Goal: Task Accomplishment & Management: Use online tool/utility

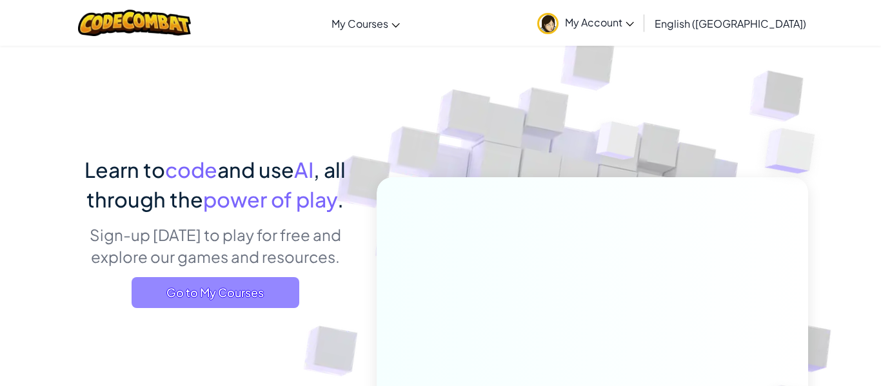
click at [256, 296] on span "Go to My Courses" at bounding box center [216, 292] width 168 height 31
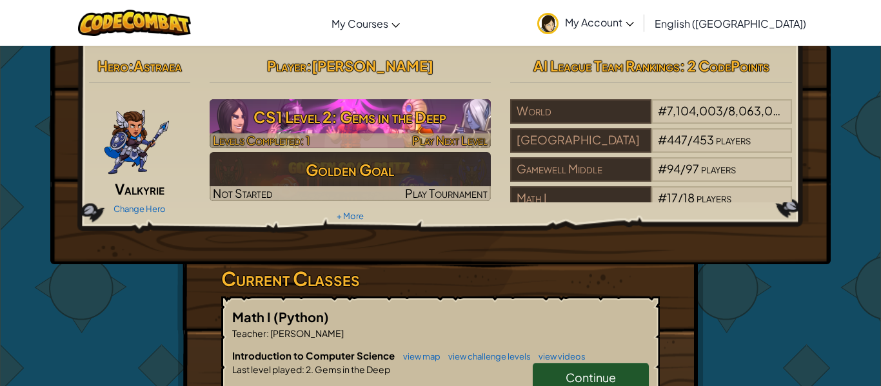
click at [353, 108] on h3 "CS1 Level 2: Gems in the Deep" at bounding box center [351, 117] width 282 height 29
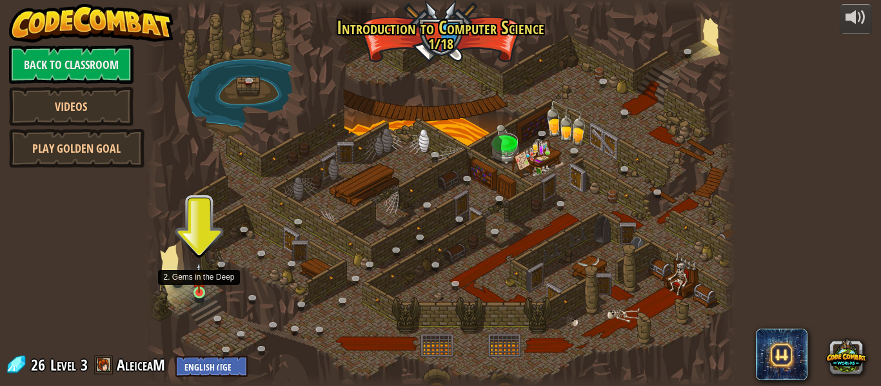
click at [198, 289] on img at bounding box center [199, 277] width 14 height 31
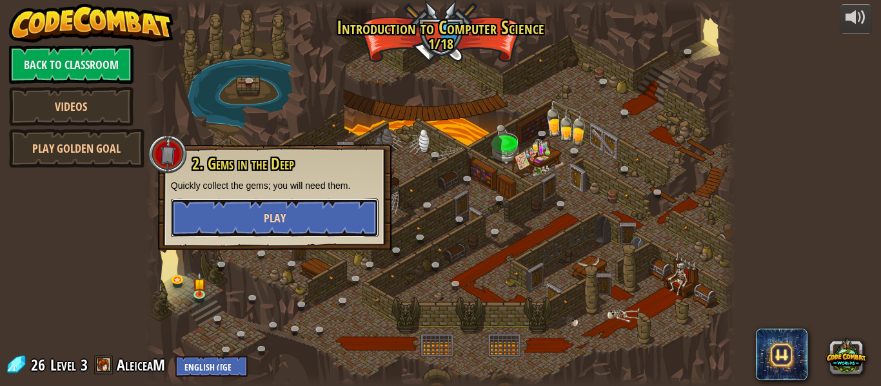
click at [267, 219] on span "Play" at bounding box center [275, 218] width 22 height 16
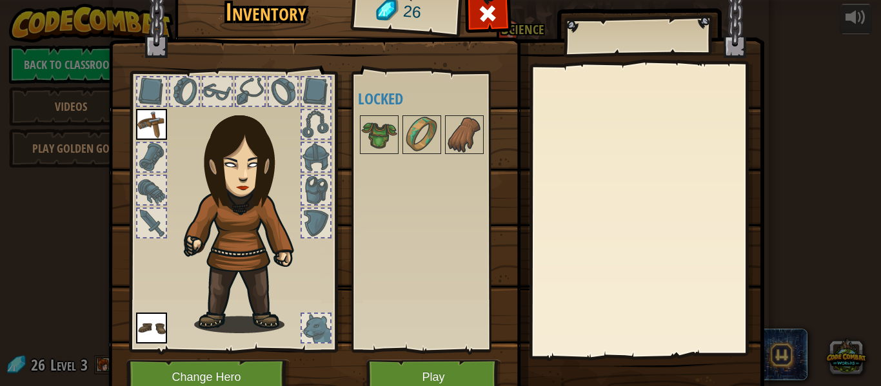
scroll to position [19, 0]
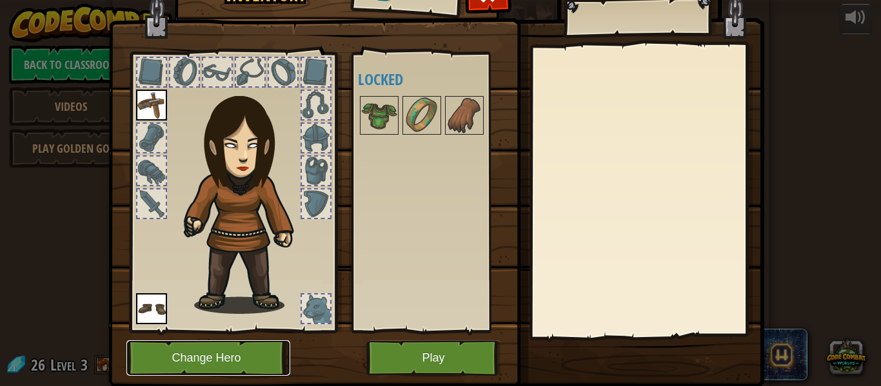
click at [237, 355] on button "Change Hero" at bounding box center [208, 357] width 164 height 35
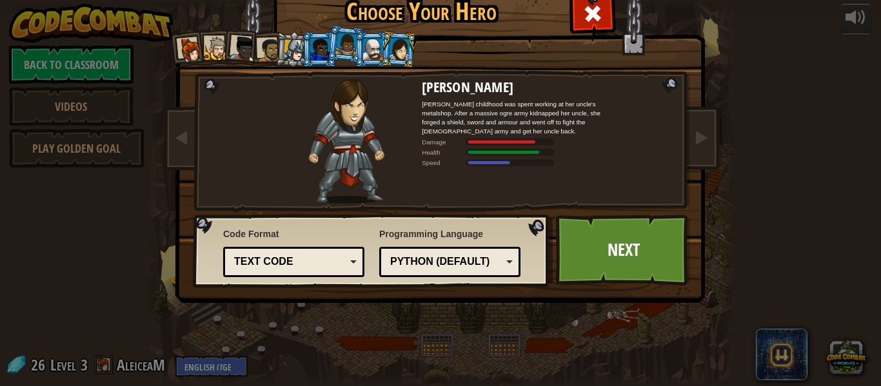
click at [191, 44] on div at bounding box center [191, 50] width 26 height 26
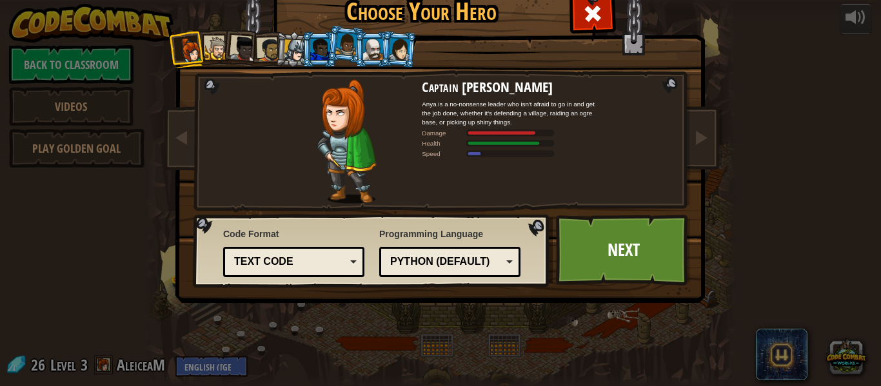
click at [394, 54] on div at bounding box center [398, 49] width 21 height 22
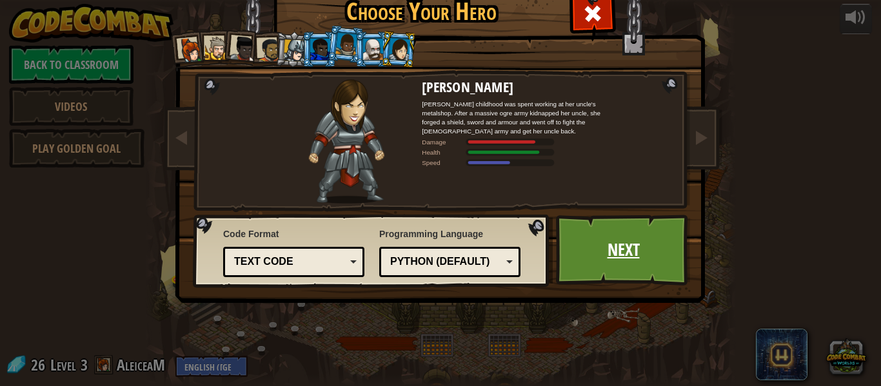
click at [594, 248] on link "Next" at bounding box center [623, 250] width 135 height 71
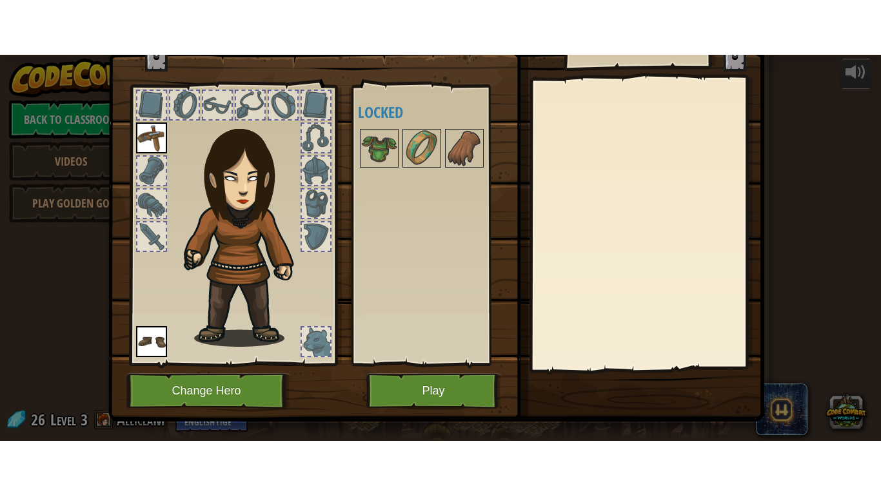
scroll to position [59, 0]
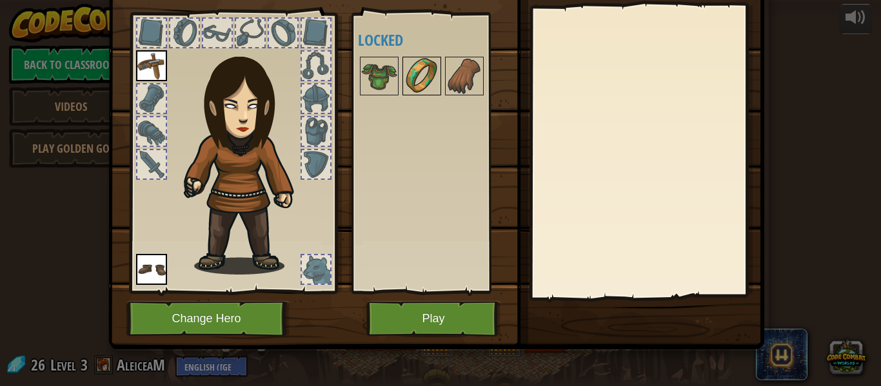
click at [420, 79] on img at bounding box center [422, 76] width 36 height 36
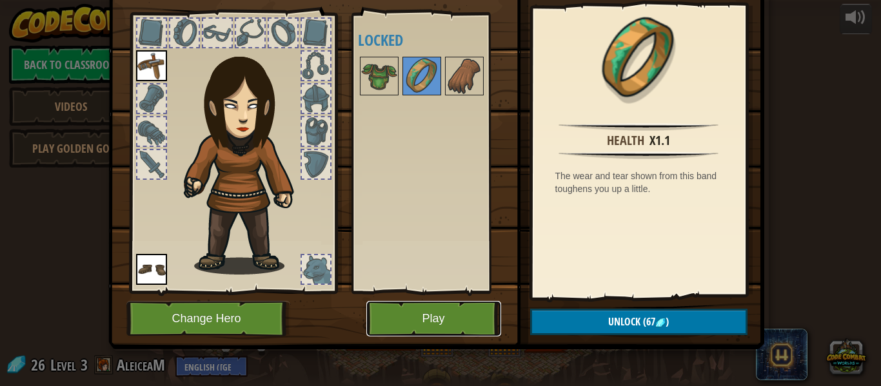
click at [455, 321] on button "Play" at bounding box center [433, 318] width 135 height 35
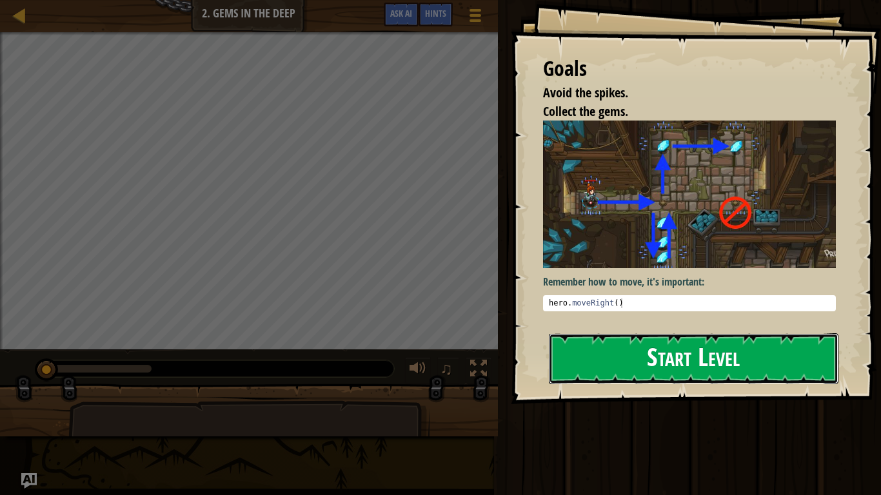
click at [586, 366] on button "Start Level" at bounding box center [693, 358] width 289 height 51
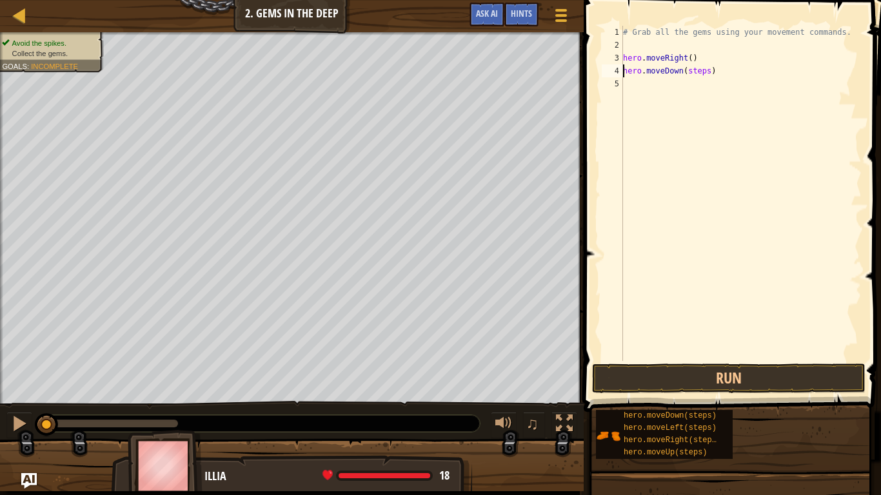
click at [697, 74] on div "# Grab all the gems using your movement commands. hero . moveRight ( ) hero . m…" at bounding box center [740, 206] width 241 height 361
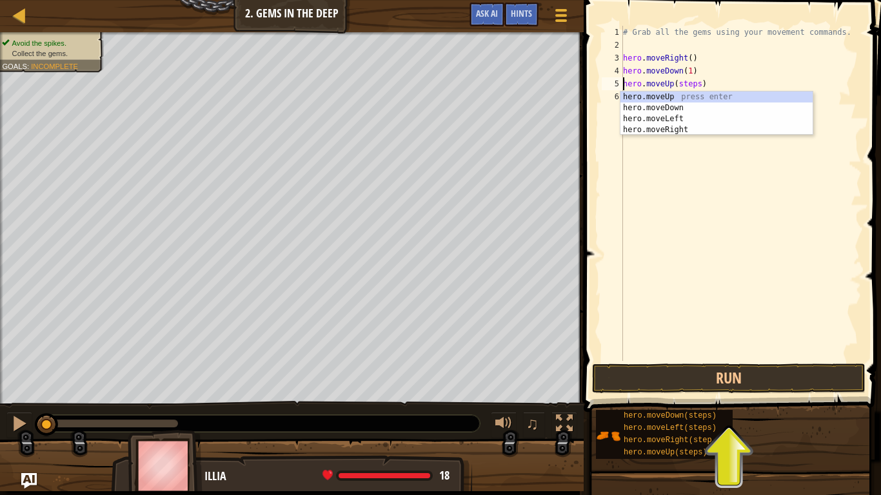
click at [697, 84] on div "# Grab all the gems using your movement commands. hero . moveRight ( ) hero . m…" at bounding box center [740, 206] width 241 height 361
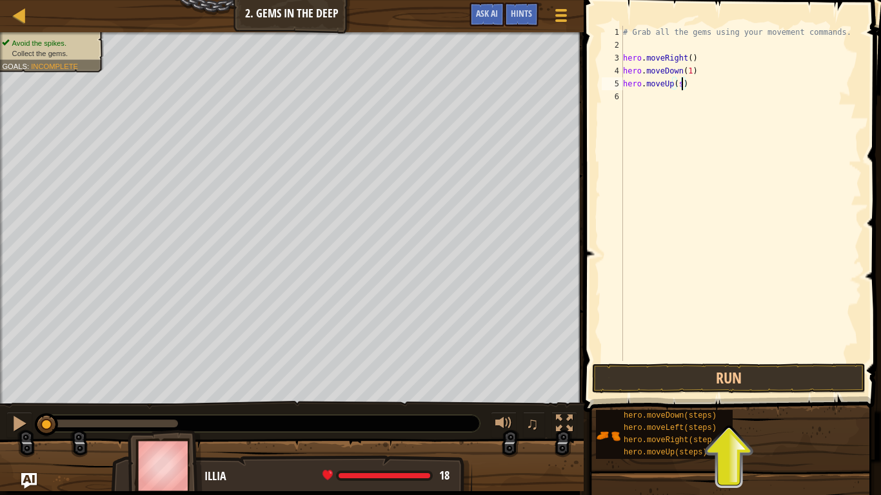
scroll to position [6, 8]
type textarea "hero.moveUp(1)"
click at [827, 243] on div "# Grab all the gems using your movement commands. hero . moveRight ( ) hero . m…" at bounding box center [740, 206] width 241 height 361
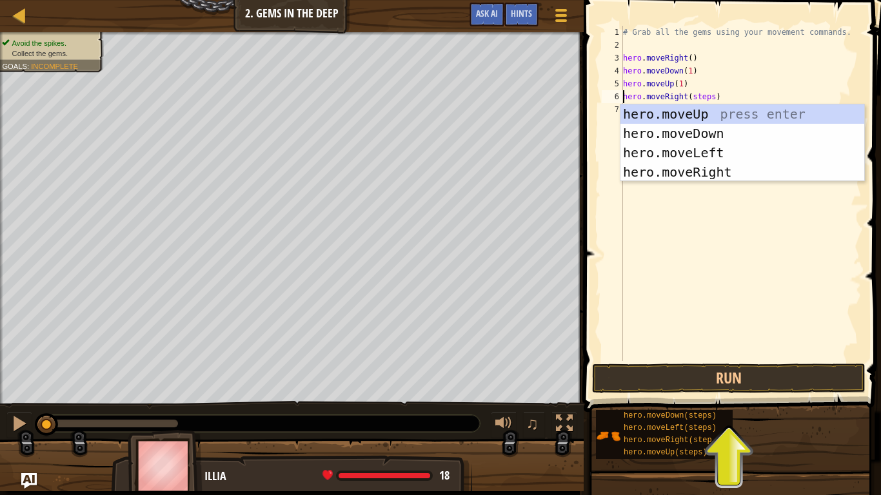
click at [745, 84] on div "# Grab all the gems using your movement commands. hero . moveRight ( ) hero . m…" at bounding box center [740, 206] width 241 height 361
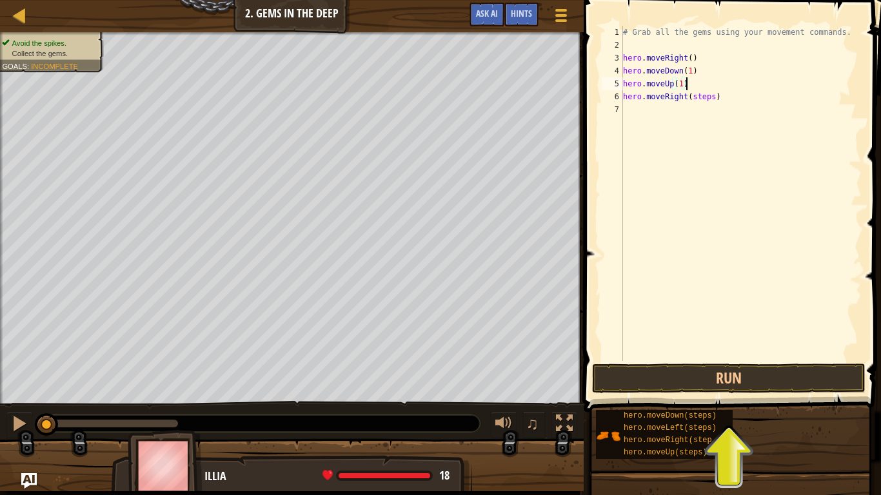
click at [712, 97] on div "# Grab all the gems using your movement commands. hero . moveRight ( ) hero . m…" at bounding box center [740, 206] width 241 height 361
drag, startPoint x: 611, startPoint y: 262, endPoint x: 605, endPoint y: 33, distance: 229.0
click at [605, 33] on div "hero.moveRight(1) 1 2 3 4 5 6 7 # Grab all the gems using your movement command…" at bounding box center [730, 231] width 301 height 450
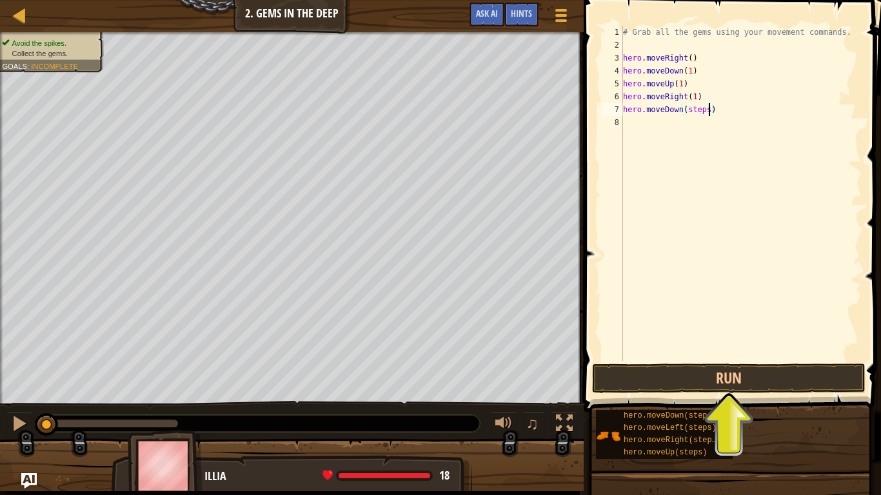
click at [709, 107] on div "# Grab all the gems using your movement commands. hero . moveRight ( ) hero . m…" at bounding box center [740, 206] width 241 height 361
click at [694, 382] on button "Run" at bounding box center [728, 379] width 273 height 30
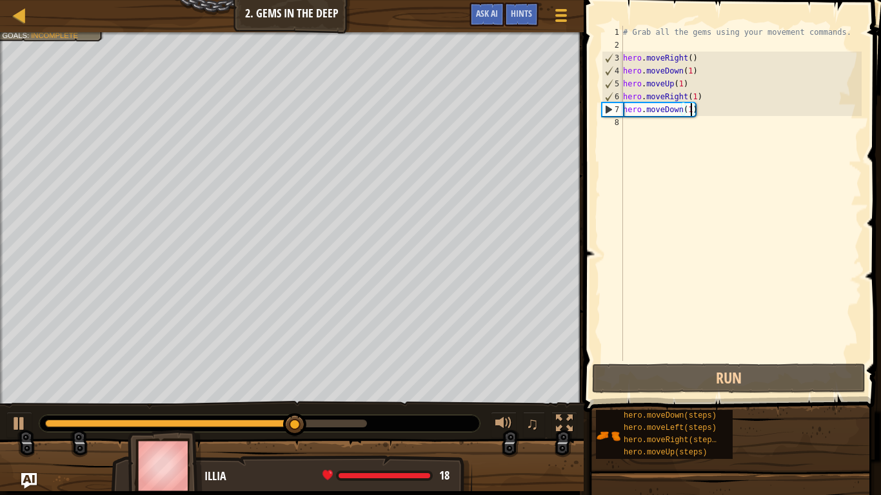
click at [680, 81] on div "# Grab all the gems using your movement commands. hero . moveRight ( ) hero . m…" at bounding box center [740, 206] width 241 height 361
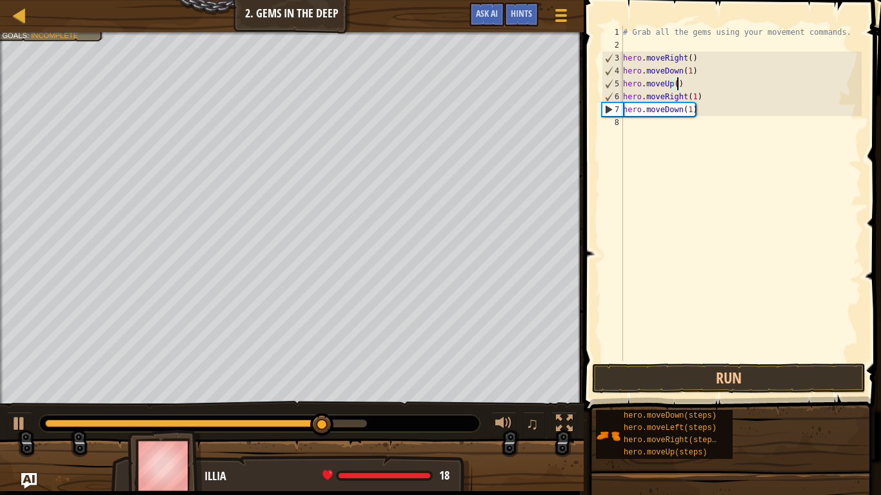
scroll to position [6, 8]
click at [709, 369] on button "Run" at bounding box center [728, 379] width 273 height 30
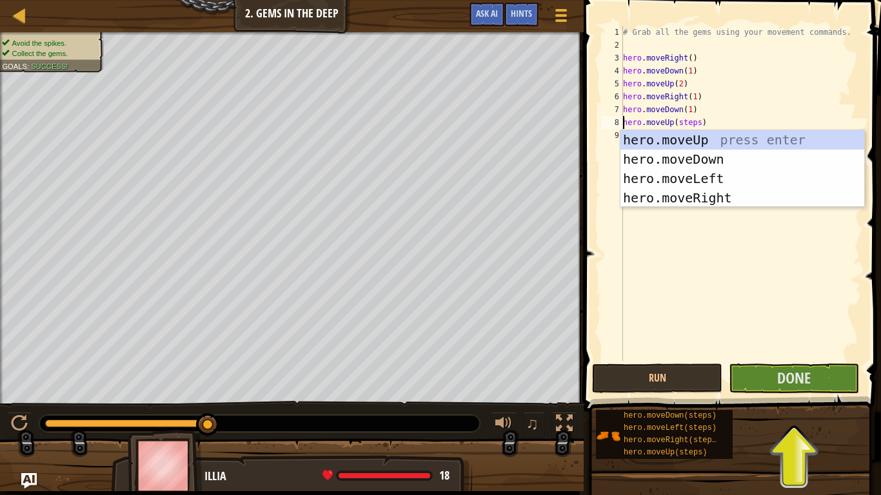
click at [698, 124] on div "# Grab all the gems using your movement commands. hero . moveRight ( ) hero . m…" at bounding box center [740, 206] width 241 height 361
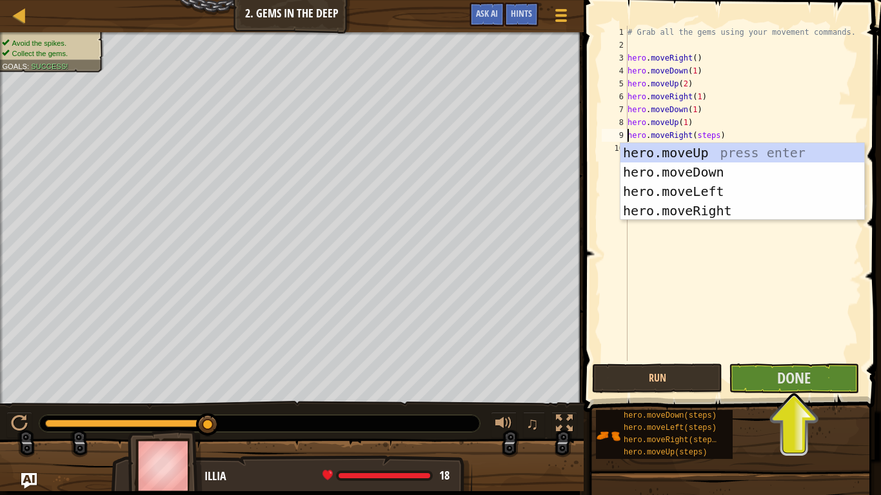
click at [718, 135] on div "# Grab all the gems using your movement commands. hero . moveRight ( ) hero . m…" at bounding box center [743, 206] width 237 height 361
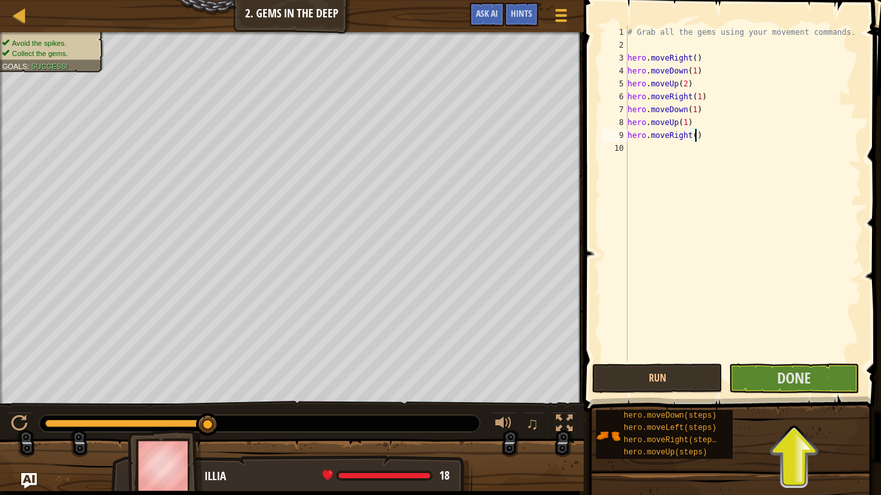
scroll to position [6, 10]
type textarea "hero.moveRight(1)"
click at [793, 386] on span "Done" at bounding box center [794, 378] width 34 height 21
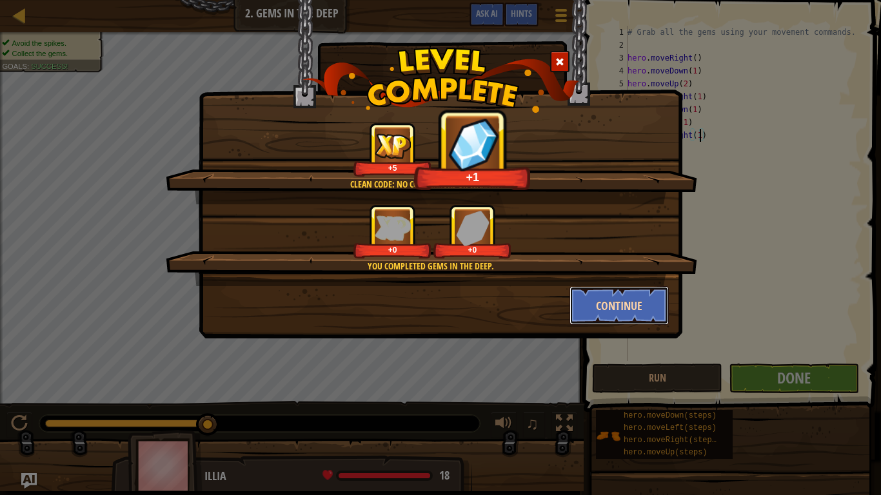
click at [620, 302] on button "Continue" at bounding box center [619, 305] width 100 height 39
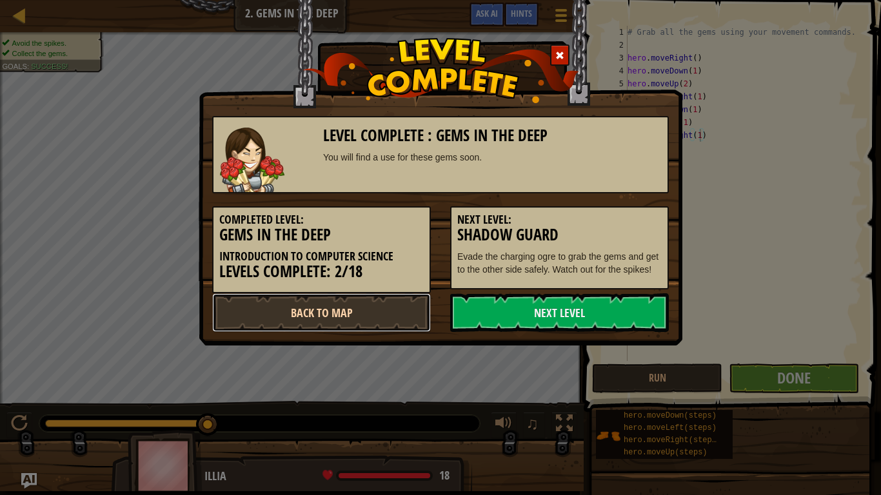
click at [398, 324] on link "Back to Map" at bounding box center [321, 312] width 219 height 39
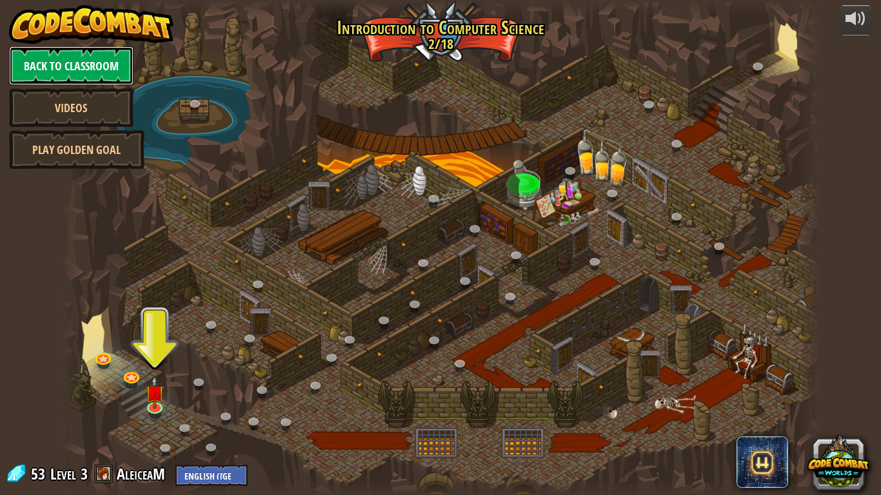
click at [113, 78] on link "Back to Classroom" at bounding box center [71, 65] width 124 height 39
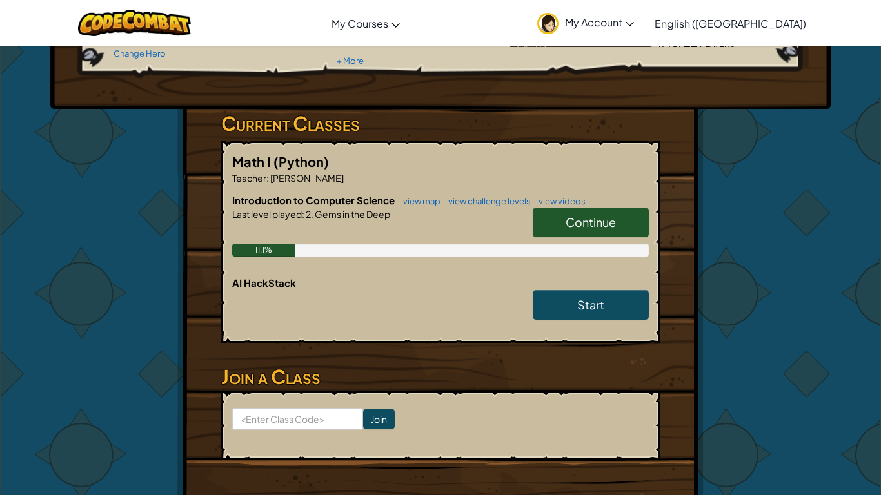
scroll to position [162, 0]
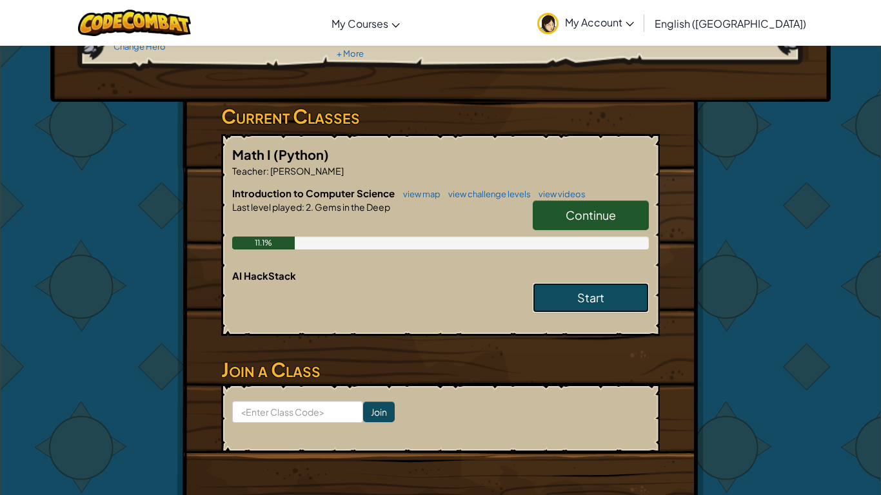
click at [549, 303] on link "Start" at bounding box center [591, 298] width 116 height 30
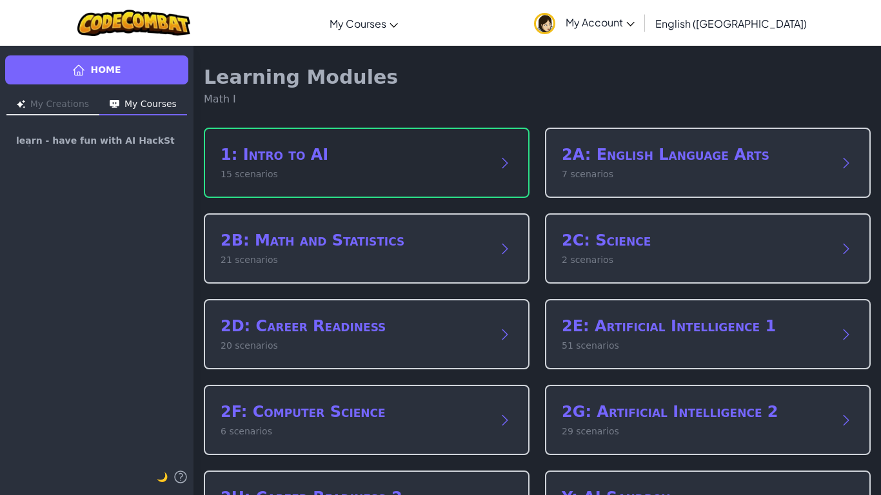
click at [482, 172] on p "15 scenarios" at bounding box center [354, 175] width 266 height 14
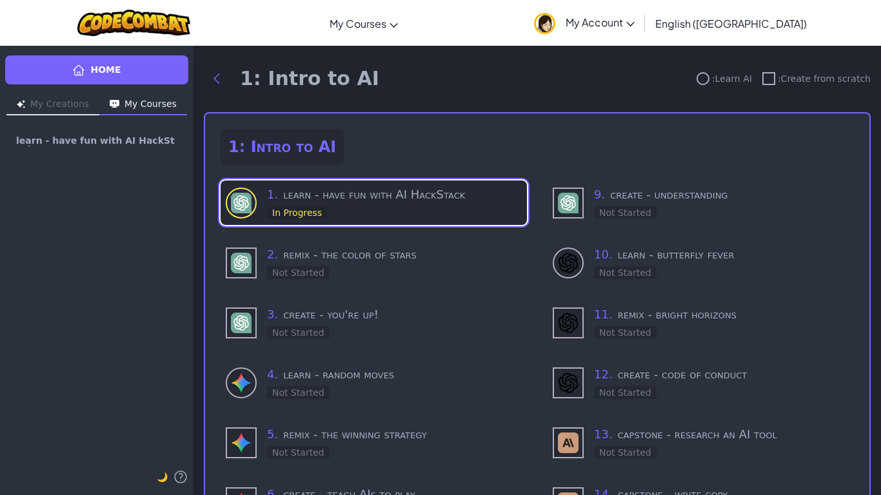
click at [479, 207] on div "1 . learn - have fun with AI HackStack In Progress" at bounding box center [394, 203] width 255 height 34
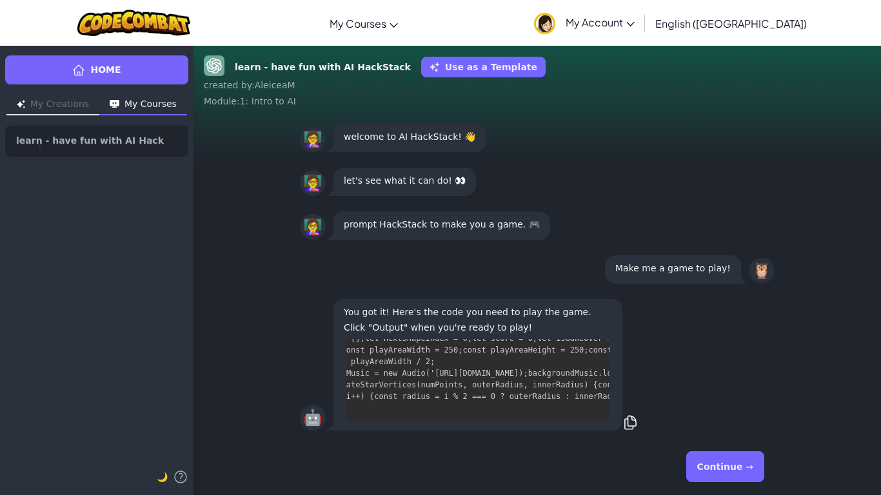
scroll to position [2440, 171]
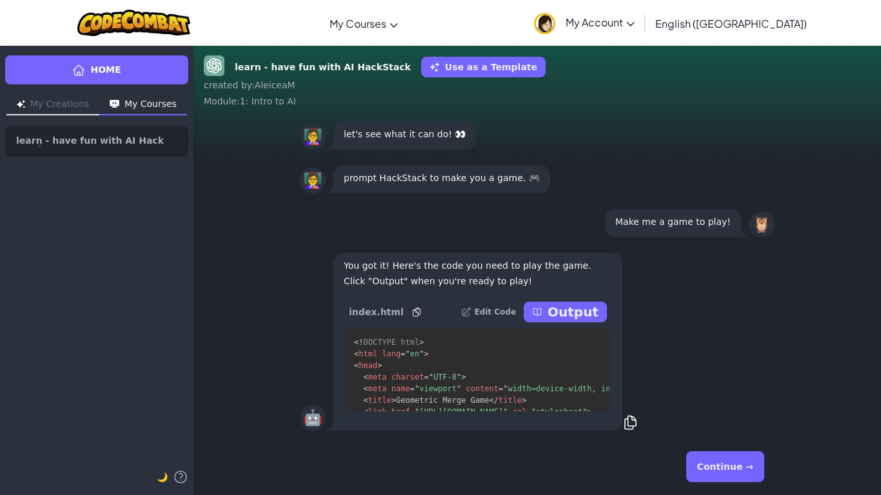
click at [578, 307] on p "Output" at bounding box center [572, 312] width 51 height 18
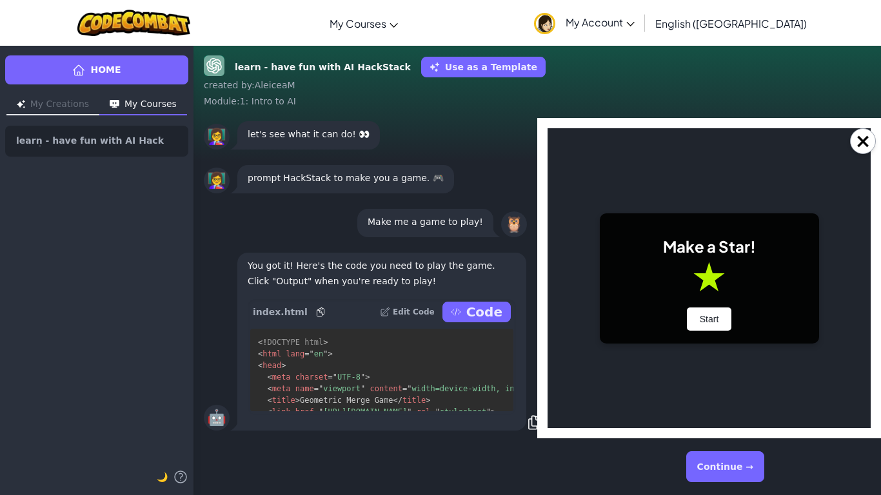
scroll to position [0, 0]
click at [701, 324] on button "Start" at bounding box center [709, 319] width 45 height 23
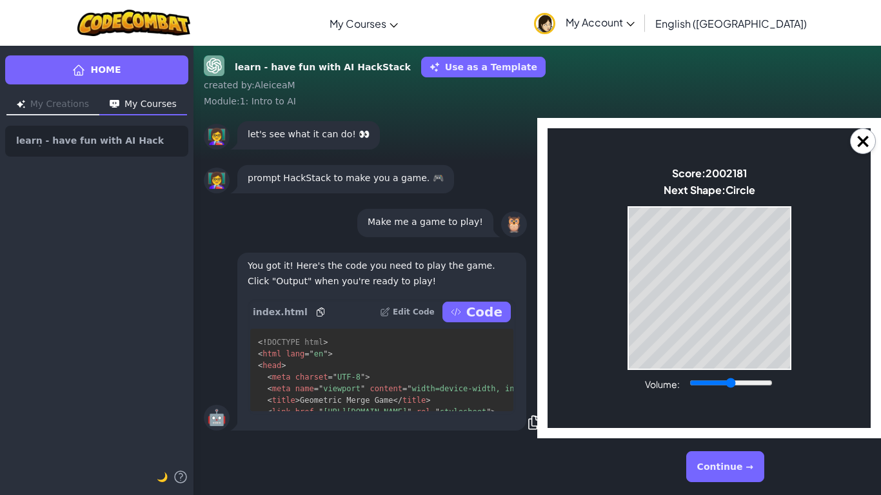
click at [726, 386] on button "Continue →" at bounding box center [725, 466] width 78 height 31
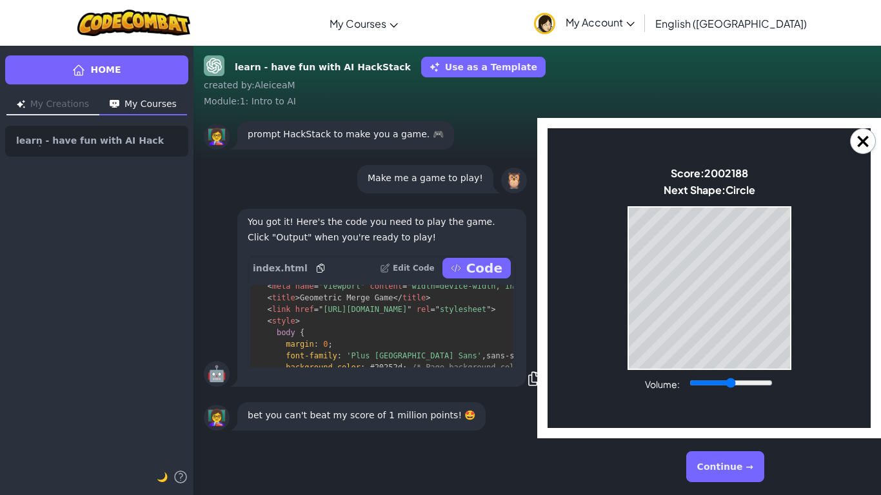
scroll to position [59, 0]
click at [856, 142] on button "×" at bounding box center [863, 141] width 26 height 26
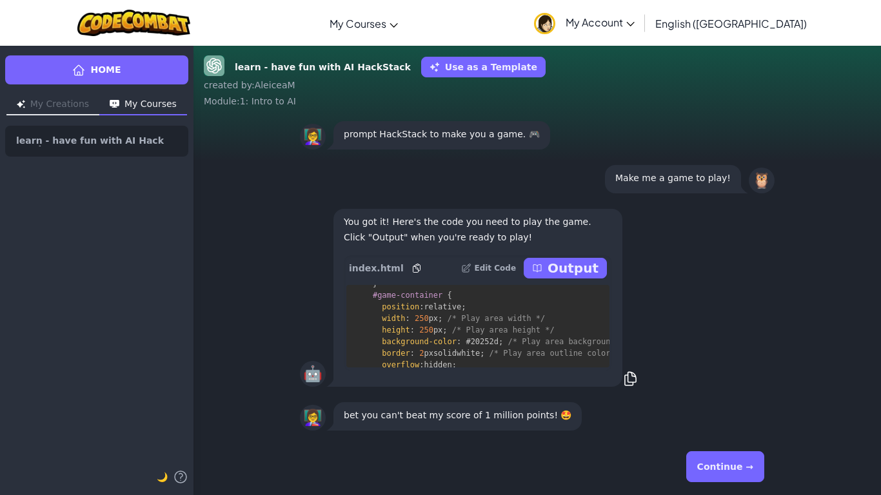
scroll to position [355, 0]
click at [589, 275] on p "Output" at bounding box center [572, 268] width 51 height 18
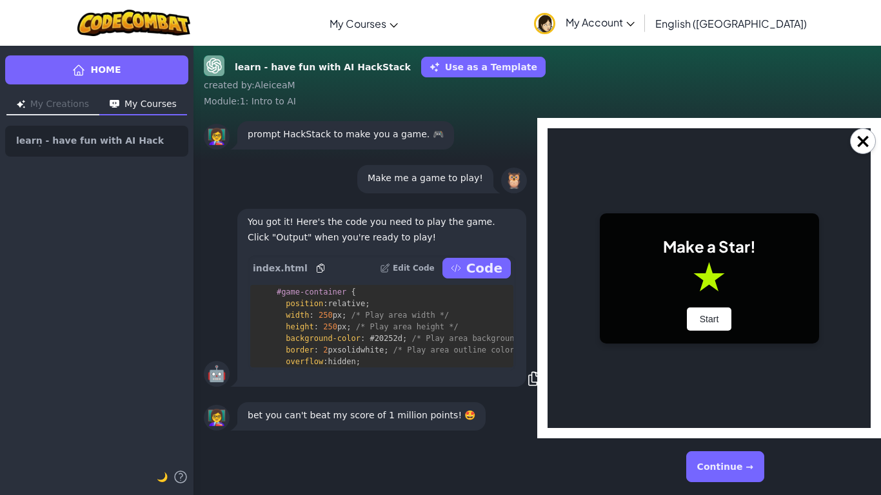
scroll to position [0, 0]
click at [875, 137] on div "×" at bounding box center [709, 278] width 344 height 320
click at [861, 141] on button "×" at bounding box center [863, 141] width 26 height 26
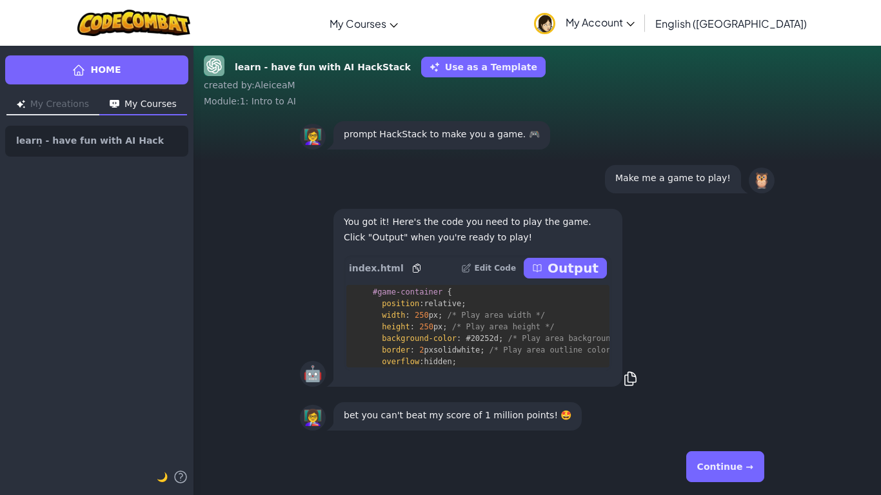
click at [700, 386] on button "Continue →" at bounding box center [725, 466] width 78 height 31
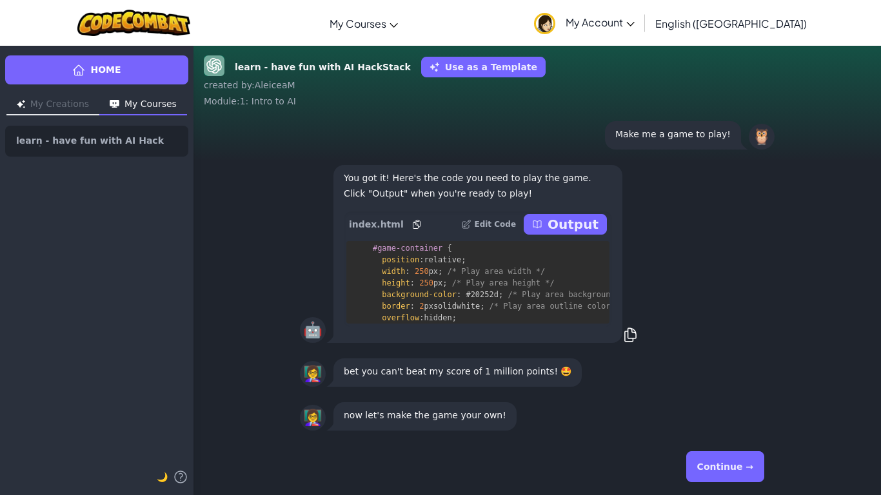
click at [692, 386] on button "Continue →" at bounding box center [725, 466] width 78 height 31
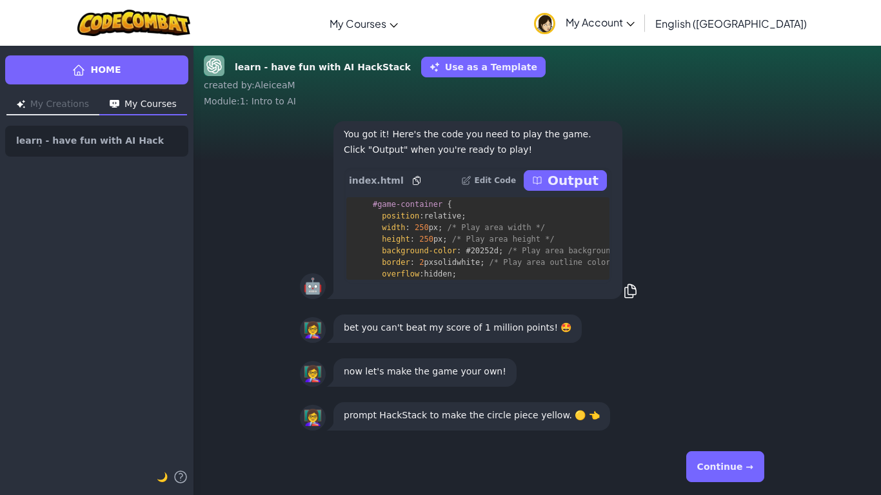
click at [714, 386] on button "Continue →" at bounding box center [725, 466] width 78 height 31
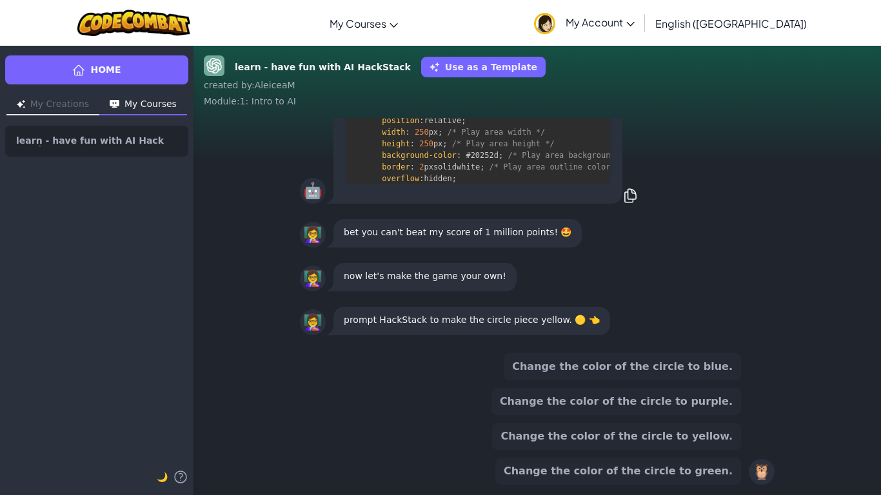
click at [665, 386] on button "Change the color of the circle to yellow." at bounding box center [616, 436] width 249 height 27
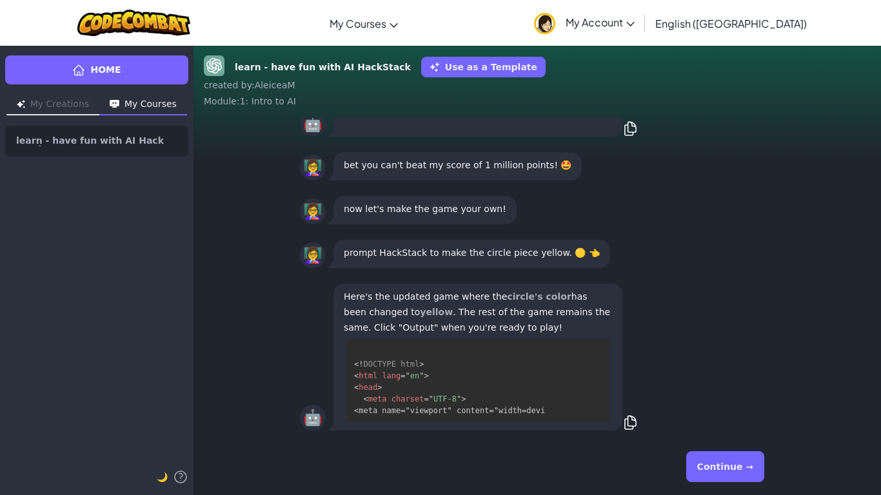
click at [730, 386] on button "Continue →" at bounding box center [725, 466] width 78 height 31
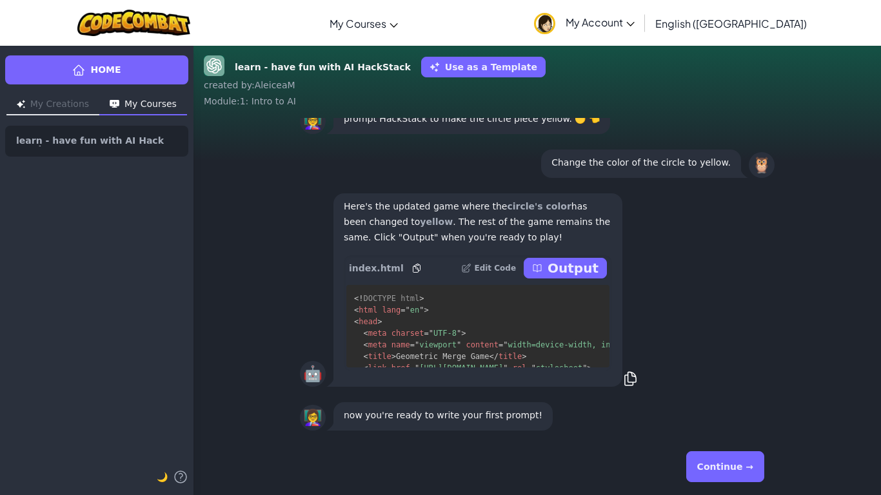
click at [573, 273] on p "Output" at bounding box center [572, 268] width 51 height 18
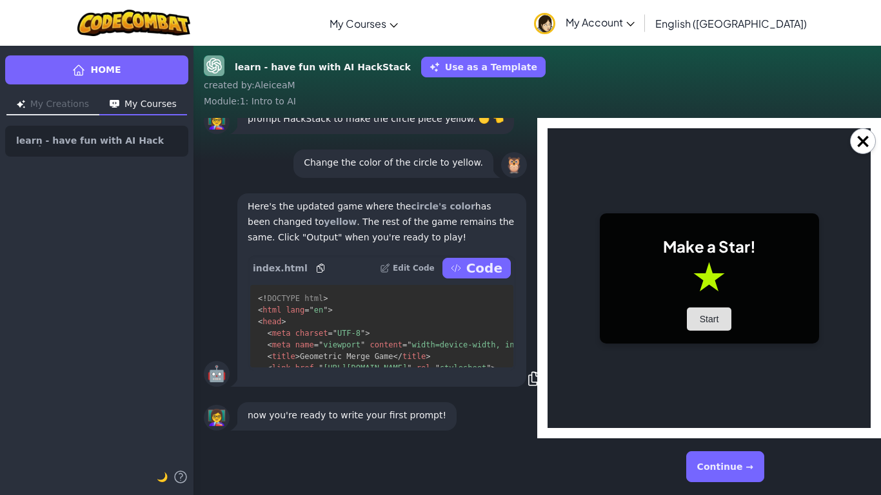
click at [711, 326] on button "Start" at bounding box center [709, 319] width 45 height 23
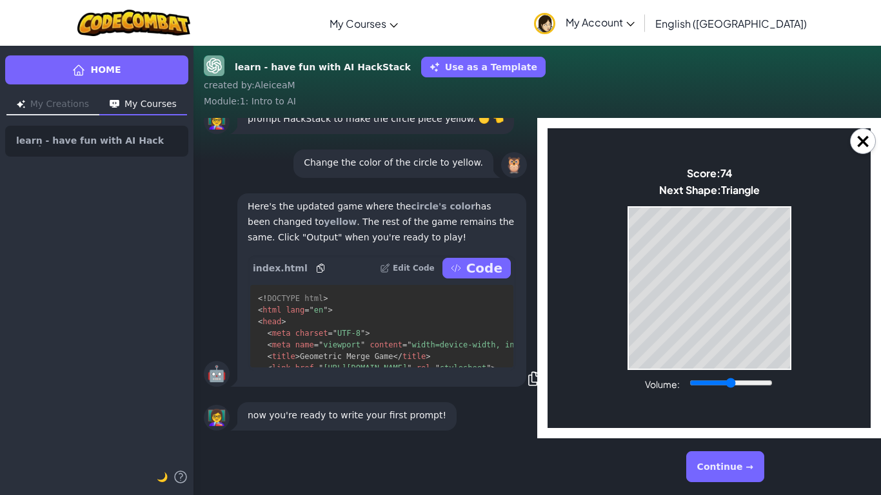
click at [723, 386] on button "Continue →" at bounding box center [725, 466] width 78 height 31
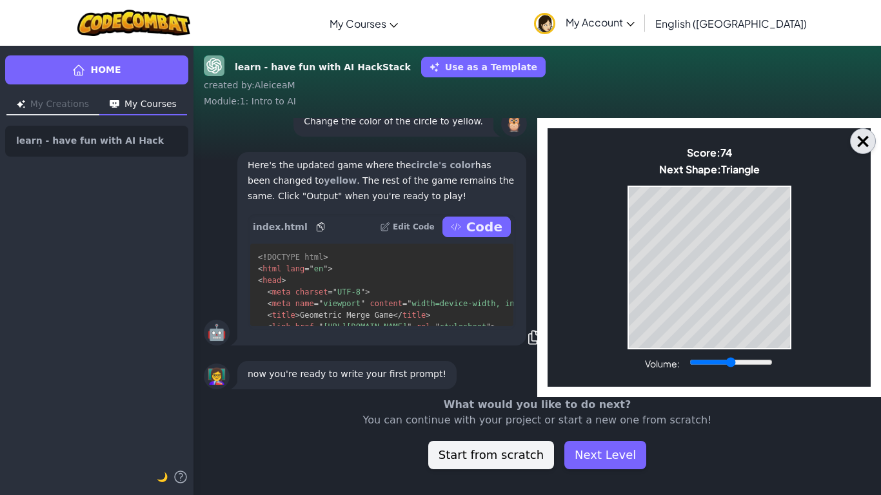
click at [859, 141] on button "×" at bounding box center [863, 141] width 26 height 26
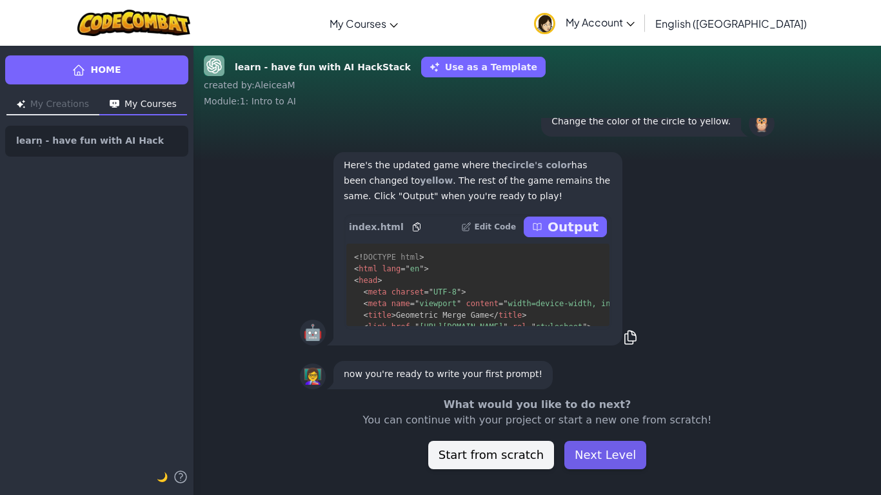
click at [609, 386] on button "Next Level" at bounding box center [605, 455] width 82 height 28
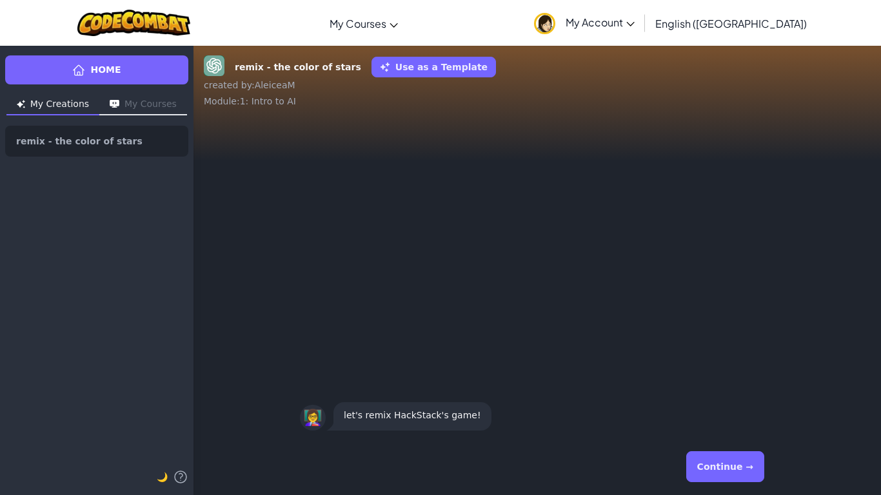
click at [701, 386] on button "Continue →" at bounding box center [725, 466] width 78 height 31
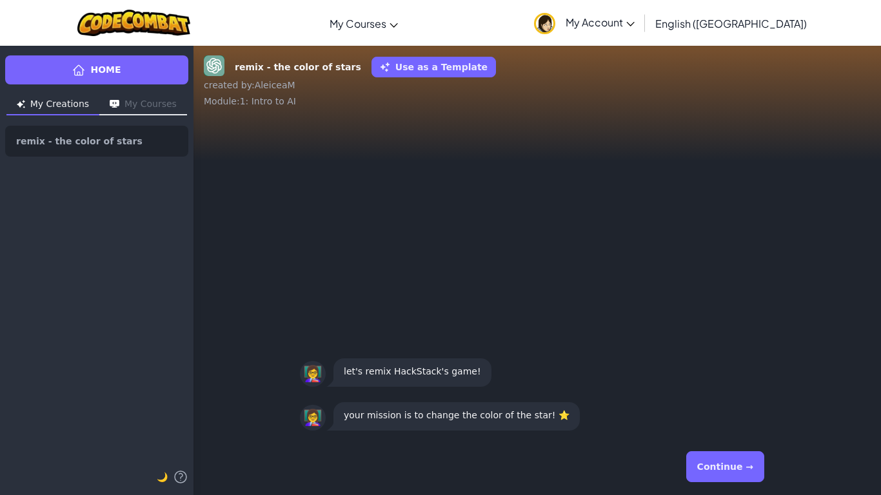
click at [701, 386] on button "Continue →" at bounding box center [725, 466] width 78 height 31
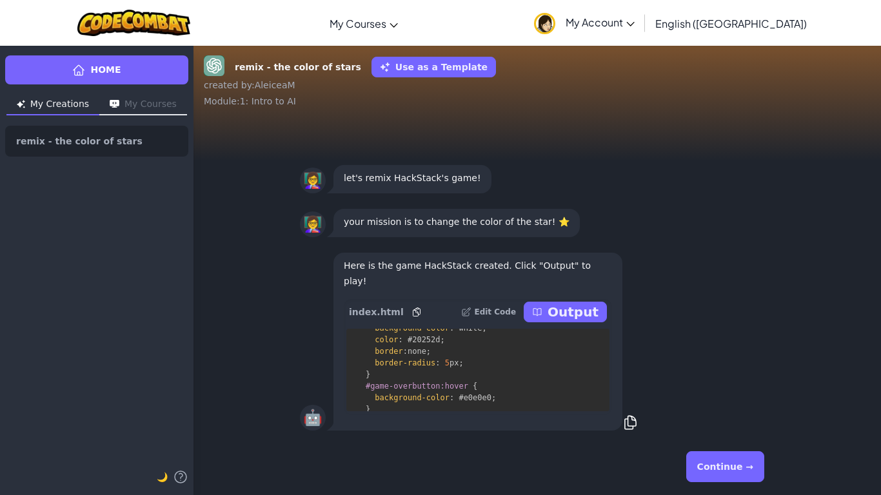
scroll to position [736, 8]
click at [575, 315] on p "Output" at bounding box center [572, 312] width 51 height 18
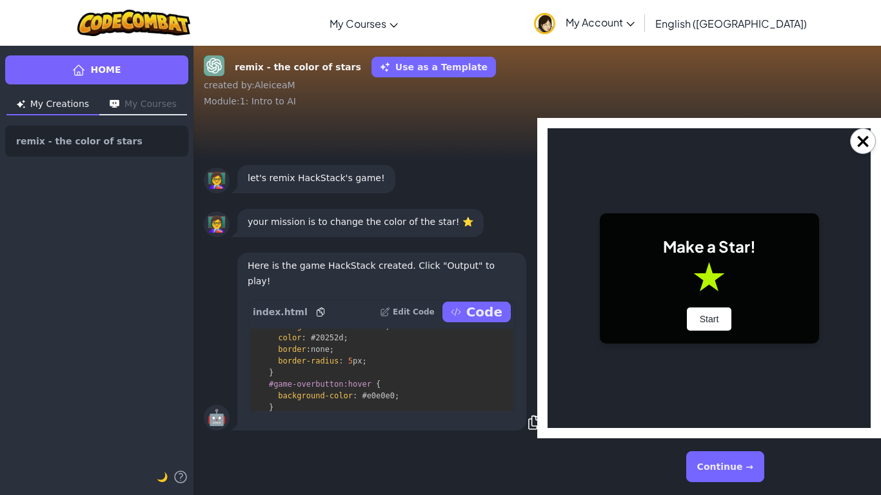
scroll to position [0, 0]
click at [691, 323] on button "Start" at bounding box center [709, 319] width 45 height 23
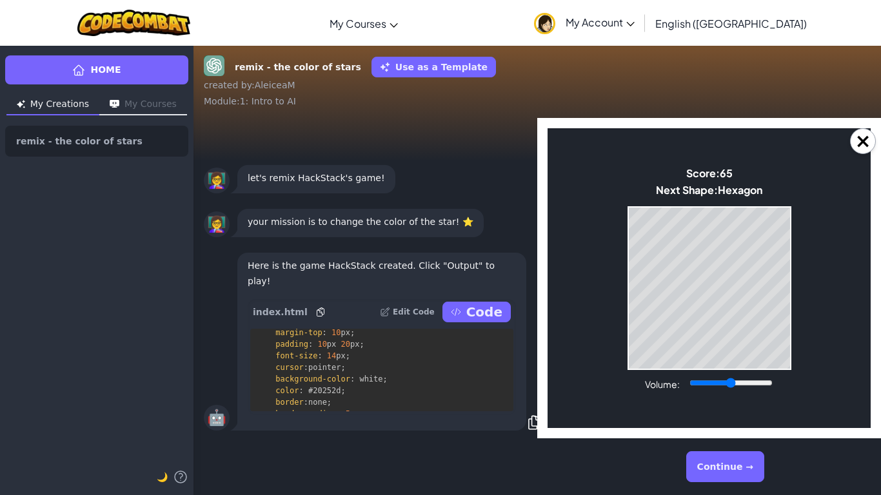
scroll to position [1286, 0]
click at [734, 386] on button "Continue →" at bounding box center [725, 466] width 78 height 31
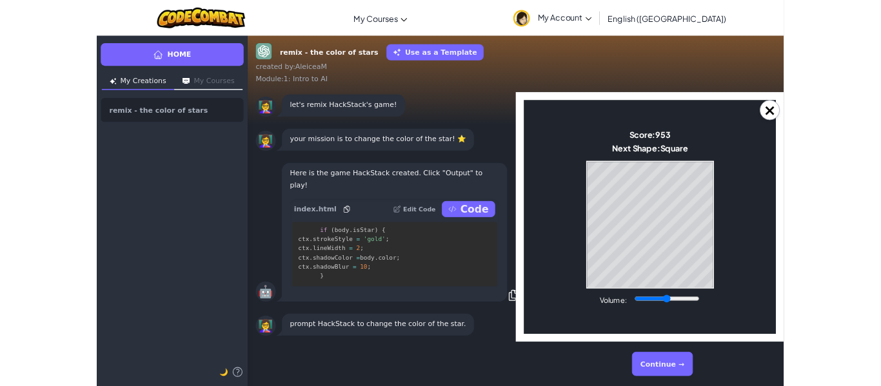
scroll to position [4727, 0]
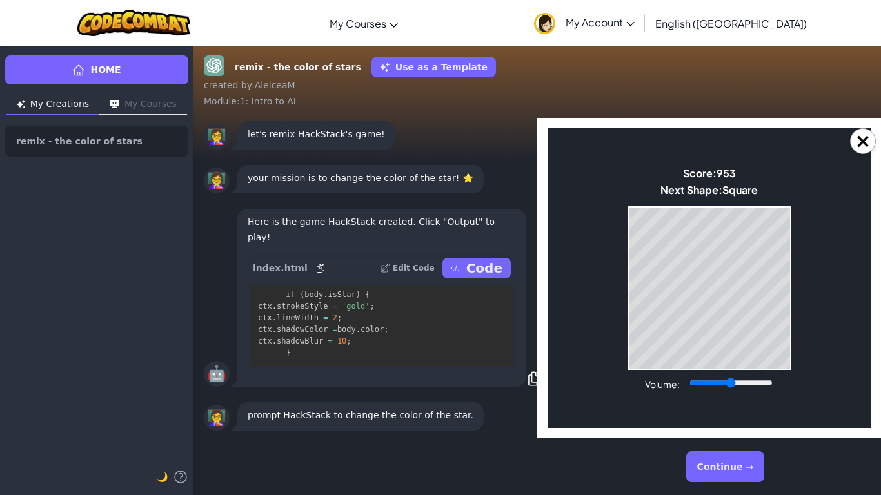
click at [369, 307] on span "'gold'" at bounding box center [356, 306] width 28 height 9
click at [411, 269] on p "Edit Code" at bounding box center [414, 268] width 42 height 10
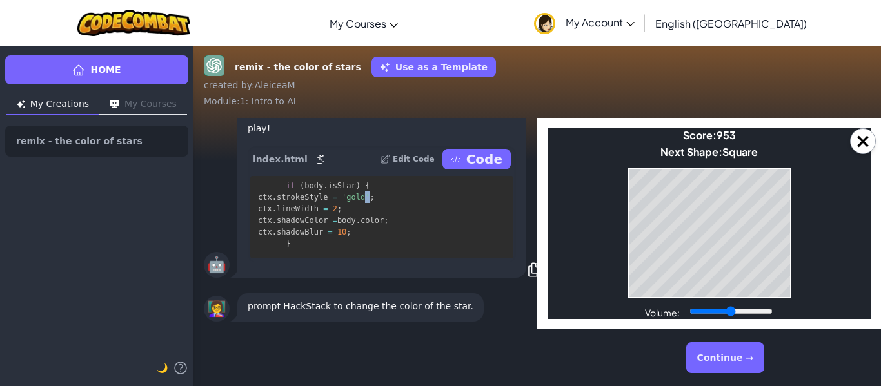
scroll to position [4726, 0]
click at [859, 149] on button "×" at bounding box center [863, 141] width 26 height 26
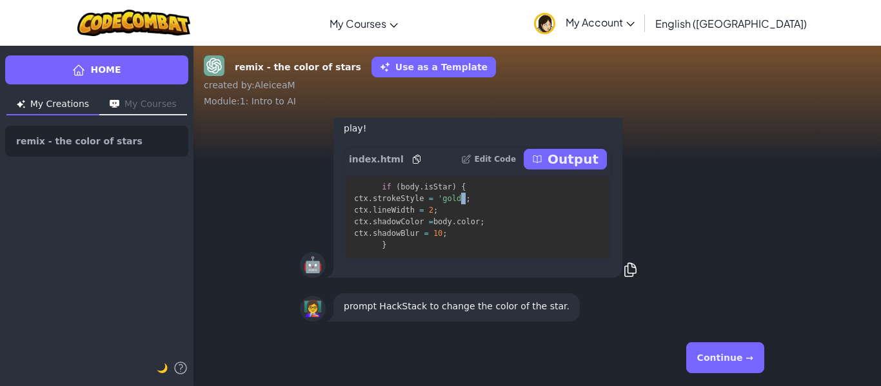
click at [730, 356] on button "Continue →" at bounding box center [725, 357] width 78 height 31
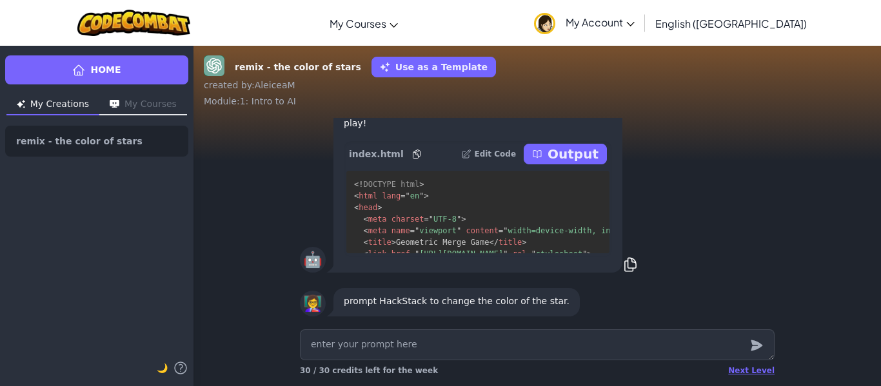
type textarea "x"
type textarea "s"
type textarea "x"
type textarea "st"
type textarea "x"
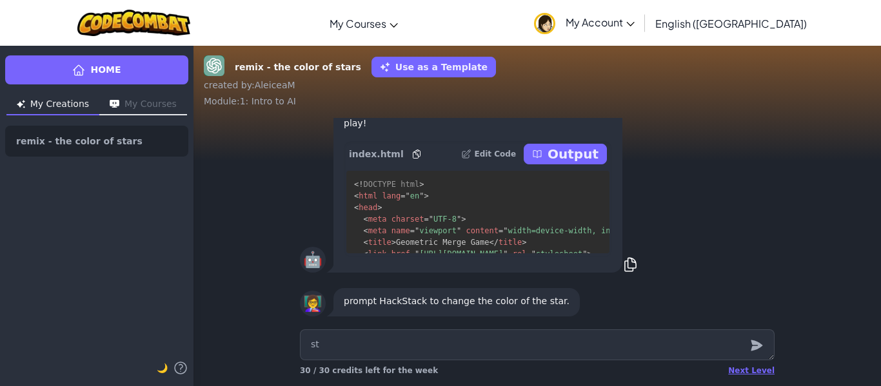
type textarea "sta"
type textarea "x"
type textarea "star"
type textarea "x"
type textarea "star"
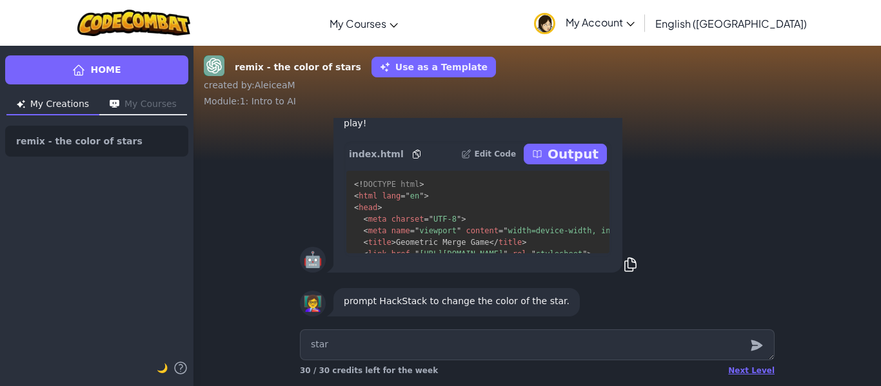
type textarea "x"
type textarea "star"
type textarea "x"
type textarea "sta"
type textarea "x"
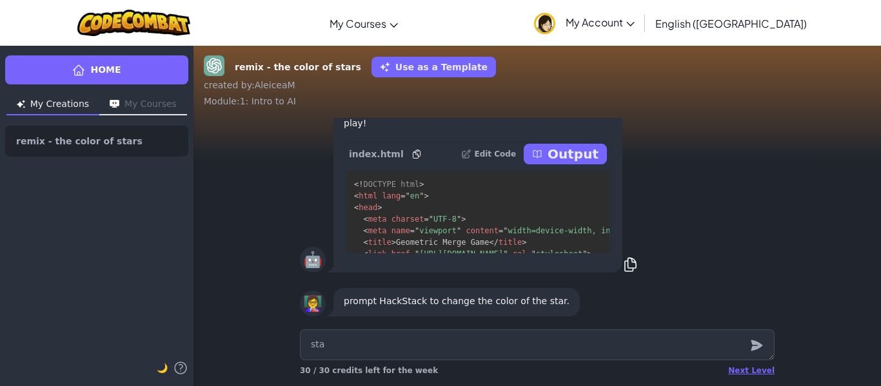
type textarea "st"
type textarea "x"
type textarea "s"
type textarea "x"
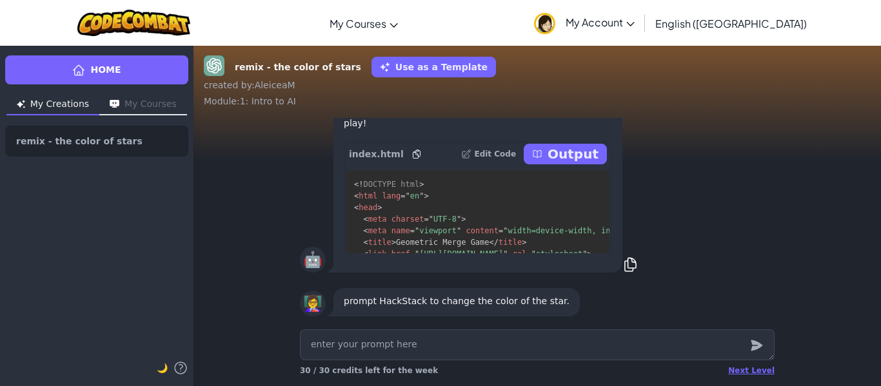
type textarea "t"
type textarea "x"
type textarea "th"
type textarea "x"
type textarea "the"
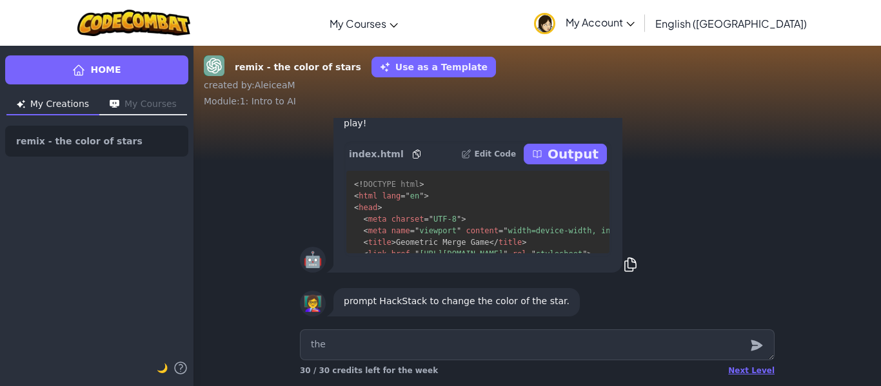
type textarea "x"
type textarea "the"
type textarea "x"
type textarea "the s"
type textarea "x"
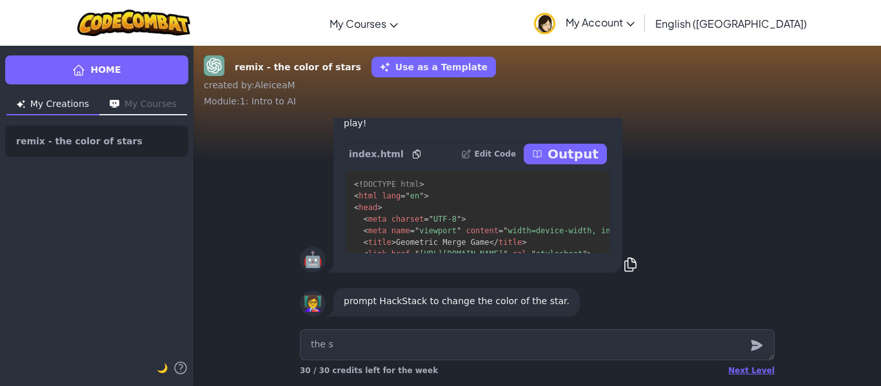
type textarea "the sy"
type textarea "x"
type textarea "the sya"
type textarea "x"
type textarea "the syar"
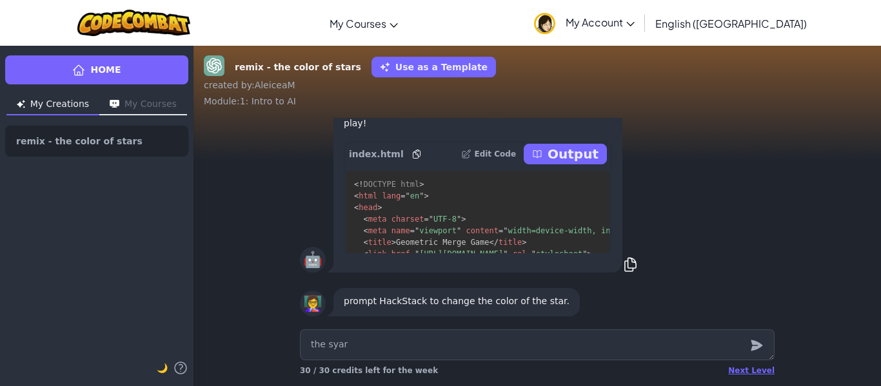
type textarea "x"
type textarea "the sya"
type textarea "x"
type textarea "the sy"
type textarea "x"
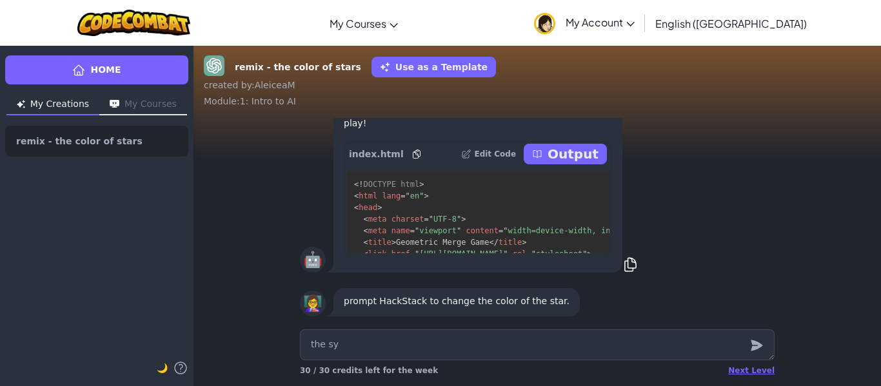
type textarea "the s"
type textarea "x"
type textarea "the st"
type textarea "x"
type textarea "the sta"
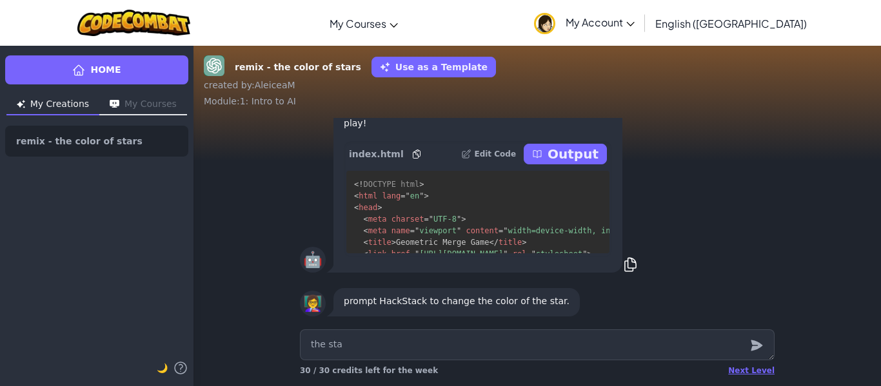
type textarea "x"
type textarea "the star"
type textarea "x"
type textarea "the star"
type textarea "x"
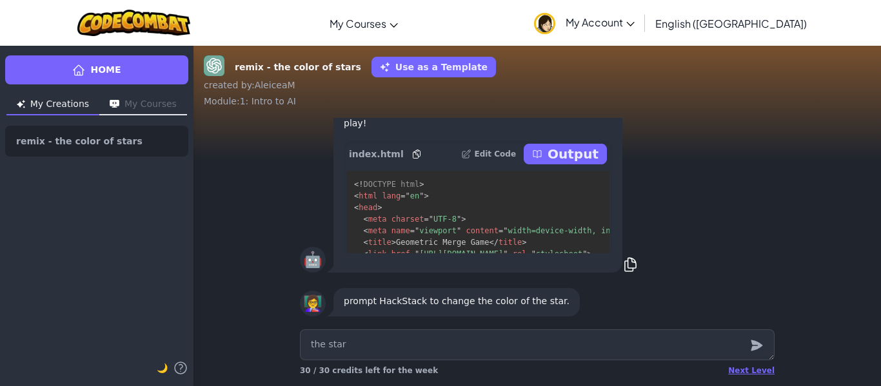
type textarea "the star i"
type textarea "x"
type textarea "the star is"
type textarea "x"
type textarea "the star is"
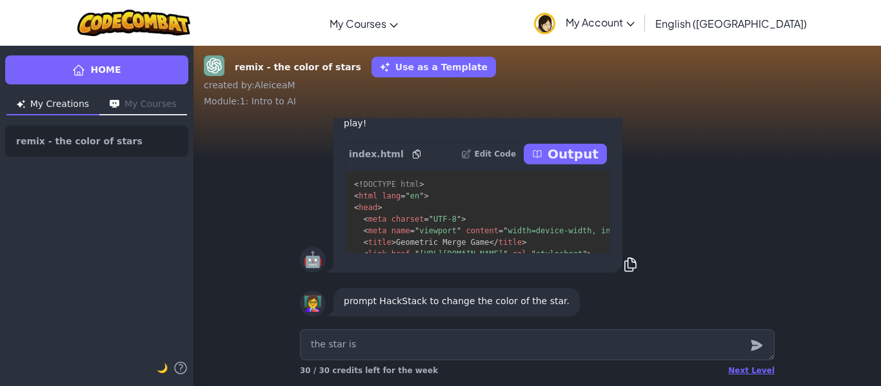
type textarea "x"
type textarea "the star is g"
type textarea "x"
type textarea "the star is ge"
type textarea "x"
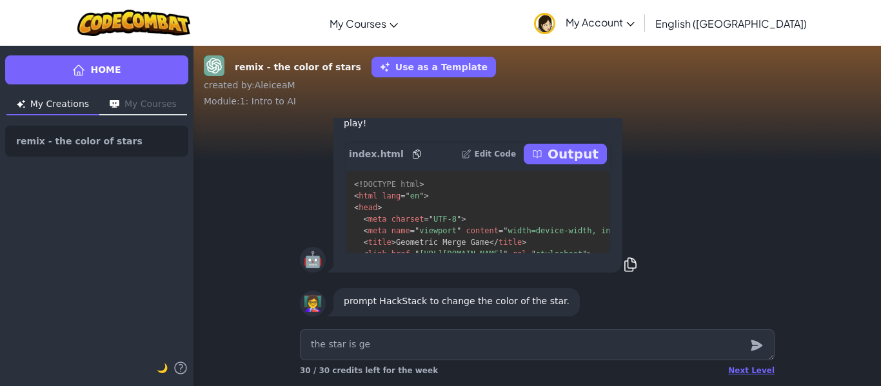
type textarea "the star is g"
type textarea "x"
type textarea "the star is gr"
type textarea "x"
type textarea "the star is gre"
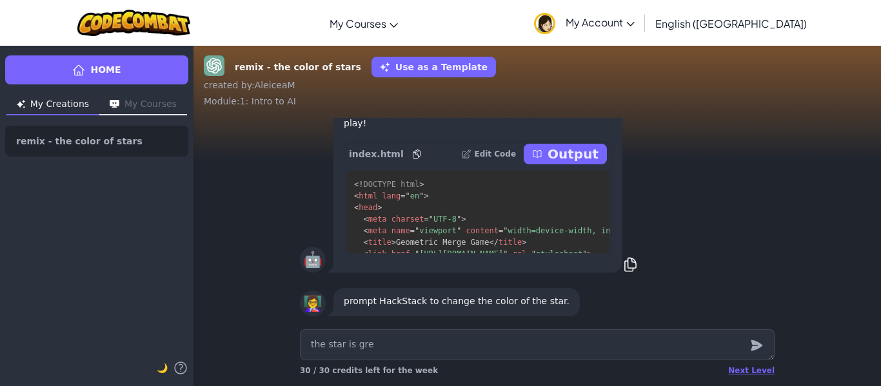
type textarea "x"
type textarea "the star is gree"
type textarea "x"
type textarea "the star is green"
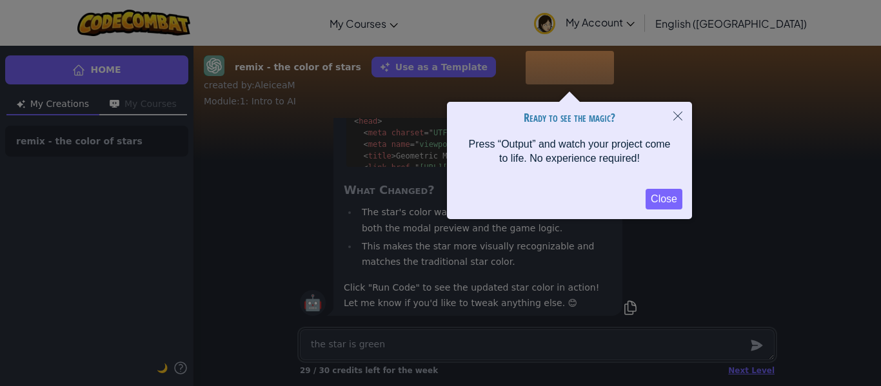
scroll to position [0, 0]
click at [663, 202] on button "Close" at bounding box center [663, 200] width 37 height 21
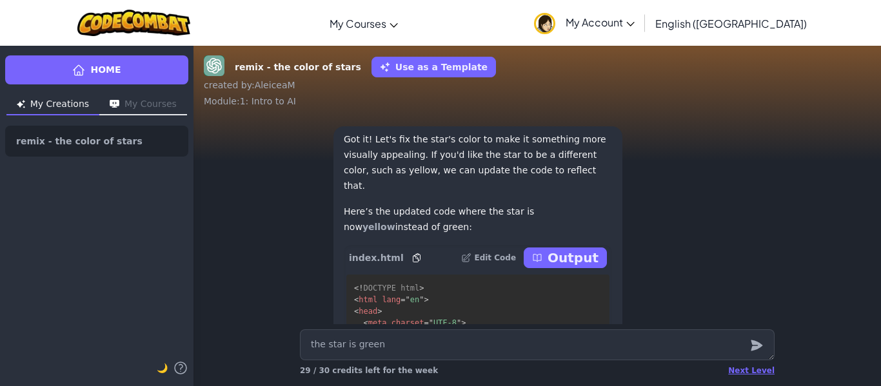
scroll to position [-190, 0]
click at [567, 261] on p "Output" at bounding box center [572, 259] width 51 height 18
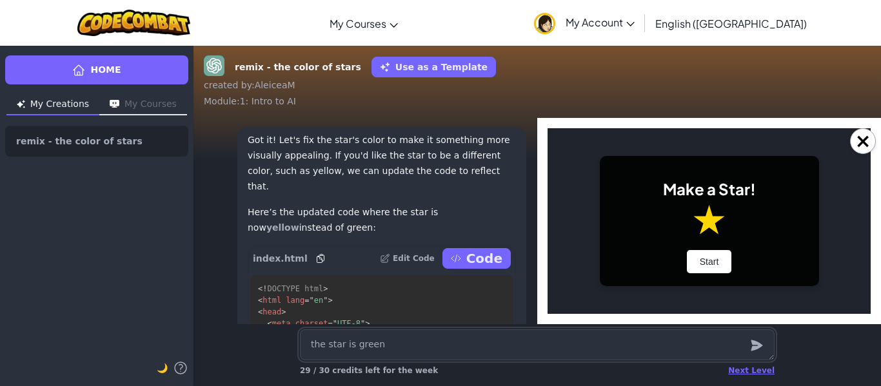
scroll to position [0, 0]
click at [707, 258] on button "Start" at bounding box center [709, 261] width 45 height 23
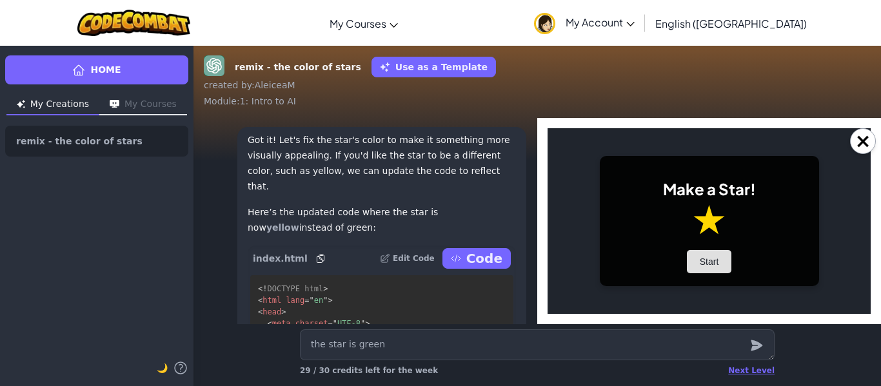
click at [707, 260] on button "Start" at bounding box center [709, 261] width 45 height 23
click at [718, 268] on button "Start" at bounding box center [709, 261] width 45 height 23
click at [703, 261] on button "Start" at bounding box center [709, 261] width 45 height 23
click at [863, 135] on button "×" at bounding box center [863, 141] width 26 height 26
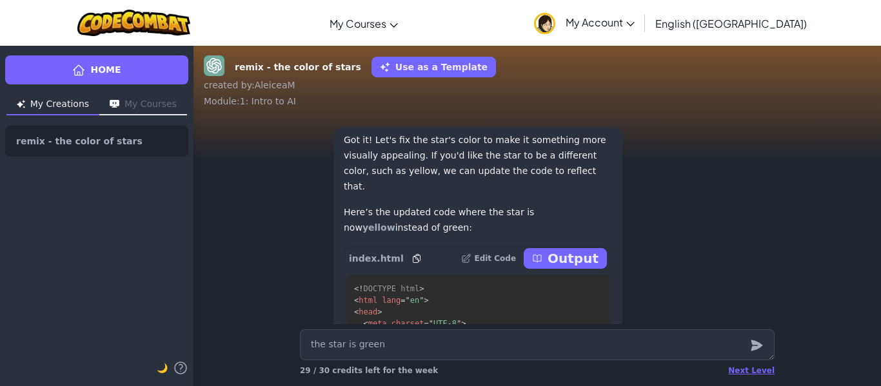
click at [555, 260] on button "Output" at bounding box center [565, 258] width 83 height 21
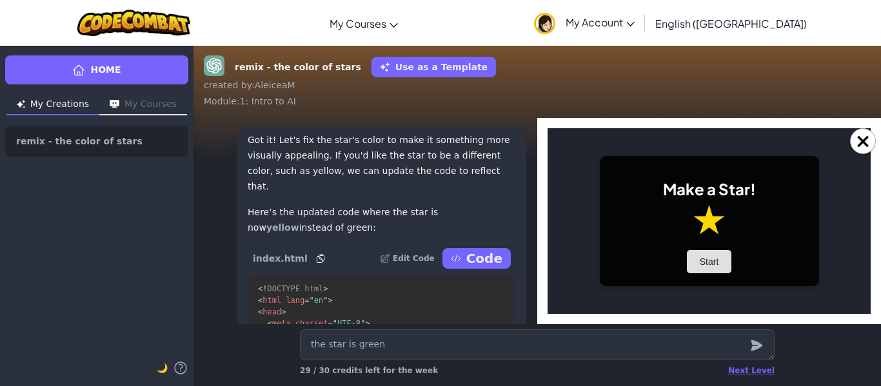
click at [705, 266] on button "Start" at bounding box center [709, 261] width 45 height 23
click at [460, 259] on icon at bounding box center [455, 258] width 9 height 7
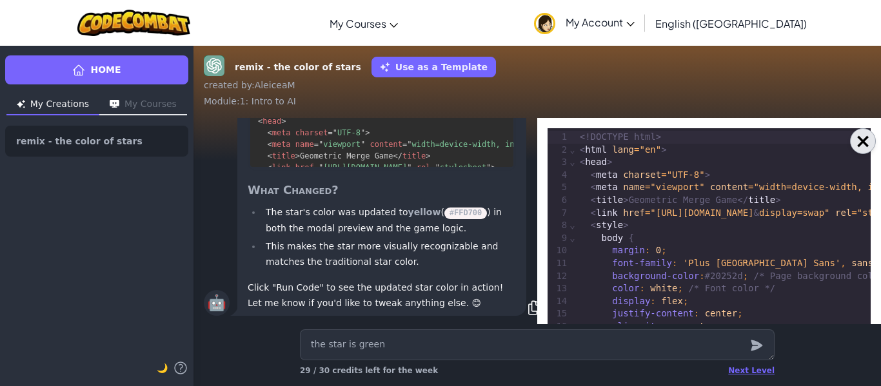
click at [868, 150] on button "×" at bounding box center [863, 141] width 26 height 26
type textarea "x"
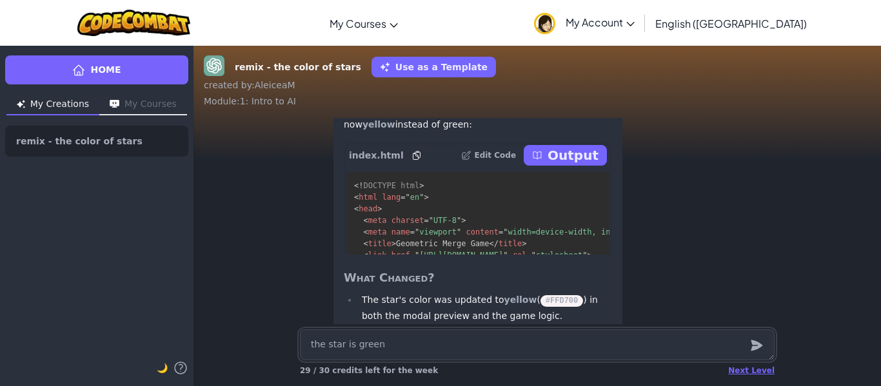
scroll to position [-6, 0]
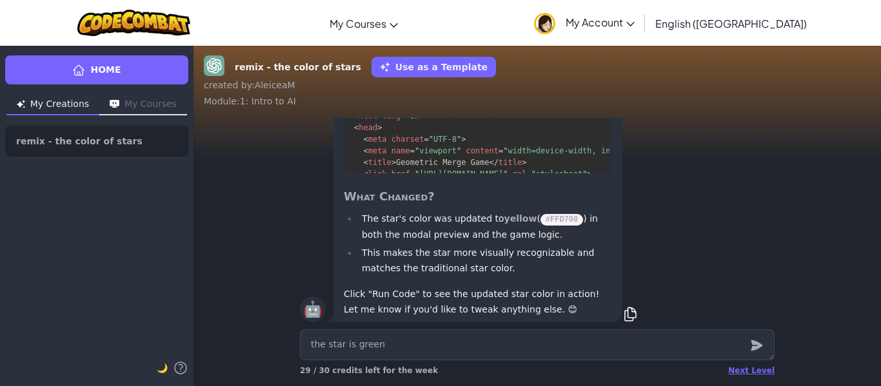
click at [540, 221] on code "#FFD700" at bounding box center [561, 220] width 43 height 12
click at [518, 220] on strong "yellow" at bounding box center [520, 218] width 33 height 10
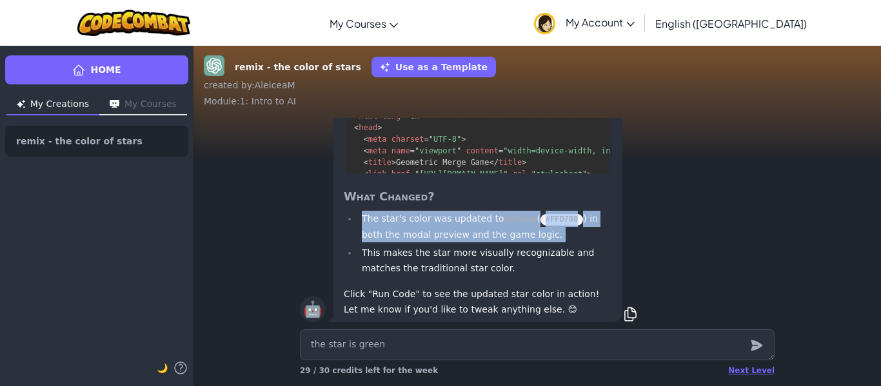
click at [518, 220] on strong "yellow" at bounding box center [520, 218] width 33 height 10
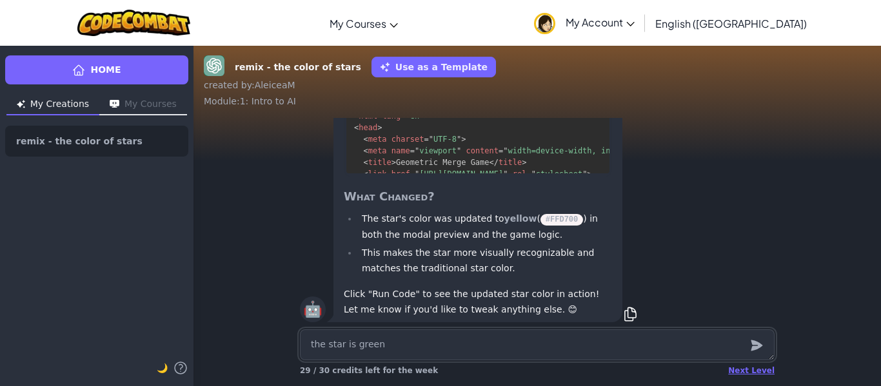
click at [480, 345] on textarea "the star is green" at bounding box center [537, 344] width 475 height 31
type textarea "x"
type textarea "m"
type textarea "x"
type textarea "ma"
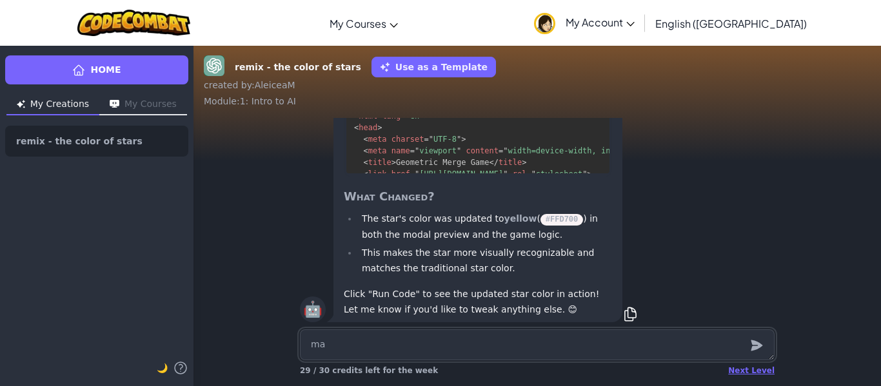
type textarea "x"
type textarea "mak"
type textarea "x"
type textarea "make"
type textarea "x"
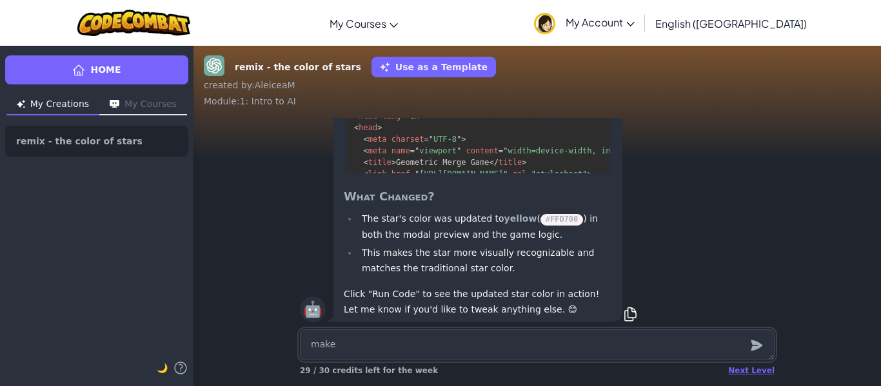
type textarea "make"
type textarea "x"
type textarea "make t"
type textarea "x"
type textarea "make th"
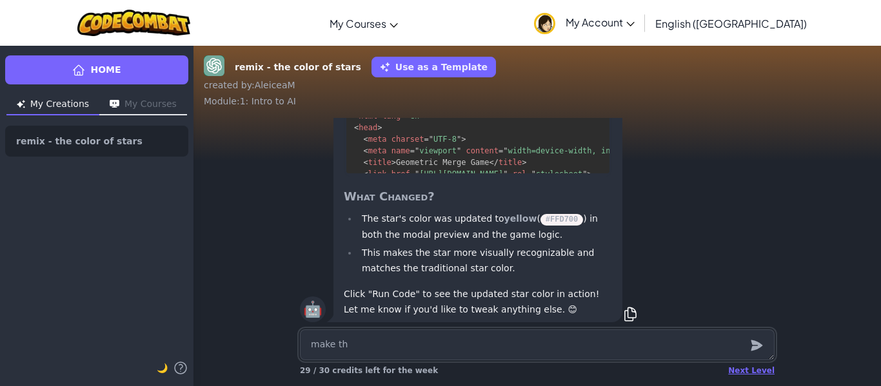
type textarea "x"
type textarea "make the"
type textarea "x"
type textarea "make the"
type textarea "x"
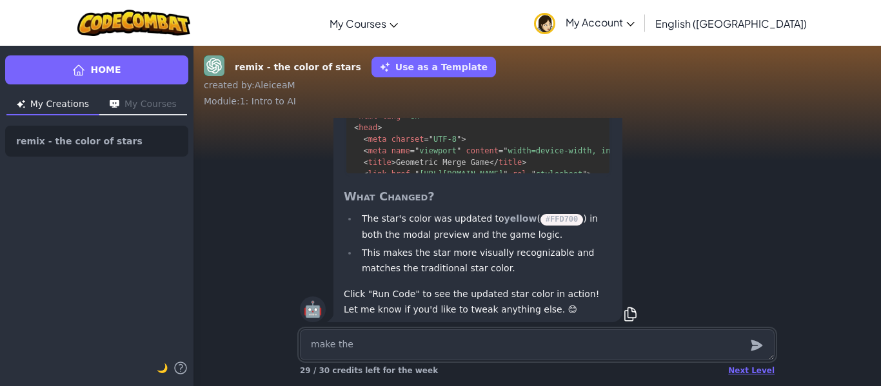
type textarea "make the s"
type textarea "x"
type textarea "make the st"
type textarea "x"
type textarea "make the sta"
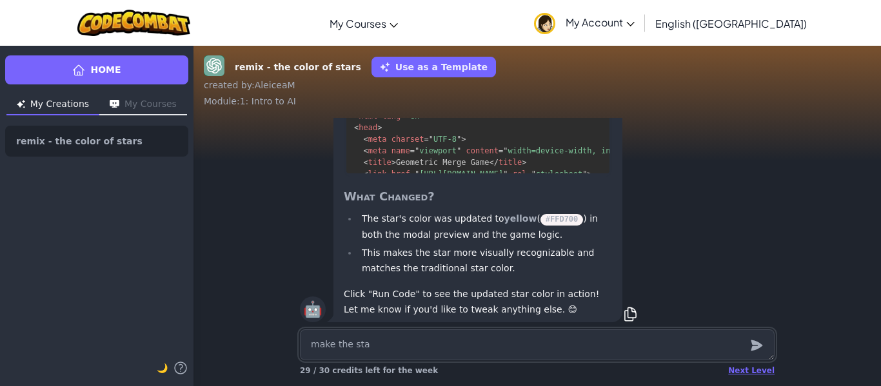
type textarea "x"
type textarea "make the star"
type textarea "x"
type textarea "make the star"
type textarea "x"
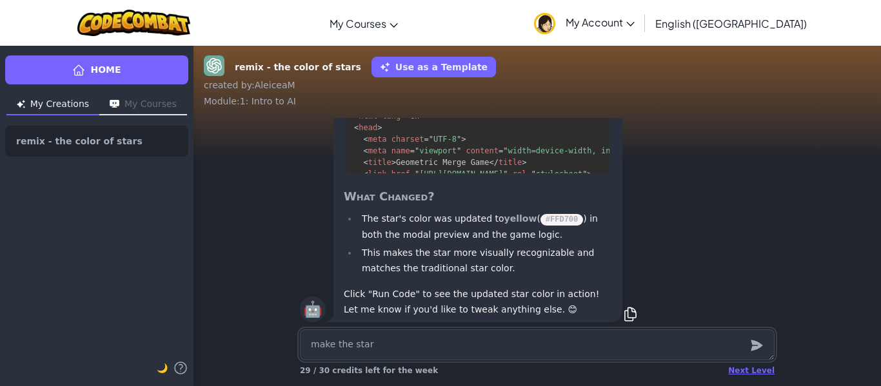
type textarea "make the star b"
type textarea "x"
type textarea "make the star bl"
type textarea "x"
type textarea "make the star blu"
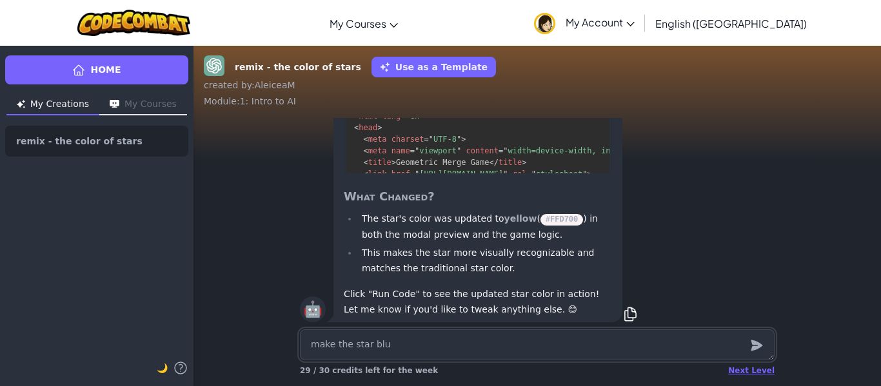
type textarea "x"
type textarea "make the star blue"
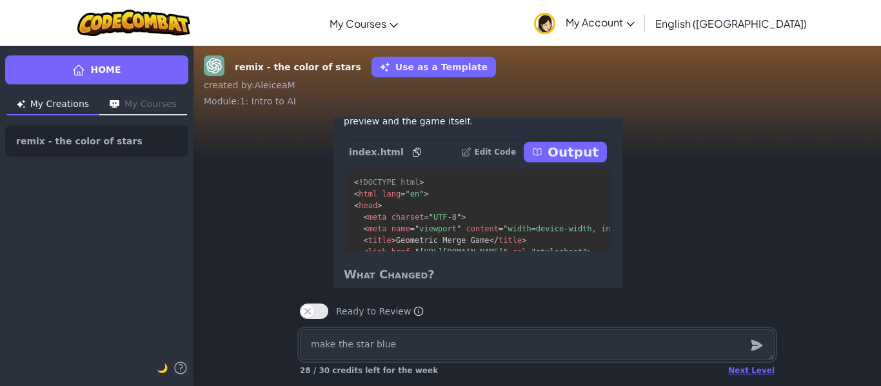
scroll to position [-123, 0]
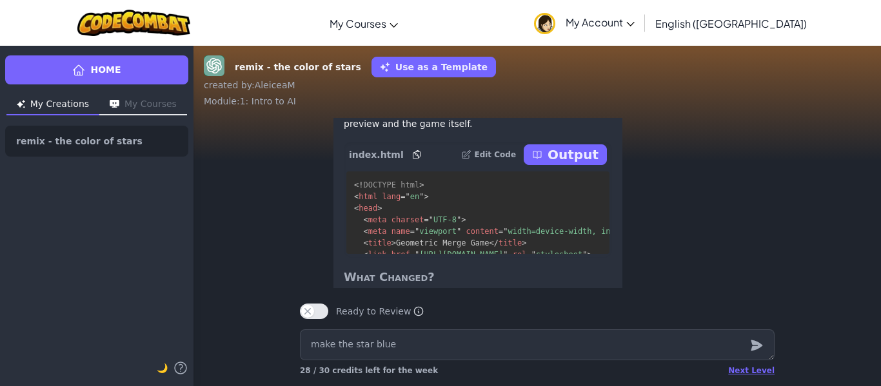
click at [603, 161] on button "Output" at bounding box center [565, 154] width 83 height 21
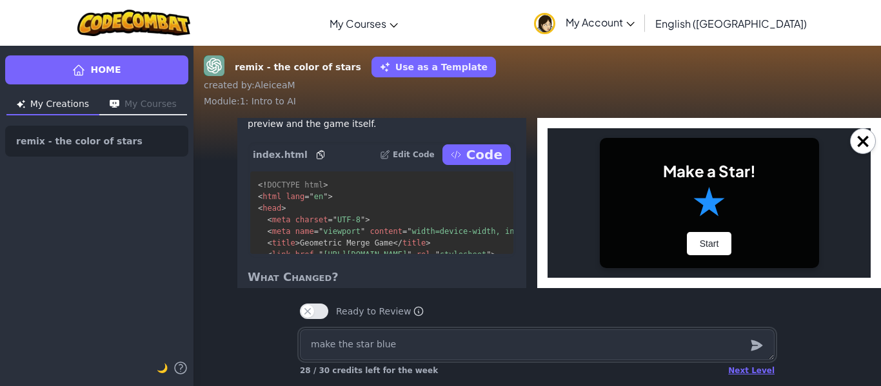
scroll to position [0, 0]
click at [719, 245] on button "Start" at bounding box center [709, 243] width 45 height 23
click at [708, 247] on button "Start" at bounding box center [709, 243] width 45 height 23
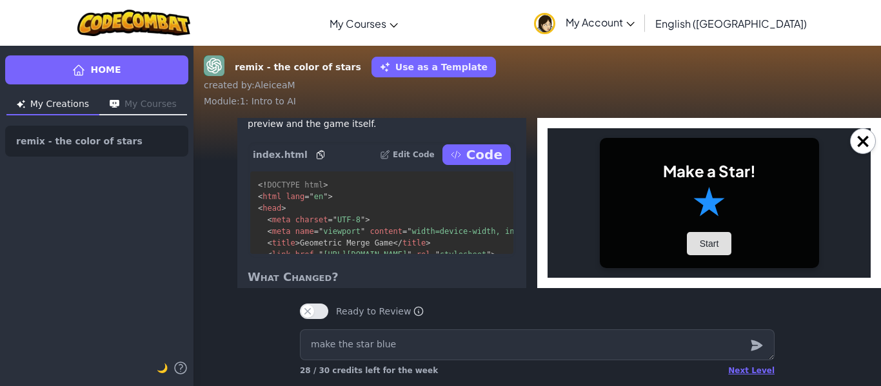
click at [708, 247] on button "Start" at bounding box center [709, 243] width 45 height 23
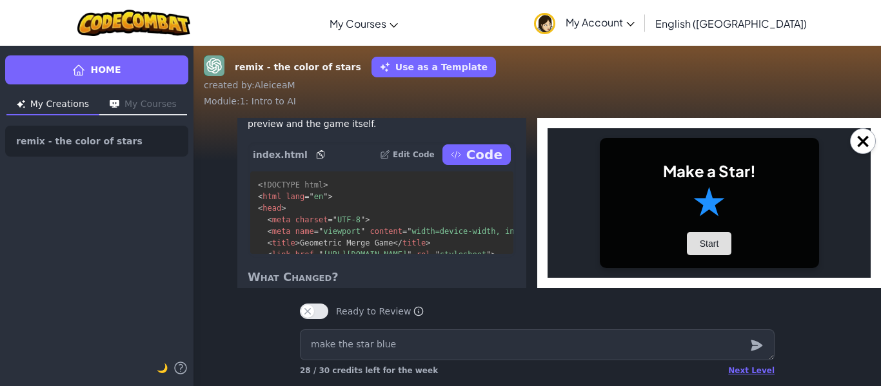
click at [708, 247] on button "Start" at bounding box center [709, 243] width 45 height 23
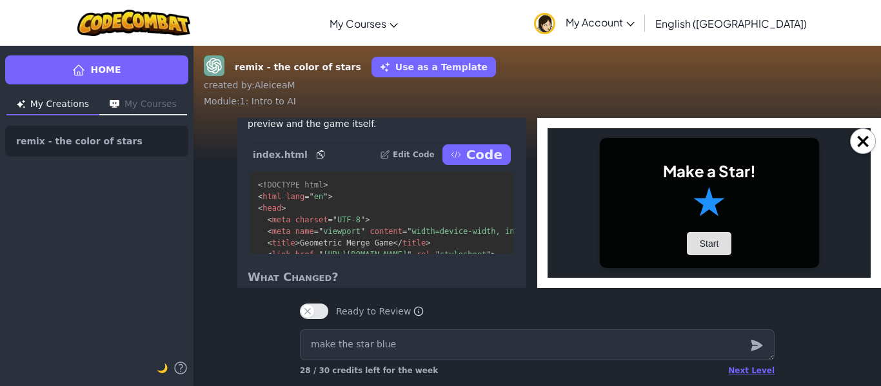
click at [708, 247] on button "Start" at bounding box center [709, 243] width 45 height 23
click at [725, 226] on div "Make a Star! Start" at bounding box center [709, 203] width 219 height 130
click at [868, 148] on button "×" at bounding box center [863, 141] width 26 height 26
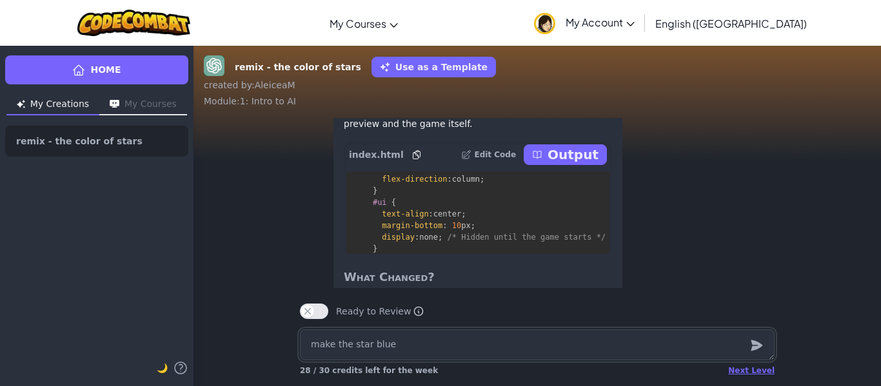
scroll to position [1, 0]
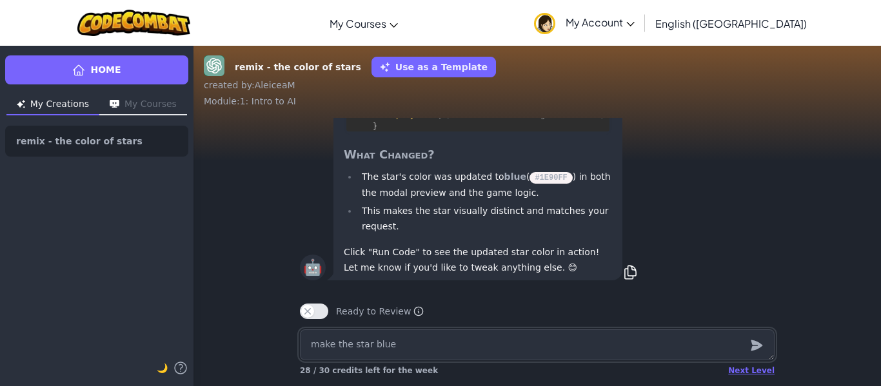
click at [469, 349] on textarea "make the star blue" at bounding box center [537, 344] width 475 height 31
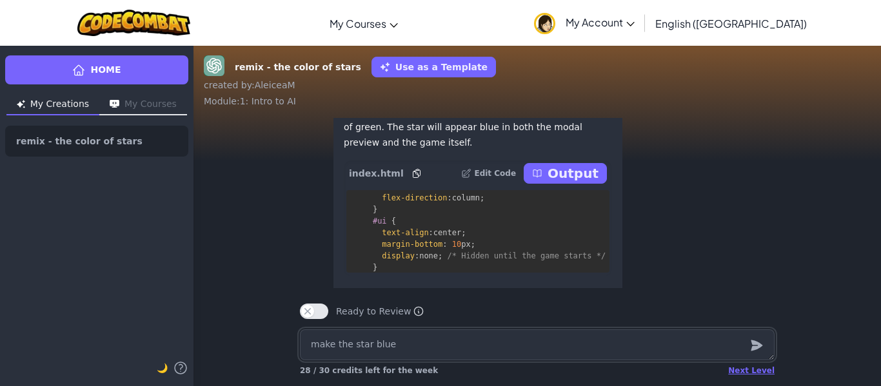
scroll to position [-142, 0]
click at [593, 181] on p "Output" at bounding box center [572, 175] width 51 height 18
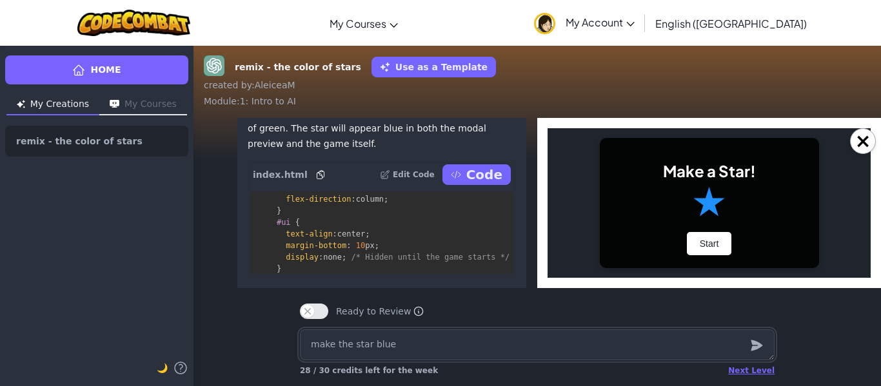
scroll to position [0, 0]
click at [723, 240] on button "Start" at bounding box center [709, 243] width 45 height 23
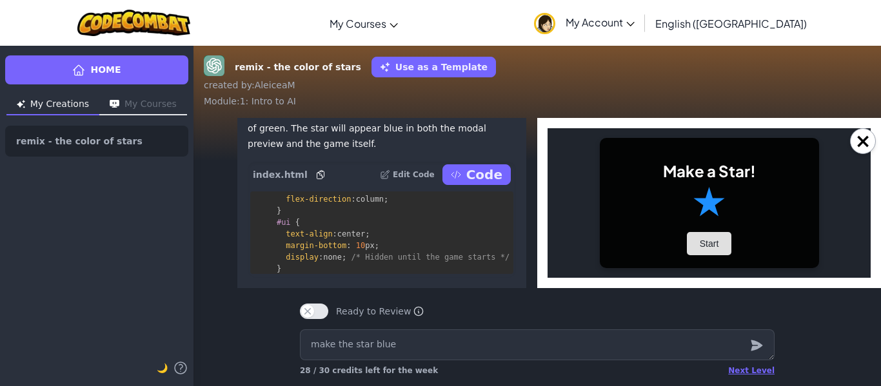
click at [718, 242] on button "Start" at bounding box center [709, 243] width 45 height 23
click at [863, 140] on button "×" at bounding box center [863, 141] width 26 height 26
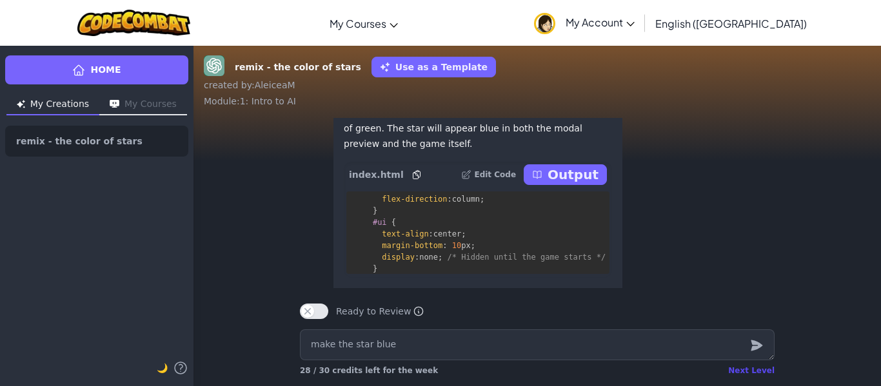
click at [740, 371] on div "Next Level" at bounding box center [751, 371] width 46 height 10
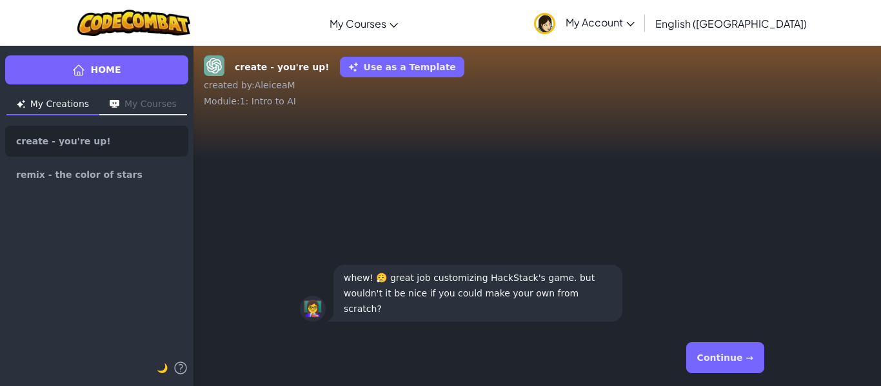
click at [709, 360] on button "Continue →" at bounding box center [725, 357] width 78 height 31
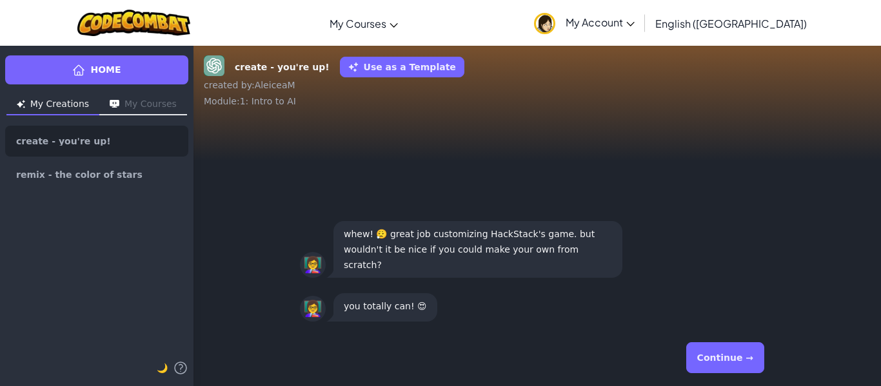
click at [709, 360] on button "Continue →" at bounding box center [725, 357] width 78 height 31
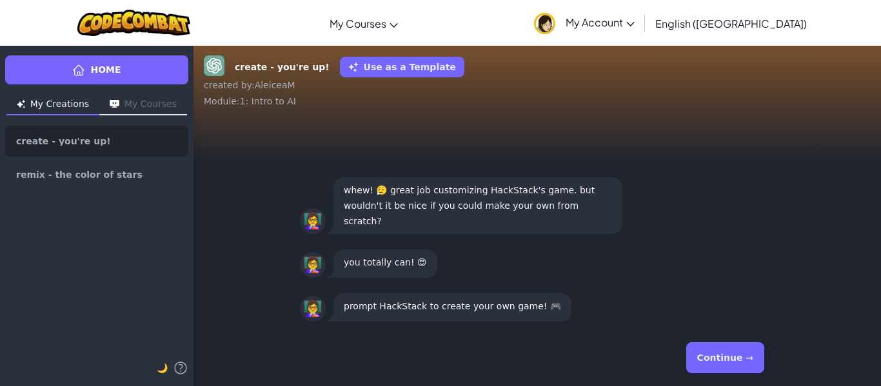
click at [709, 360] on button "Continue →" at bounding box center [725, 357] width 78 height 31
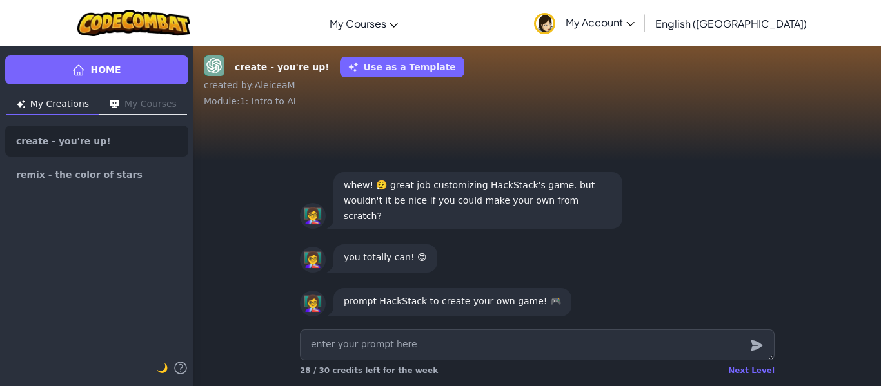
type textarea "x"
type textarea "m"
type textarea "x"
type textarea "ma"
type textarea "x"
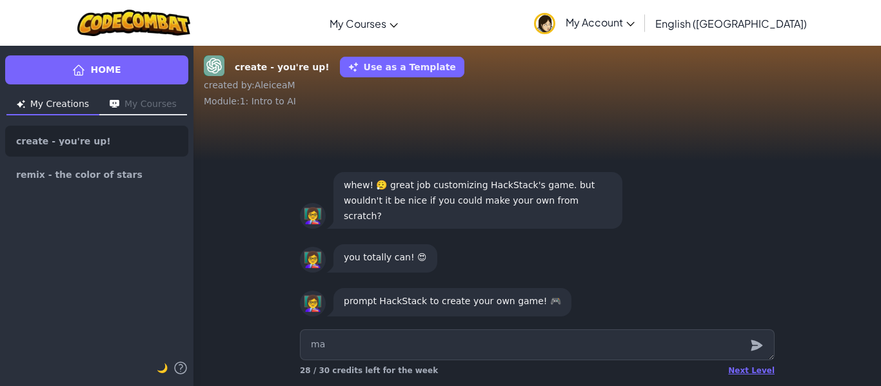
type textarea "mak"
type textarea "x"
type textarea "make"
type textarea "x"
type textarea "make"
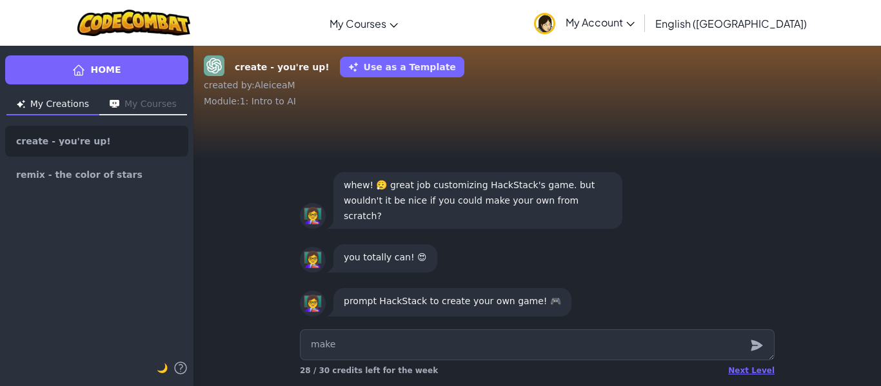
type textarea "x"
type textarea "make a"
type textarea "x"
type textarea "make a"
type textarea "x"
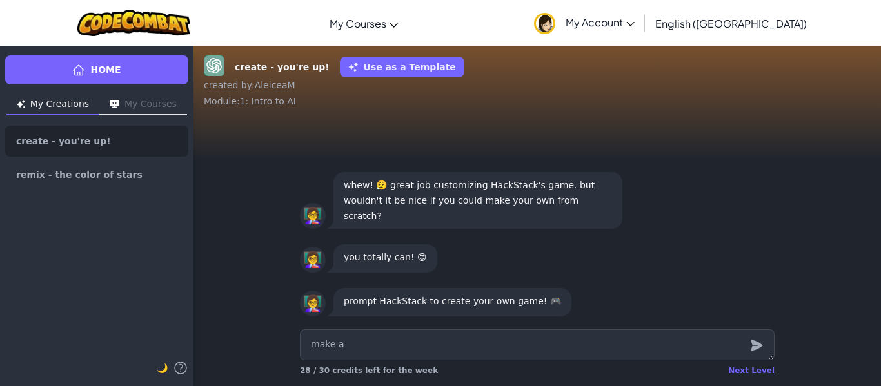
type textarea "make a m"
type textarea "x"
type textarea "make a me"
type textarea "x"
type textarea "make a mem"
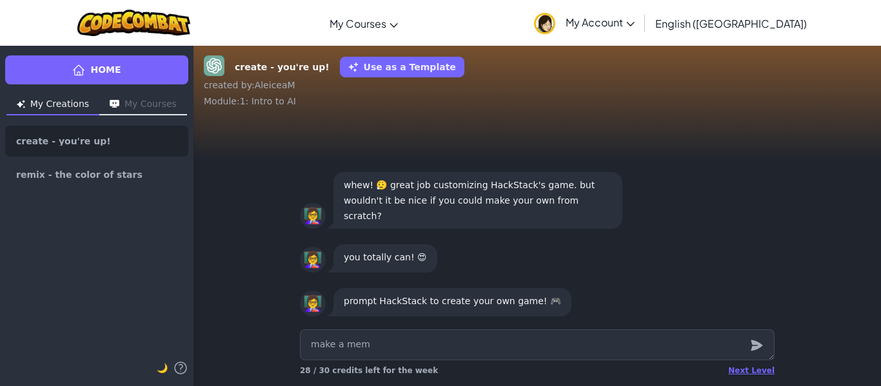
type textarea "x"
type textarea "make a memo"
type textarea "x"
type textarea "make a memor"
type textarea "x"
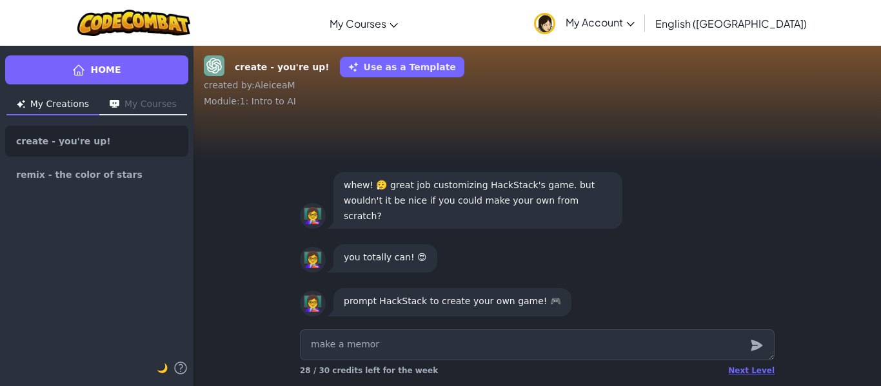
type textarea "make a memory"
type textarea "x"
type textarea "make a memory"
type textarea "x"
type textarea "make a memory g"
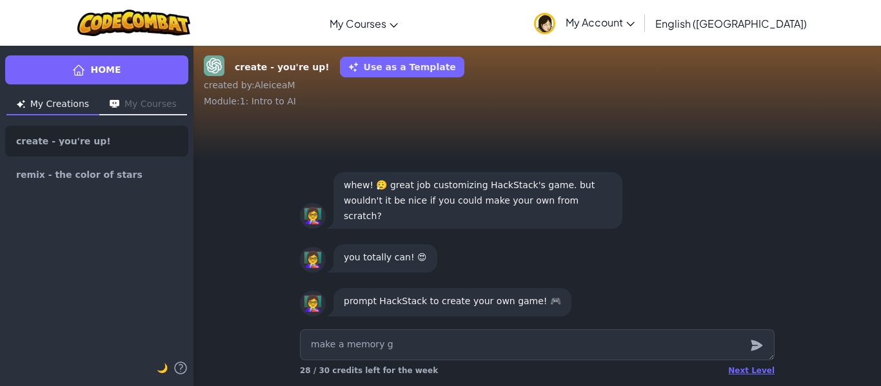
type textarea "x"
type textarea "make a memory ga"
type textarea "x"
type textarea "make a memory gam"
type textarea "x"
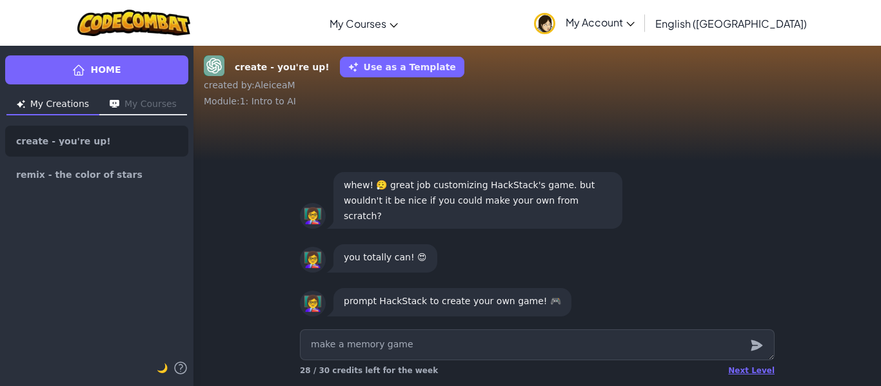
type textarea "make a memory game"
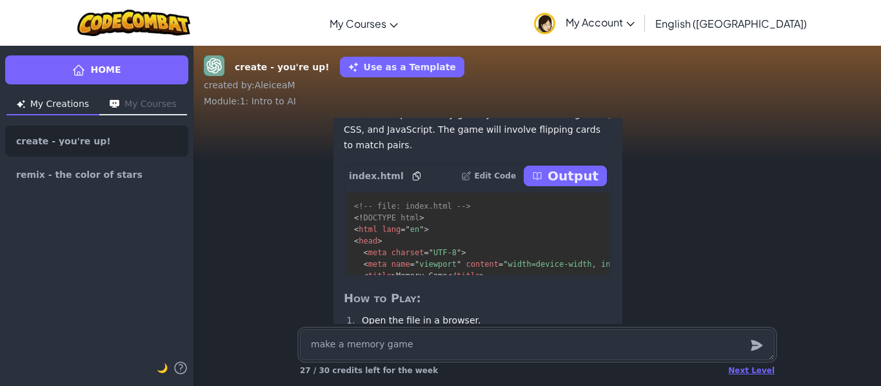
scroll to position [-135, 0]
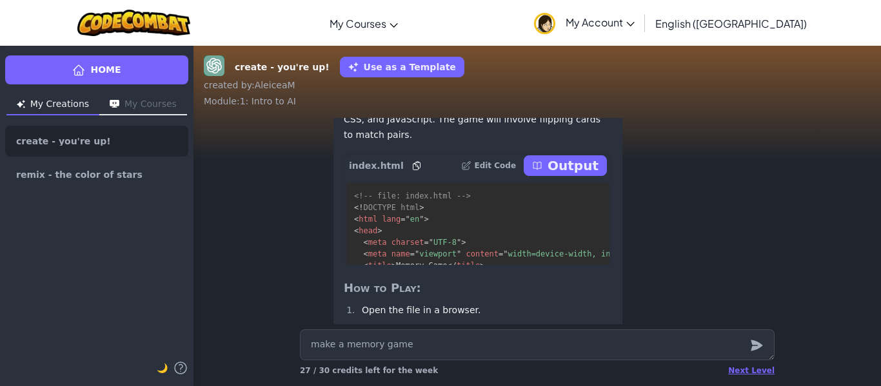
click at [571, 170] on p "Output" at bounding box center [572, 166] width 51 height 18
type textarea "x"
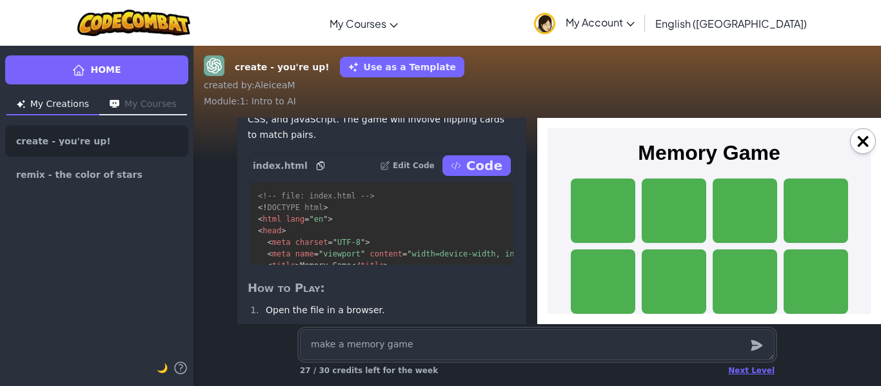
scroll to position [0, 0]
click at [621, 215] on div at bounding box center [603, 211] width 64 height 64
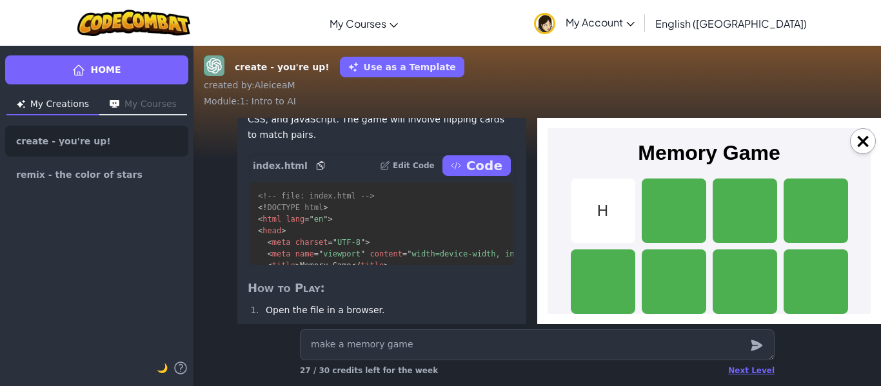
click at [736, 231] on div at bounding box center [744, 211] width 64 height 64
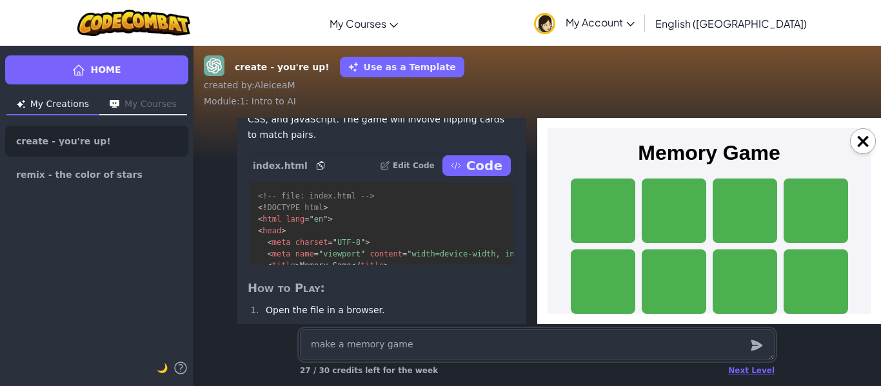
click at [432, 348] on textarea "make a memory game" at bounding box center [537, 344] width 475 height 31
type textarea "x"
type textarea "t"
type textarea "x"
type textarea "th"
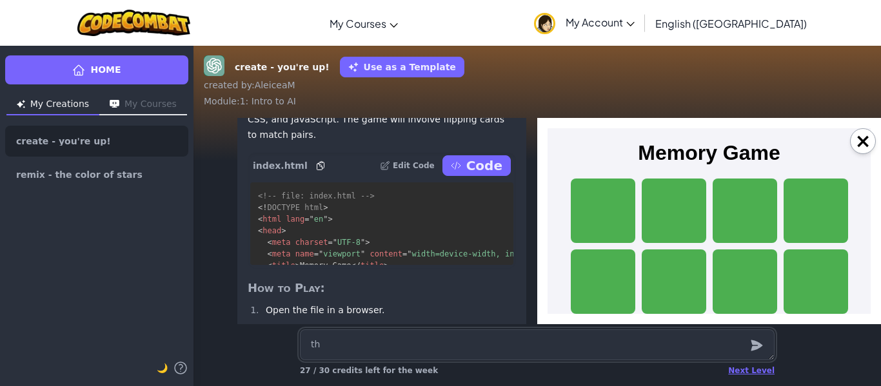
type textarea "x"
type textarea "the"
type textarea "x"
type textarea "the"
type textarea "x"
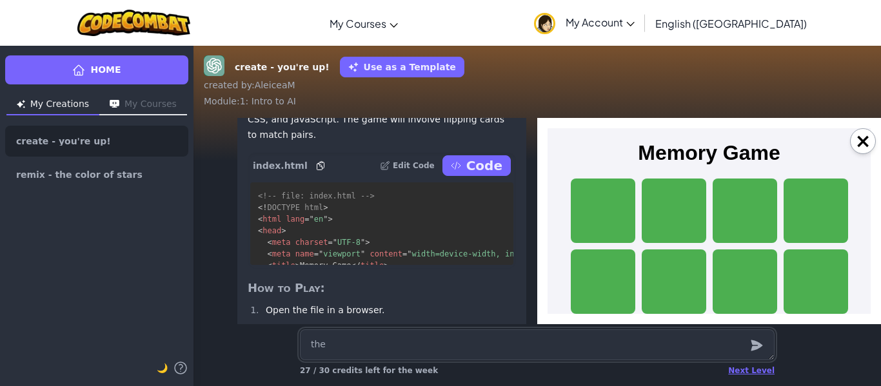
type textarea "the o"
type textarea "x"
type textarea "the ot"
type textarea "x"
type textarea "the oth"
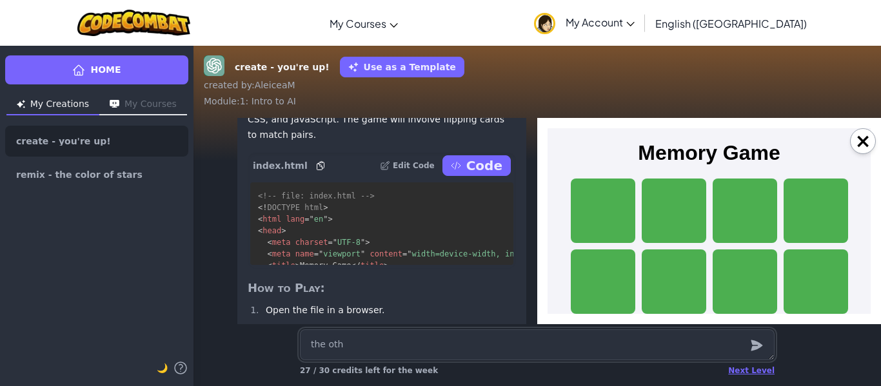
type textarea "x"
type textarea "the othe"
type textarea "x"
type textarea "the other"
type textarea "x"
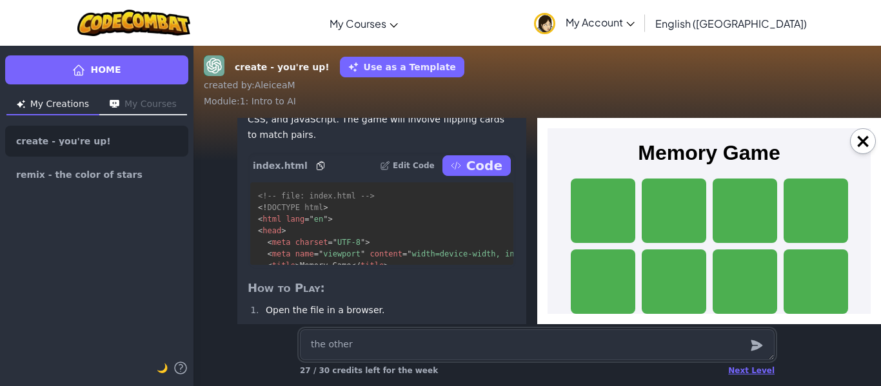
type textarea "the other"
type textarea "x"
type textarea "the other s"
type textarea "x"
type textarea "the other si"
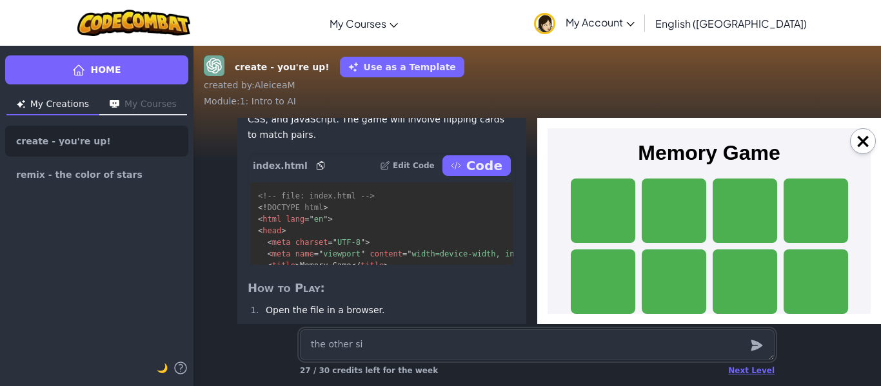
type textarea "x"
type textarea "the other sid"
type textarea "x"
type textarea "the other side"
type textarea "x"
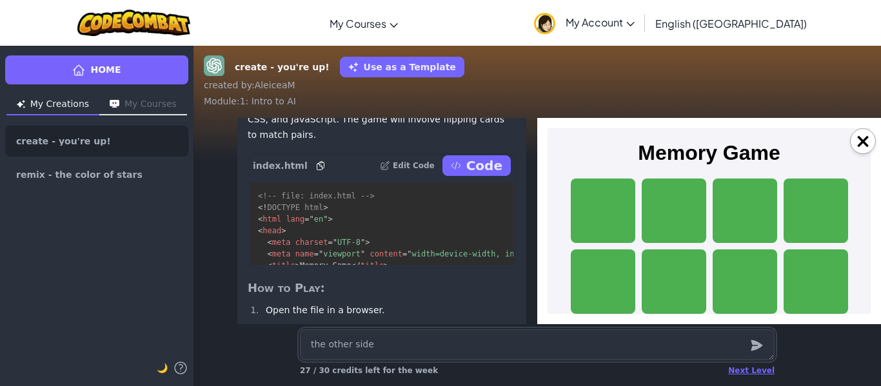
type textarea "the other side"
type textarea "x"
type textarea "the other side"
type textarea "x"
type textarea "the other sid"
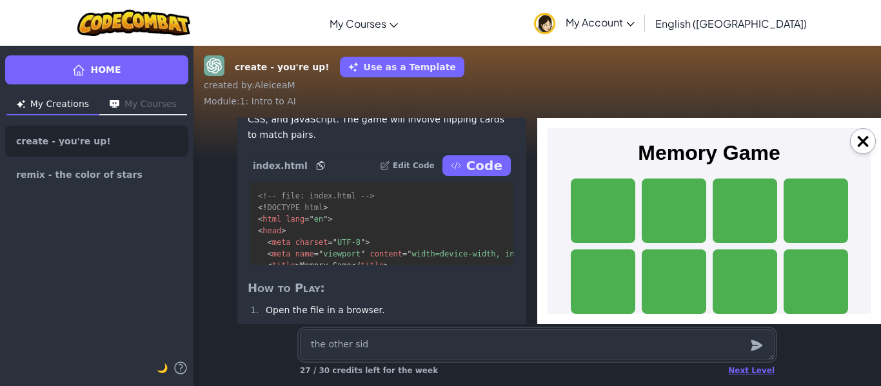
type textarea "x"
type textarea "the other si"
type textarea "x"
type textarea "the other s"
type textarea "x"
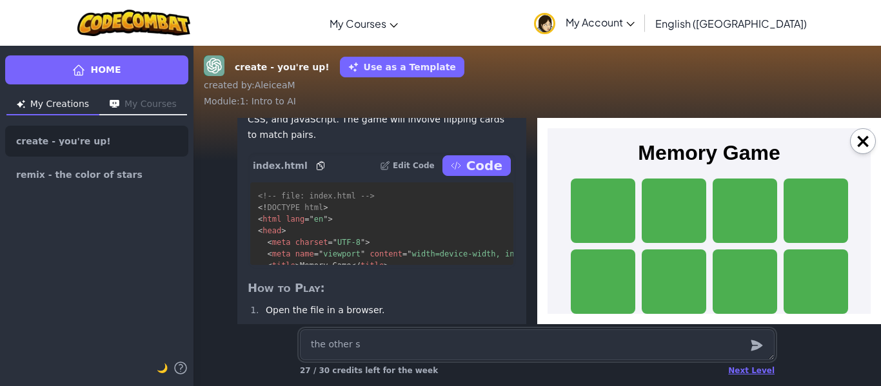
type textarea "the other"
type textarea "x"
type textarea "the other"
type textarea "x"
type textarea "the othe"
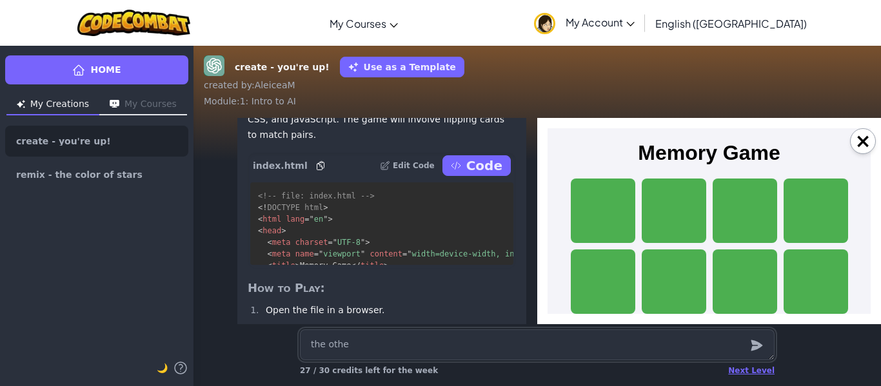
type textarea "x"
type textarea "the oth"
type textarea "x"
type textarea "the ot"
type textarea "x"
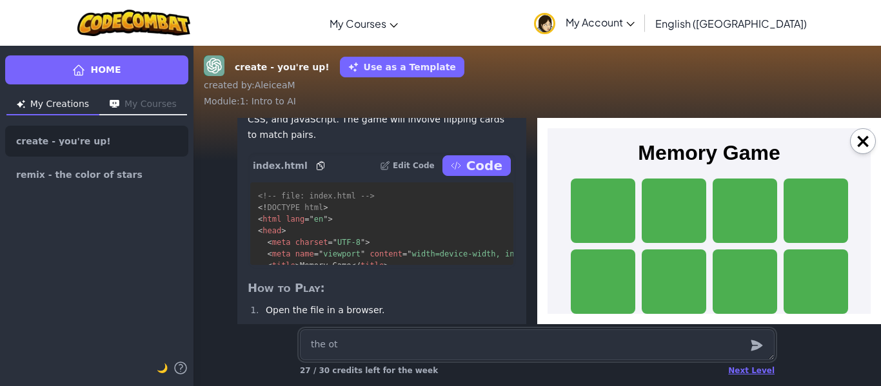
type textarea "the o"
type textarea "x"
type textarea "the"
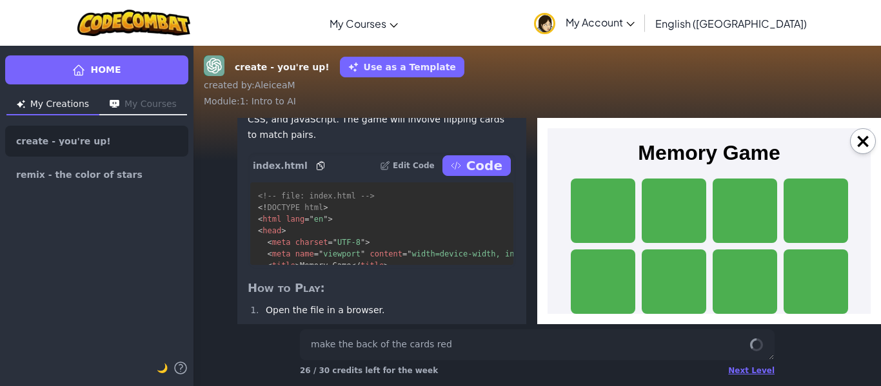
scroll to position [1, 0]
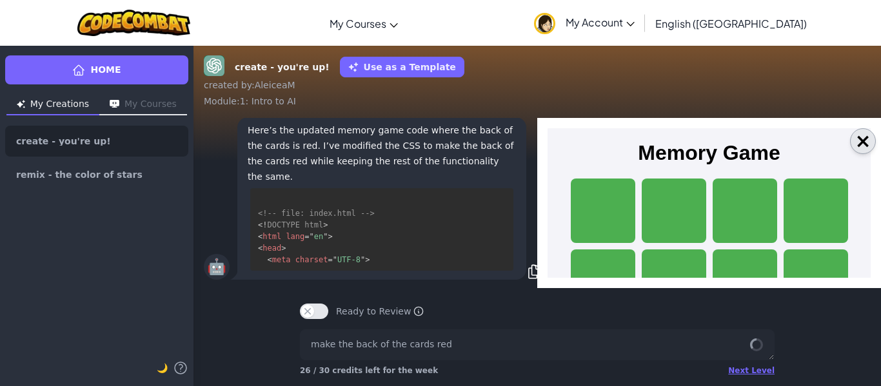
click at [863, 135] on button "×" at bounding box center [863, 141] width 26 height 26
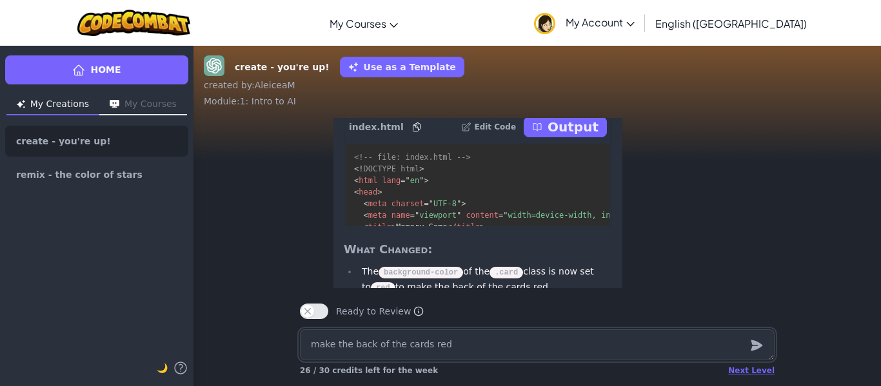
scroll to position [-202, 0]
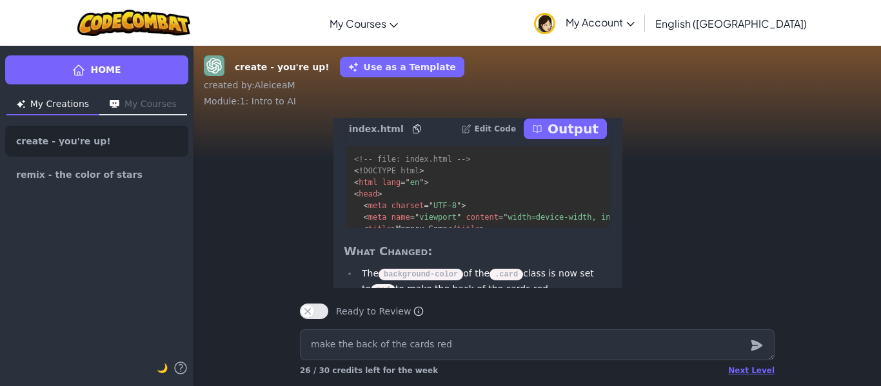
click at [564, 137] on p "Output" at bounding box center [572, 129] width 51 height 18
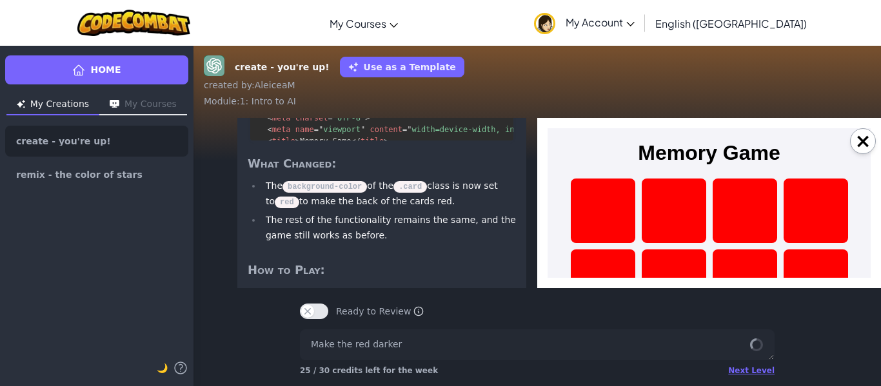
scroll to position [1, 0]
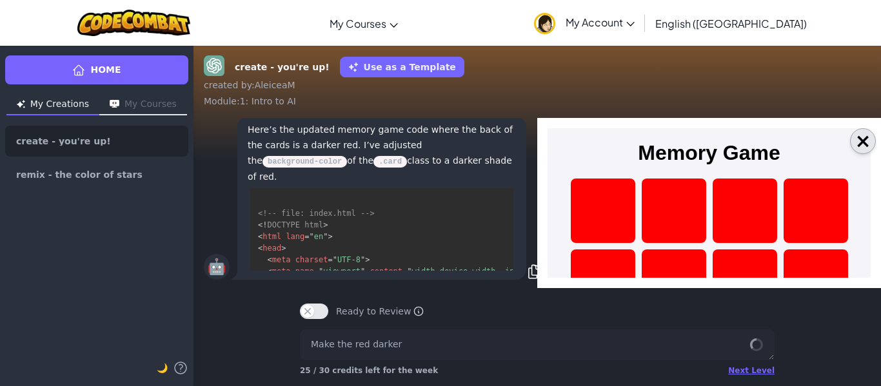
click at [867, 135] on button "×" at bounding box center [863, 141] width 26 height 26
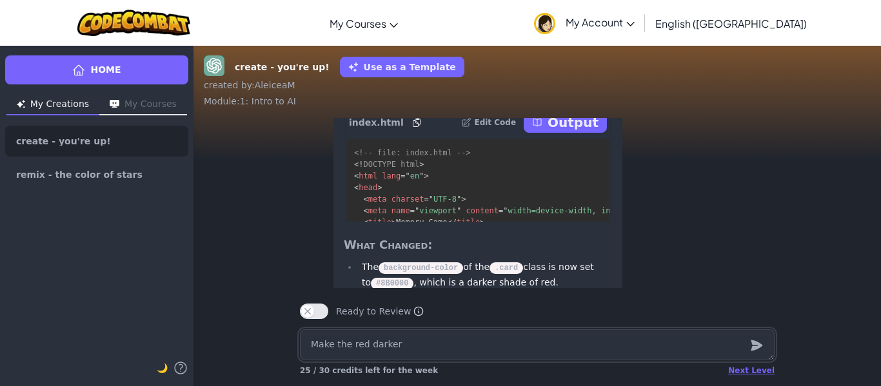
scroll to position [-182, 0]
click at [560, 126] on p "Output" at bounding box center [572, 124] width 51 height 18
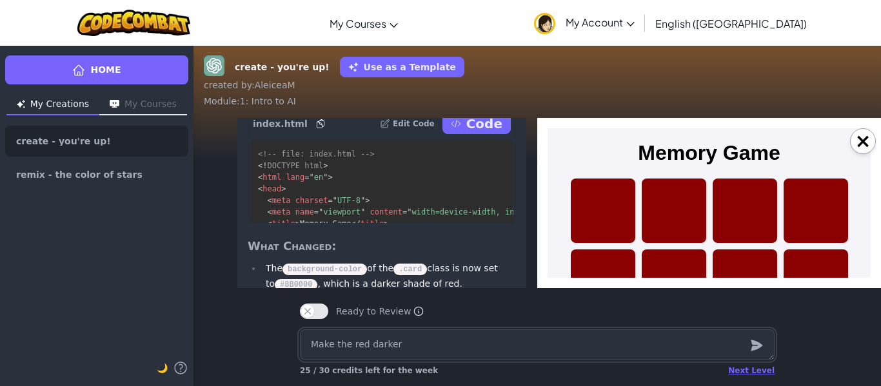
scroll to position [0, 0]
click at [610, 224] on div at bounding box center [603, 211] width 64 height 64
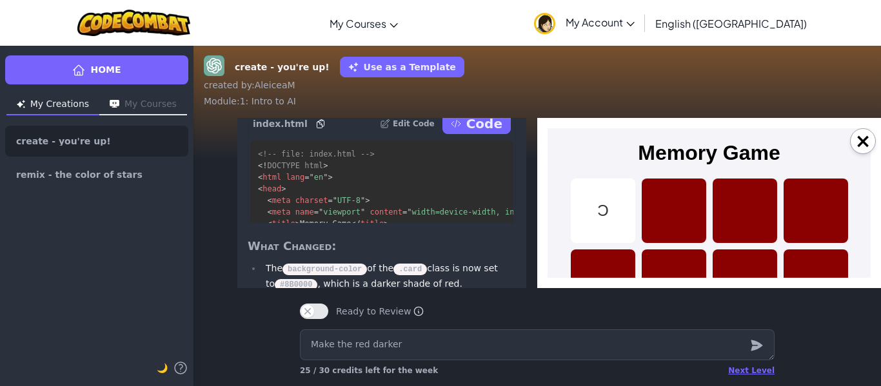
click at [667, 260] on div at bounding box center [674, 282] width 64 height 64
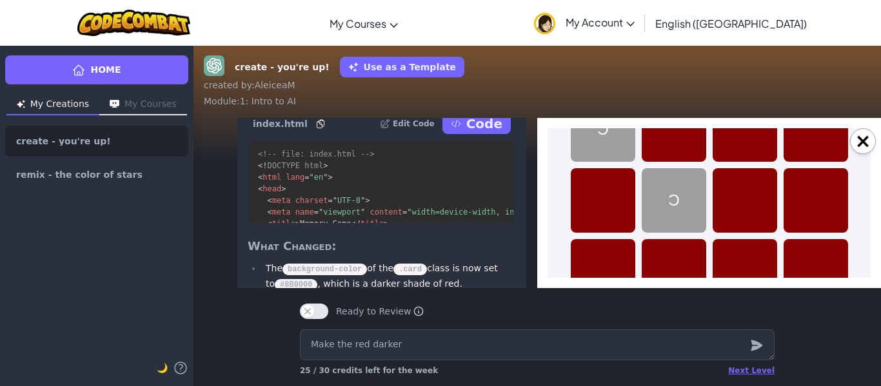
scroll to position [83, 0]
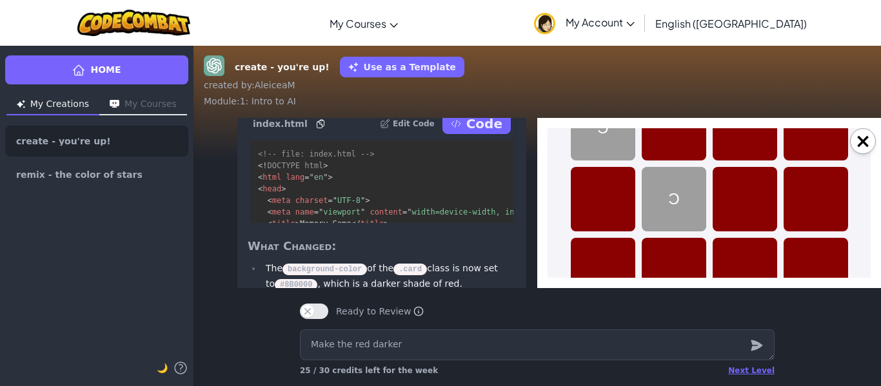
click at [762, 191] on div at bounding box center [744, 199] width 64 height 64
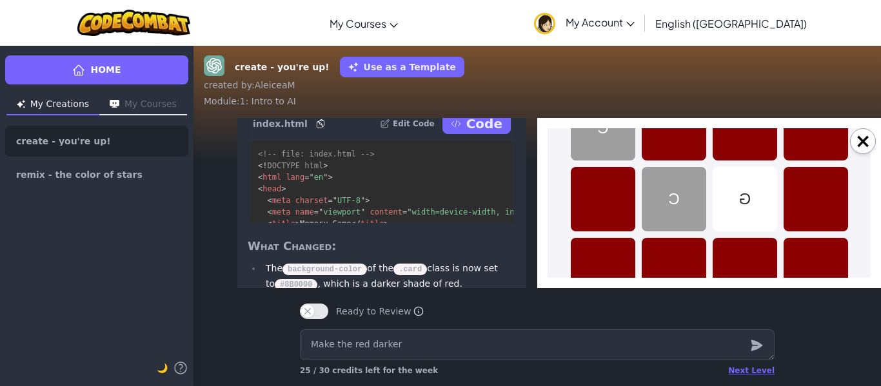
click at [683, 135] on div at bounding box center [674, 128] width 64 height 64
click at [742, 135] on div at bounding box center [744, 128] width 64 height 64
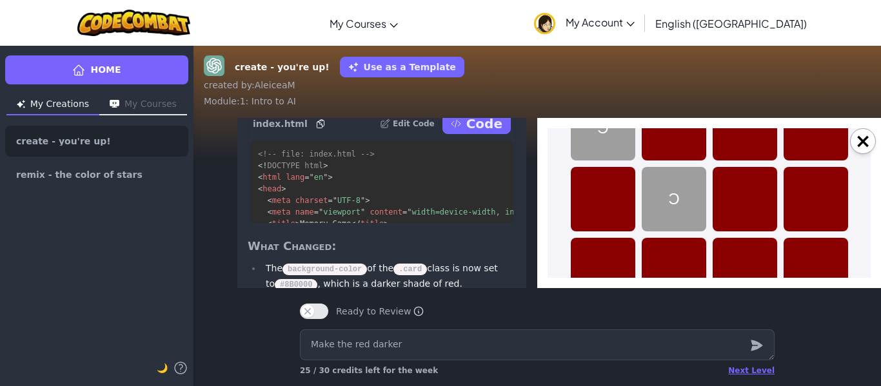
click at [742, 136] on div at bounding box center [744, 128] width 64 height 64
click at [736, 229] on div at bounding box center [744, 199] width 64 height 64
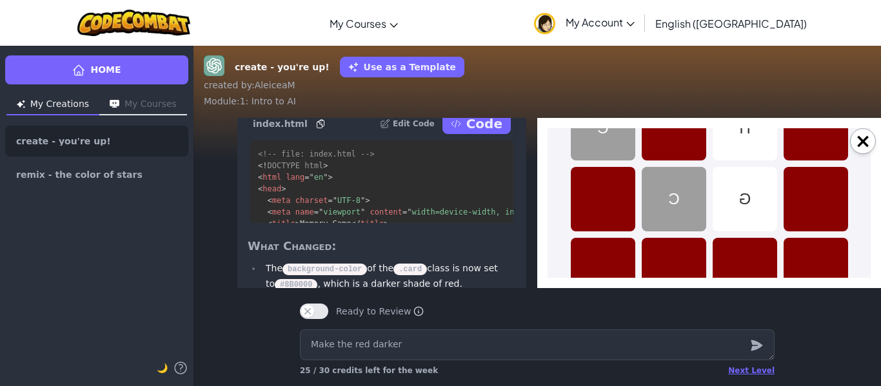
click at [802, 202] on div at bounding box center [815, 199] width 64 height 64
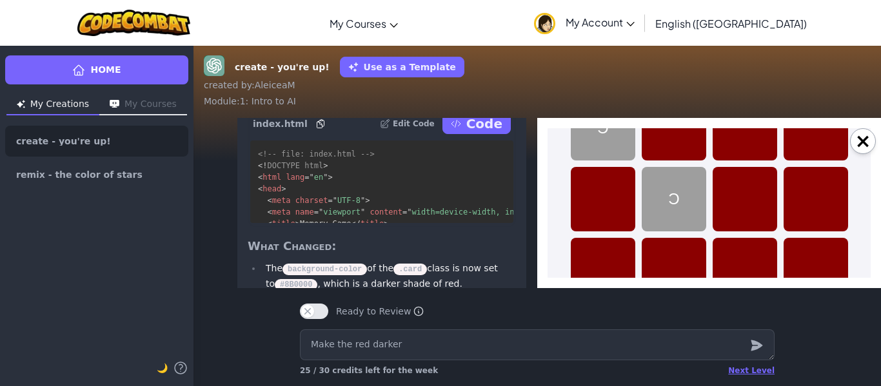
click at [816, 199] on div at bounding box center [815, 199] width 64 height 64
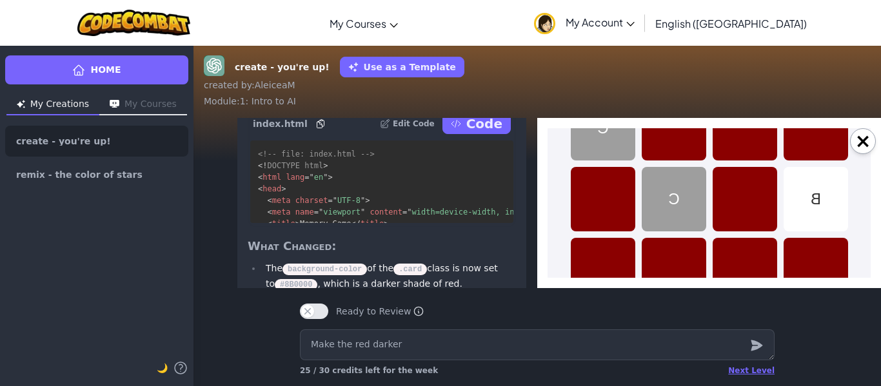
click at [752, 266] on div at bounding box center [744, 270] width 64 height 64
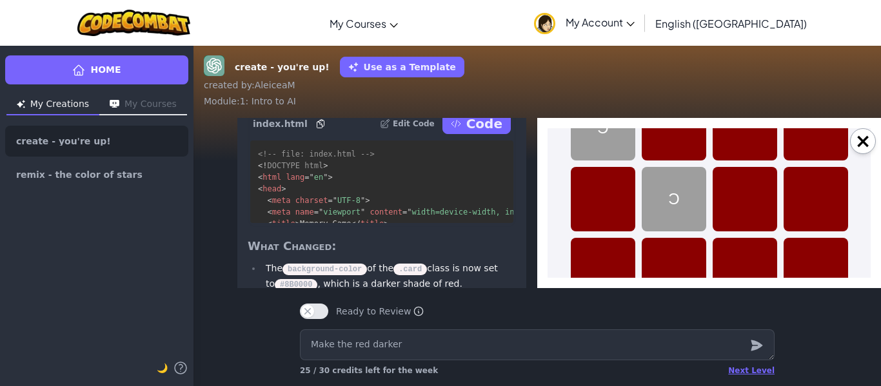
click at [765, 162] on div "C C" at bounding box center [708, 234] width 323 height 277
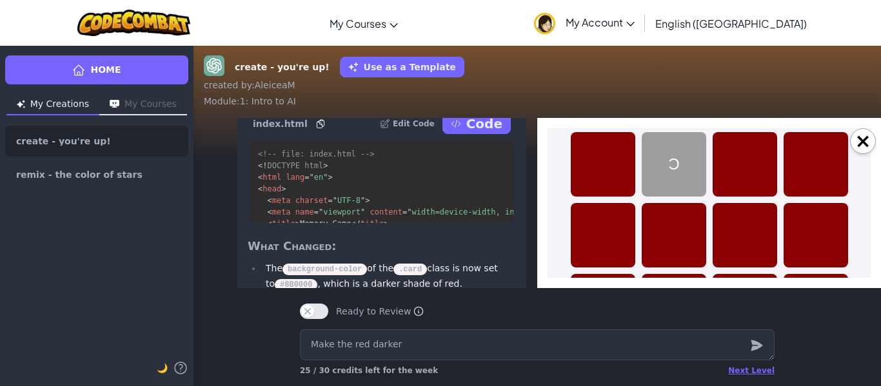
scroll to position [126, 0]
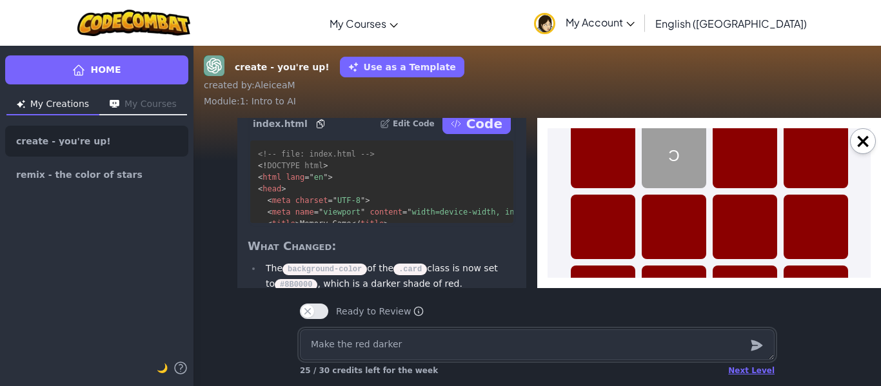
click at [345, 351] on textarea "Make the red darker" at bounding box center [537, 344] width 475 height 31
click at [453, 344] on textarea "make the inside of the cards have pictures" at bounding box center [537, 344] width 475 height 31
click at [545, 350] on textarea "make the inside of the cards have different pictures" at bounding box center [537, 344] width 475 height 31
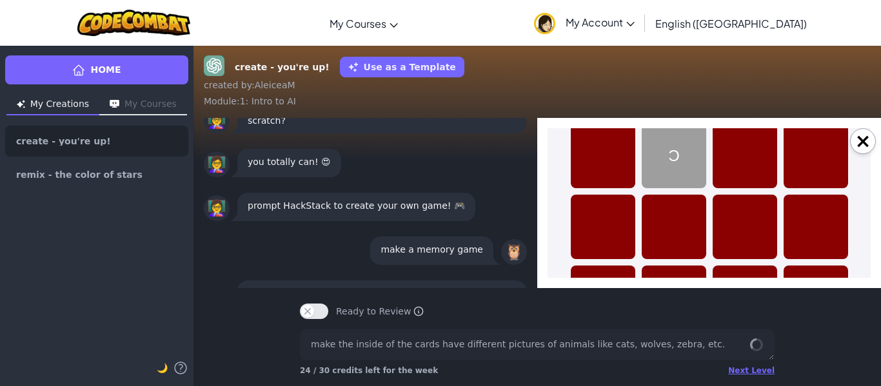
scroll to position [84, 0]
click at [874, 140] on button "×" at bounding box center [863, 141] width 26 height 26
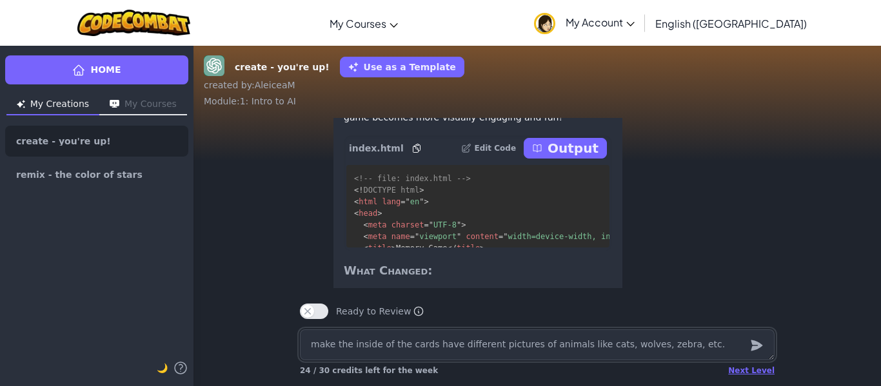
scroll to position [-262, 0]
click at [561, 159] on p "Output" at bounding box center [572, 150] width 51 height 18
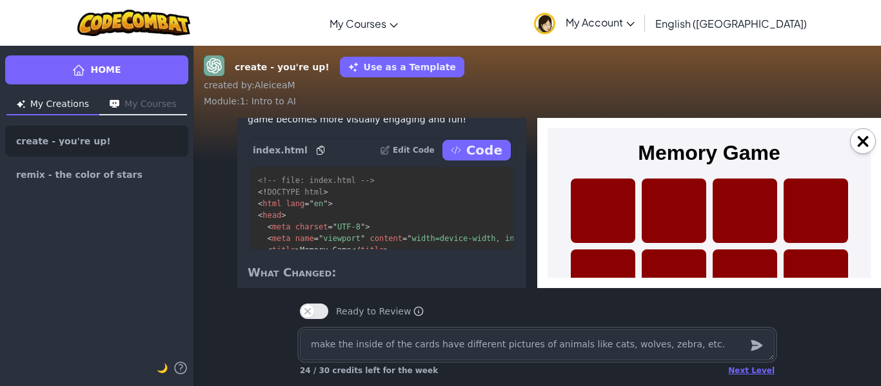
scroll to position [0, 0]
click at [605, 210] on div at bounding box center [603, 211] width 64 height 64
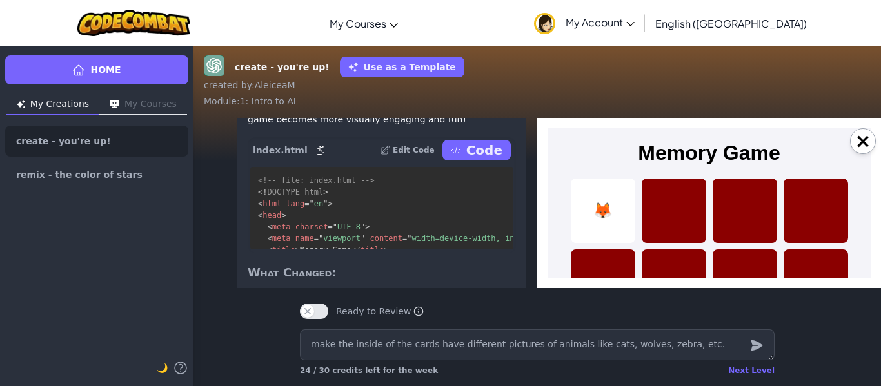
click at [675, 226] on div at bounding box center [674, 211] width 64 height 64
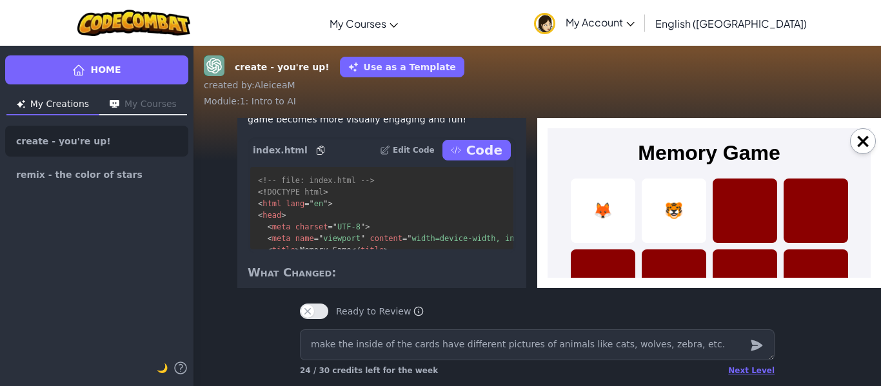
click at [711, 226] on div "🦊 🐯" at bounding box center [708, 317] width 323 height 277
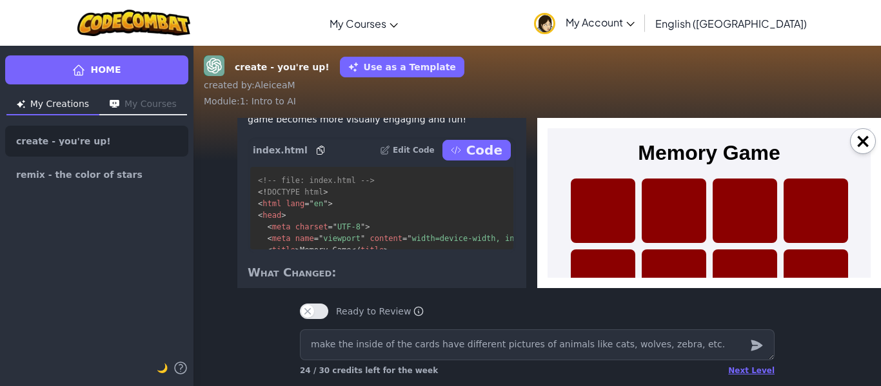
click at [732, 227] on div at bounding box center [744, 211] width 64 height 64
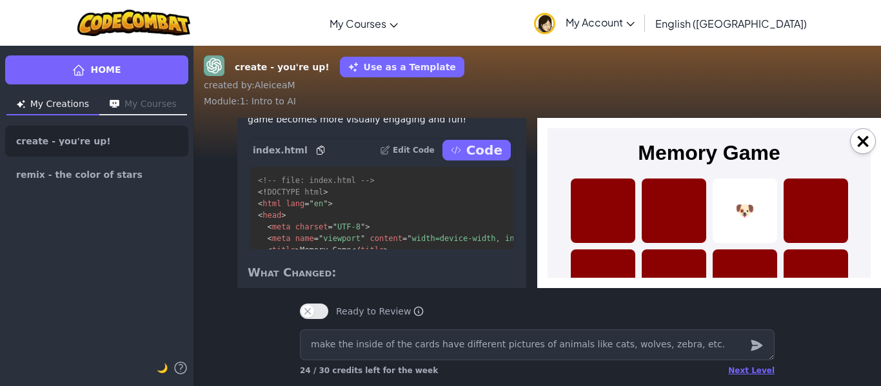
click at [669, 262] on div at bounding box center [674, 282] width 64 height 64
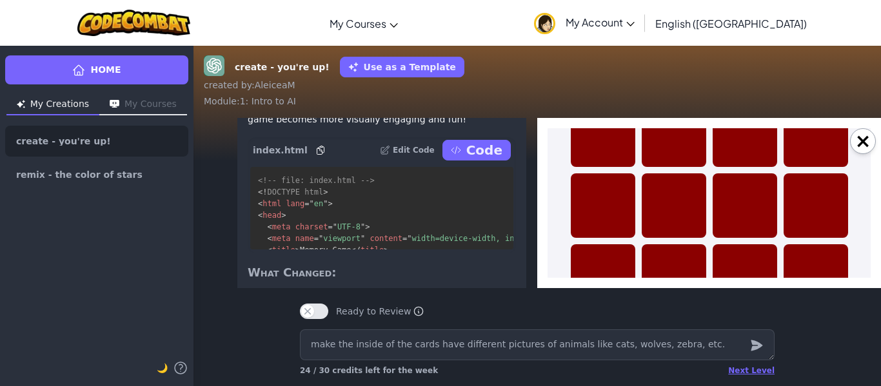
scroll to position [77, 0]
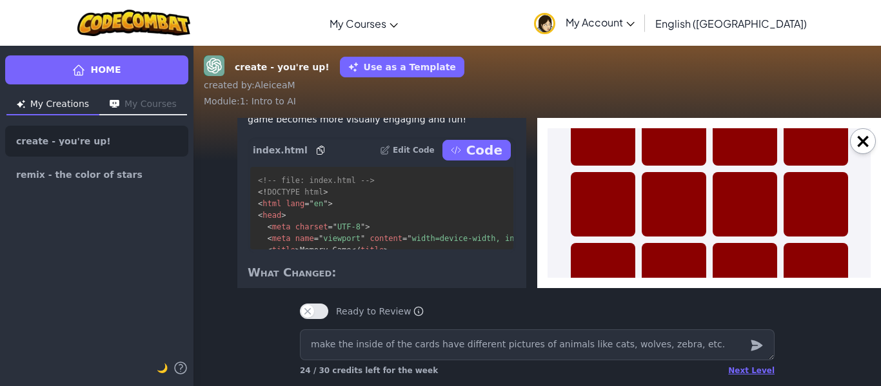
click at [675, 206] on div at bounding box center [674, 204] width 64 height 64
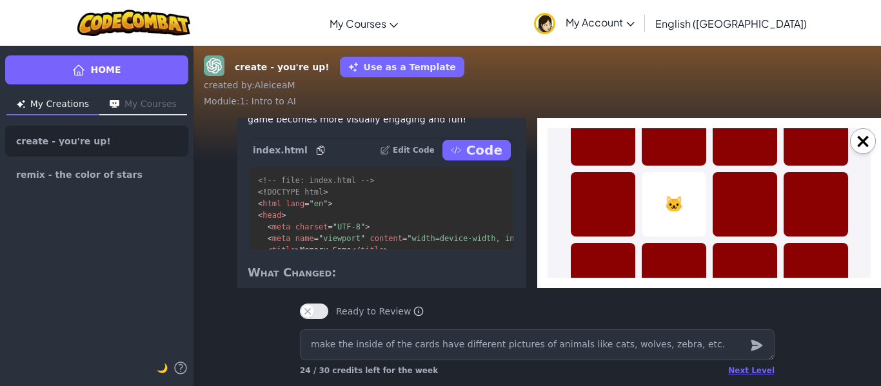
click at [627, 159] on div at bounding box center [603, 133] width 64 height 64
click at [661, 153] on div at bounding box center [674, 133] width 64 height 64
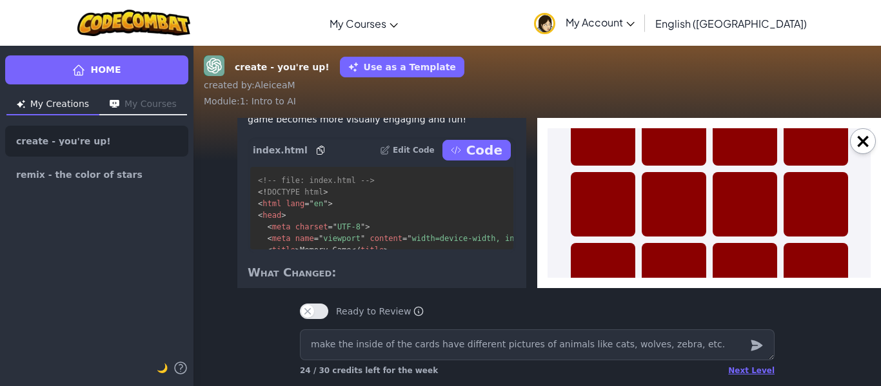
click at [660, 146] on div at bounding box center [674, 133] width 64 height 64
click at [615, 211] on div at bounding box center [603, 204] width 64 height 64
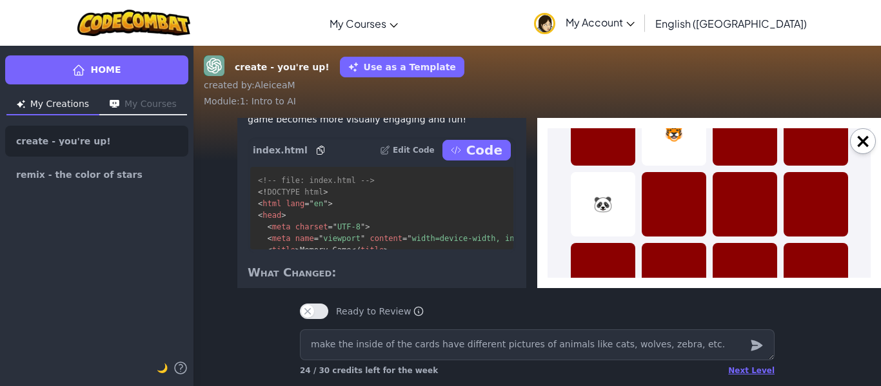
click at [750, 219] on div at bounding box center [744, 204] width 64 height 64
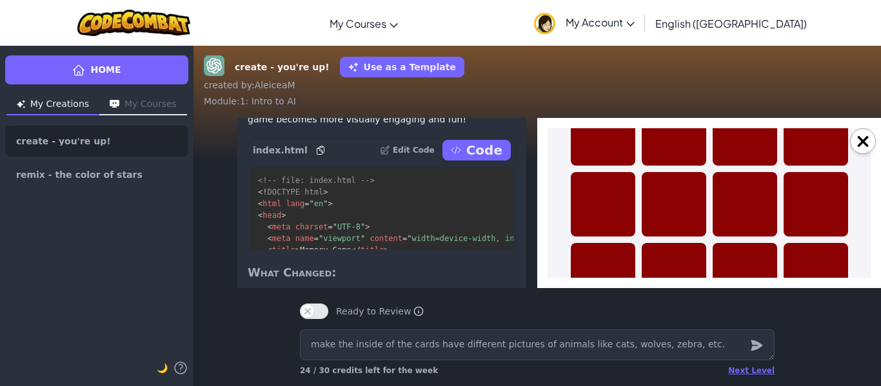
click at [750, 219] on div at bounding box center [744, 204] width 64 height 64
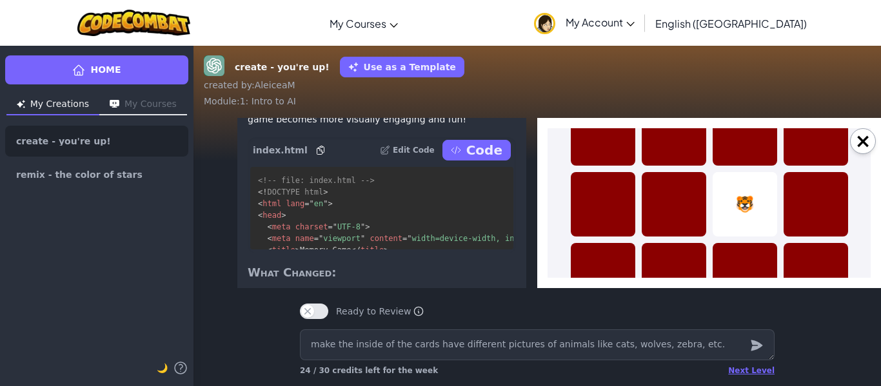
click at [681, 155] on div at bounding box center [674, 133] width 64 height 64
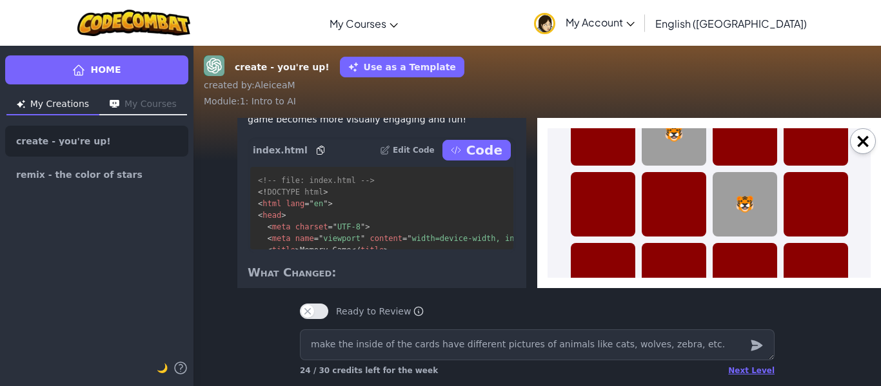
click at [799, 188] on div at bounding box center [815, 204] width 64 height 64
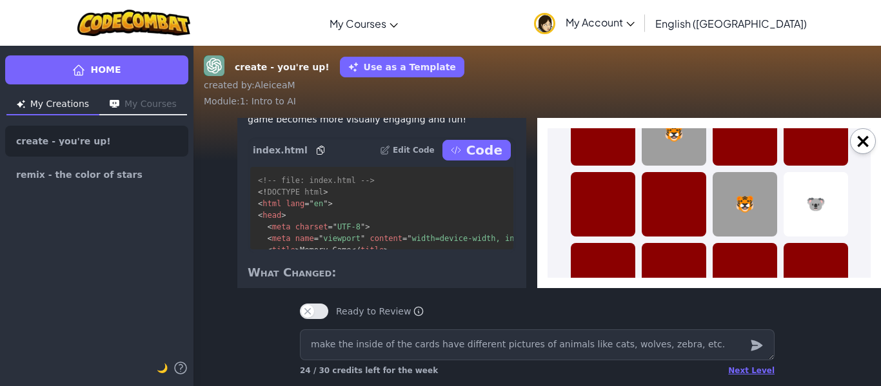
click at [756, 153] on div at bounding box center [744, 133] width 64 height 64
click at [804, 148] on div at bounding box center [815, 133] width 64 height 64
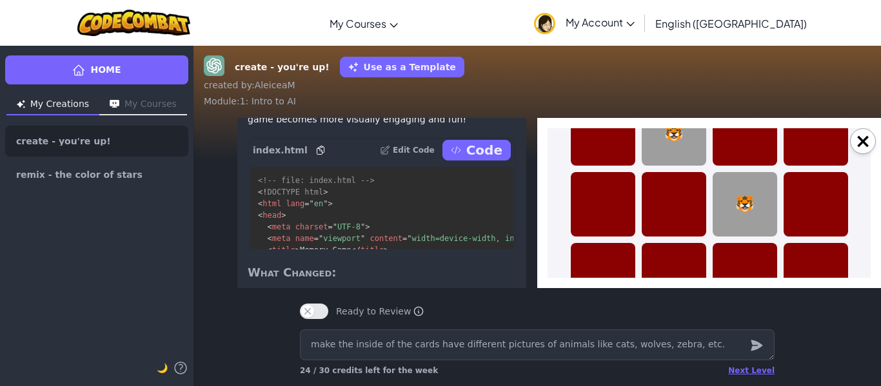
click at [804, 148] on div at bounding box center [815, 133] width 64 height 64
click at [693, 260] on div at bounding box center [674, 275] width 64 height 64
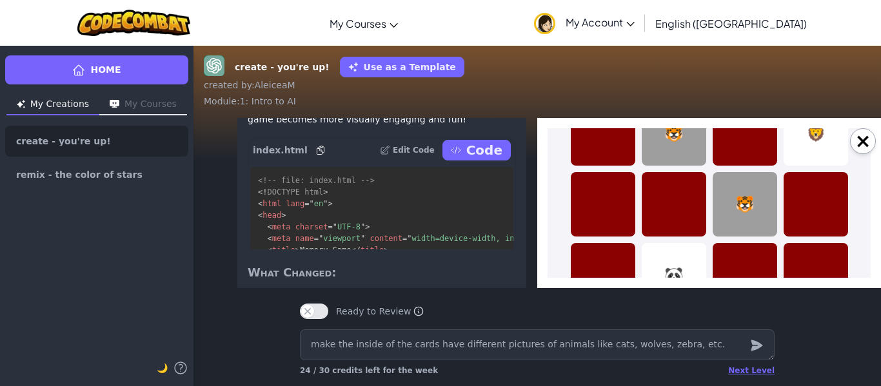
click at [816, 217] on div at bounding box center [815, 204] width 64 height 64
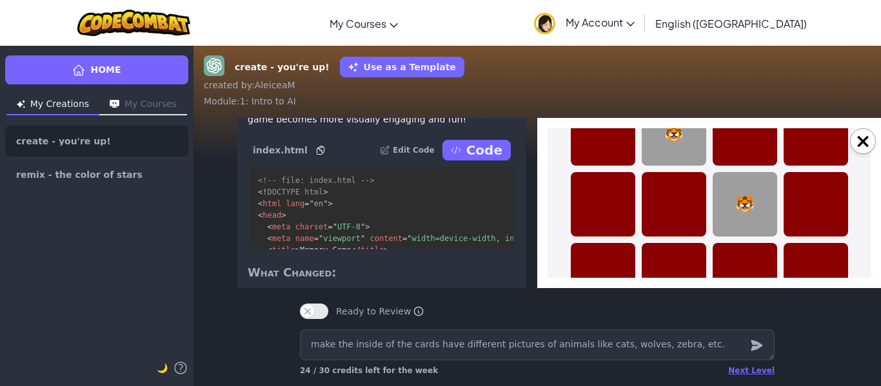
click at [816, 217] on div at bounding box center [815, 204] width 64 height 64
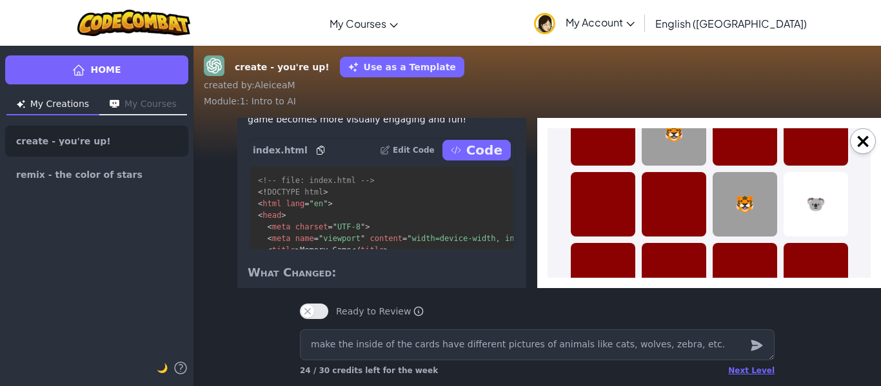
click at [799, 251] on div at bounding box center [815, 275] width 64 height 64
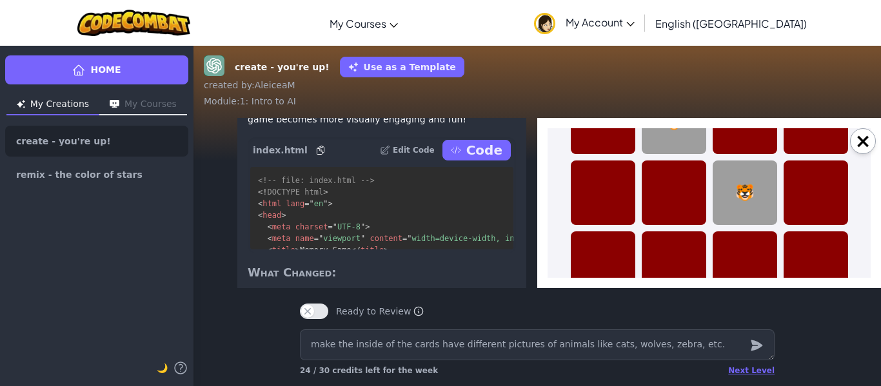
scroll to position [80, 0]
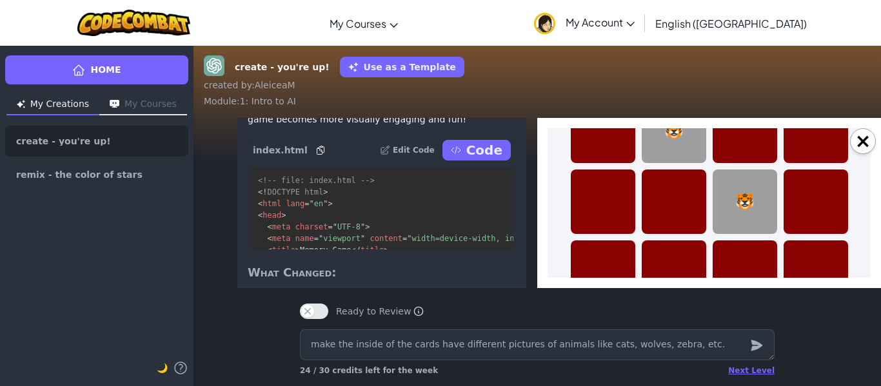
click at [816, 152] on div at bounding box center [815, 131] width 64 height 64
click at [828, 262] on div at bounding box center [815, 272] width 64 height 64
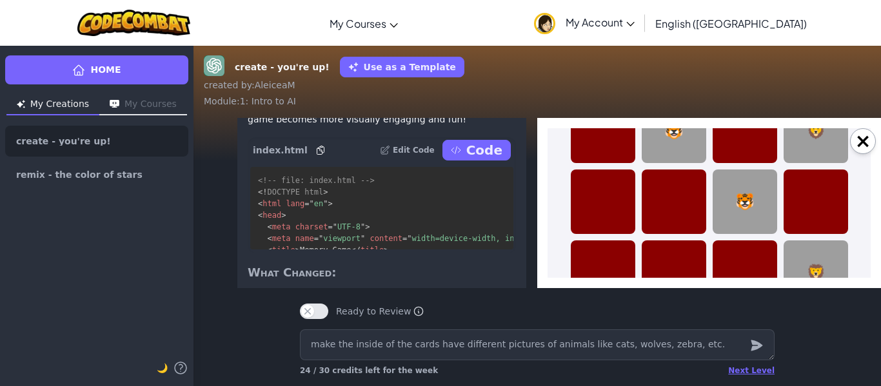
click at [718, 245] on div at bounding box center [744, 272] width 64 height 64
click at [604, 199] on div at bounding box center [603, 202] width 64 height 64
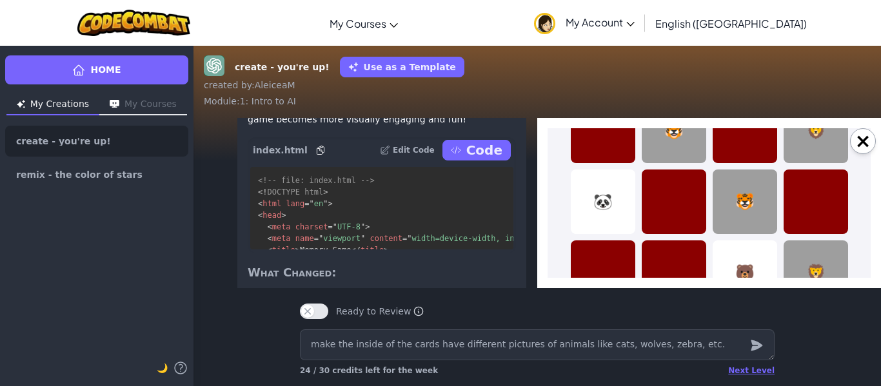
click at [654, 204] on div at bounding box center [674, 202] width 64 height 64
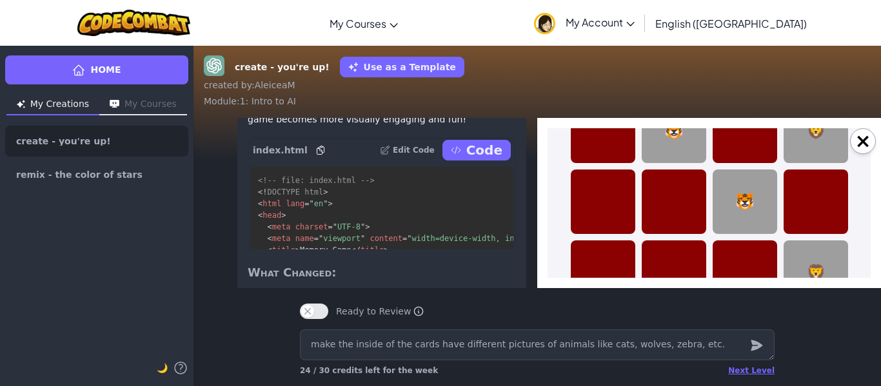
click at [657, 205] on div at bounding box center [674, 202] width 64 height 64
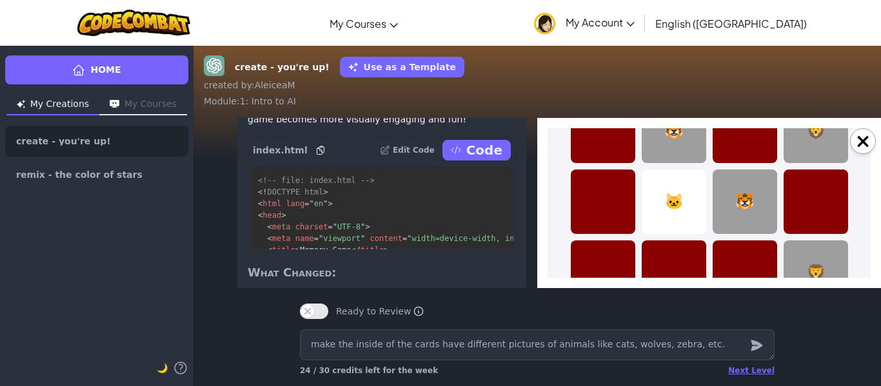
click at [600, 257] on div at bounding box center [603, 272] width 64 height 64
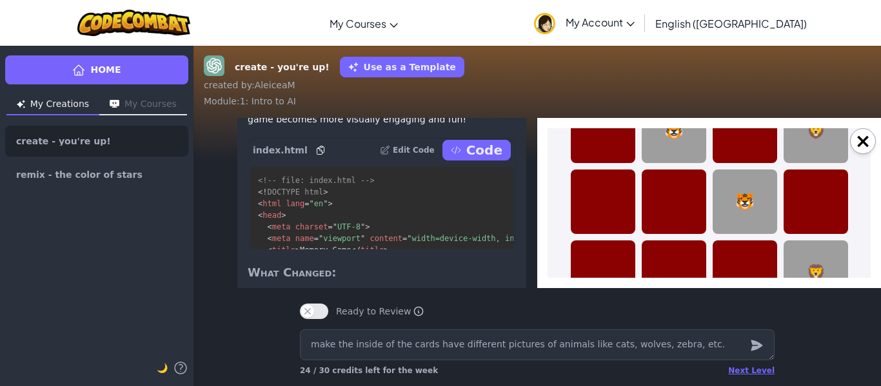
click at [585, 139] on div at bounding box center [603, 131] width 64 height 64
click at [627, 261] on div at bounding box center [603, 272] width 64 height 64
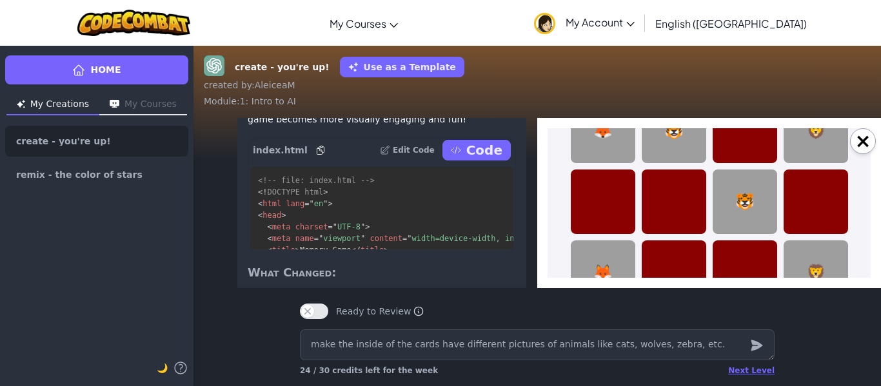
click at [663, 262] on div at bounding box center [674, 272] width 64 height 64
click at [604, 186] on div at bounding box center [603, 202] width 64 height 64
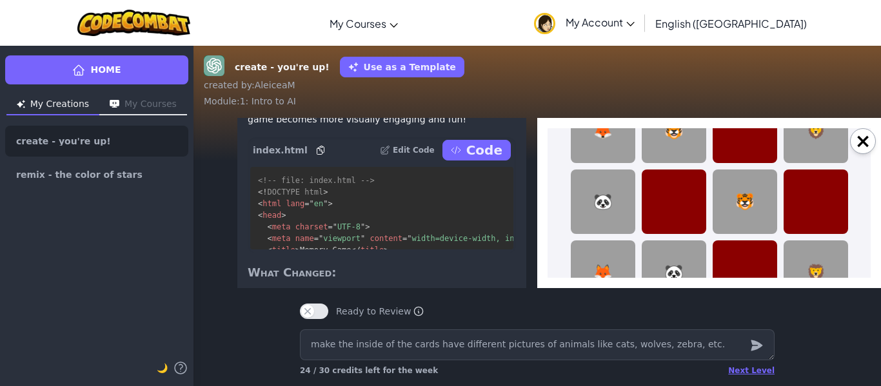
click at [680, 203] on div at bounding box center [674, 202] width 64 height 64
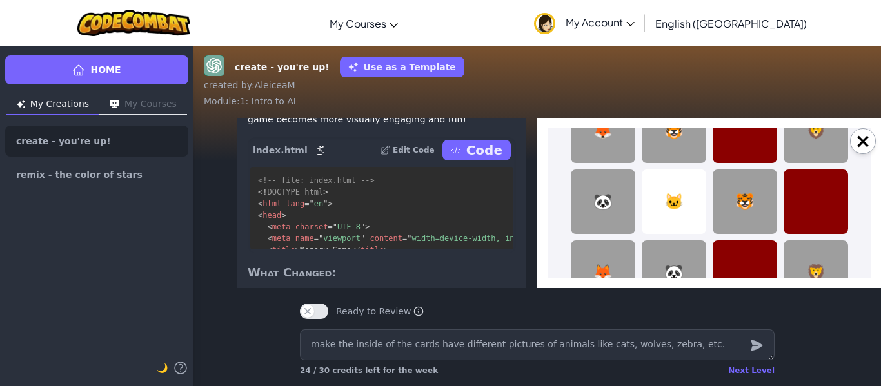
click at [809, 203] on div at bounding box center [815, 202] width 64 height 64
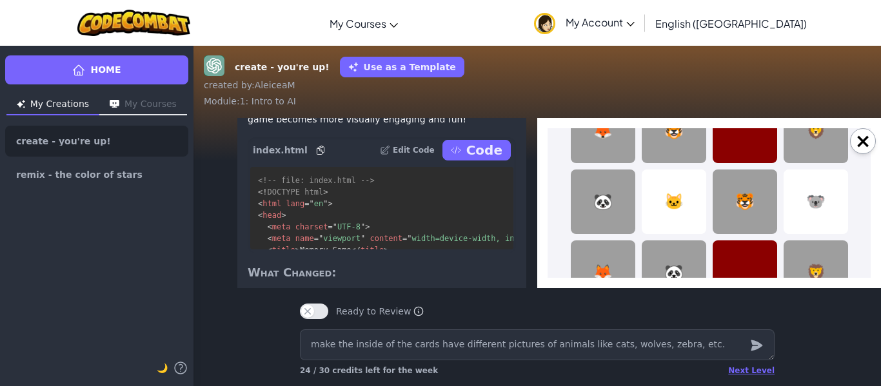
click at [752, 153] on div at bounding box center [744, 131] width 64 height 64
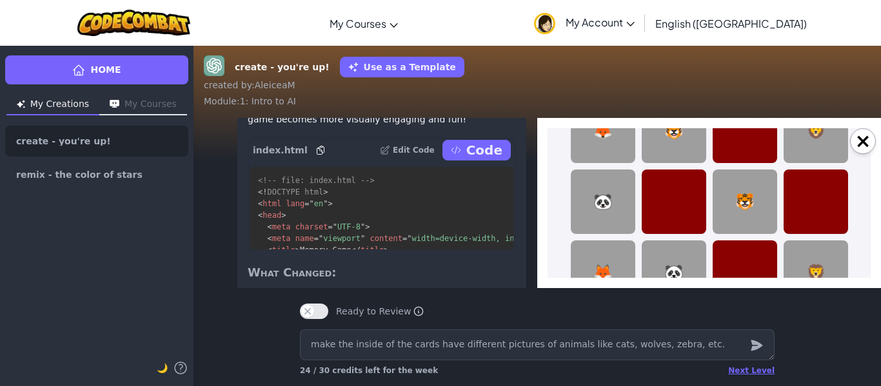
click at [752, 153] on div at bounding box center [744, 131] width 64 height 64
click at [740, 266] on div at bounding box center [744, 272] width 64 height 64
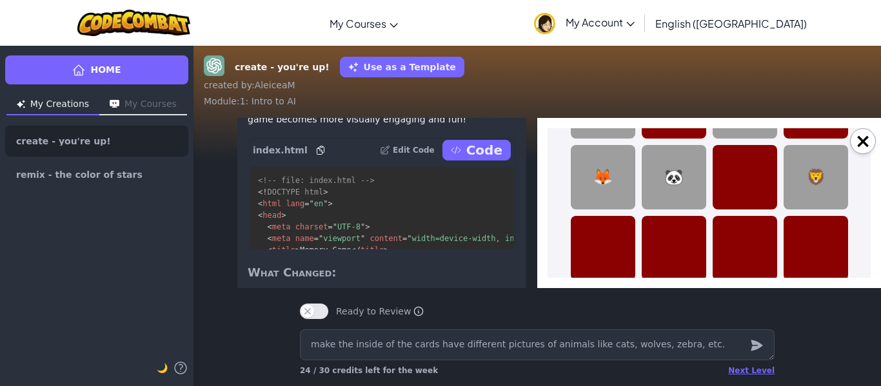
scroll to position [180, 0]
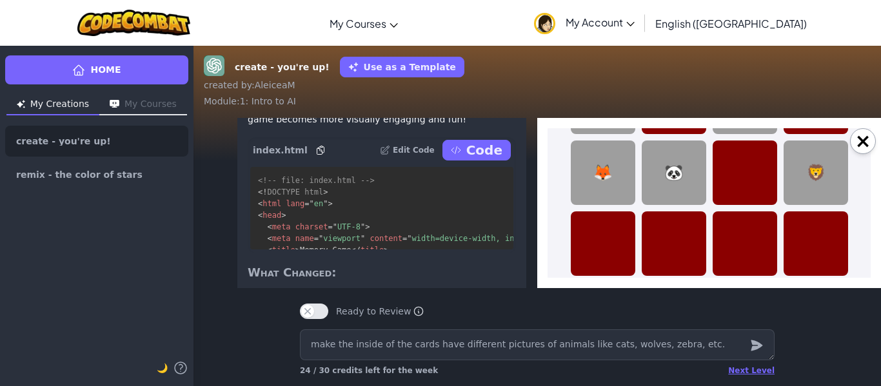
click at [670, 221] on div at bounding box center [674, 243] width 64 height 64
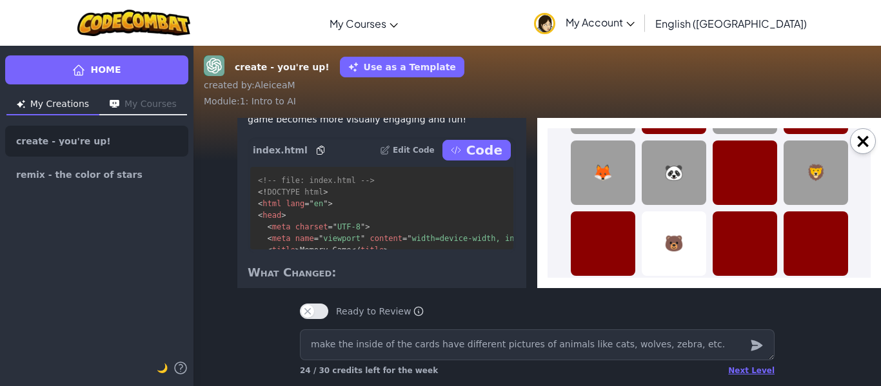
click at [769, 191] on div at bounding box center [744, 173] width 64 height 64
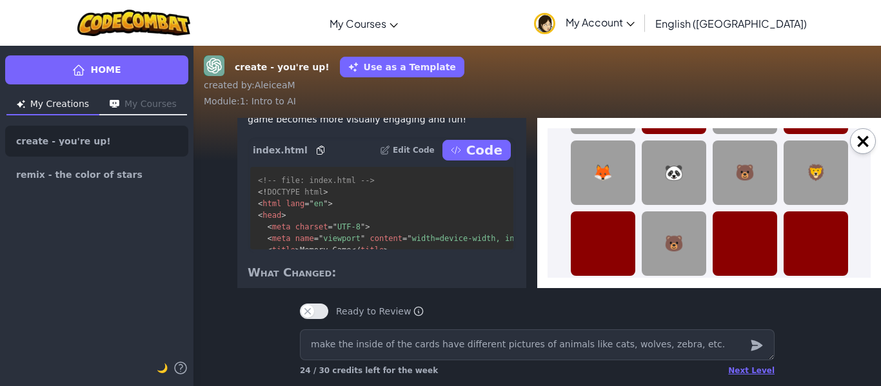
click at [809, 238] on div at bounding box center [815, 243] width 64 height 64
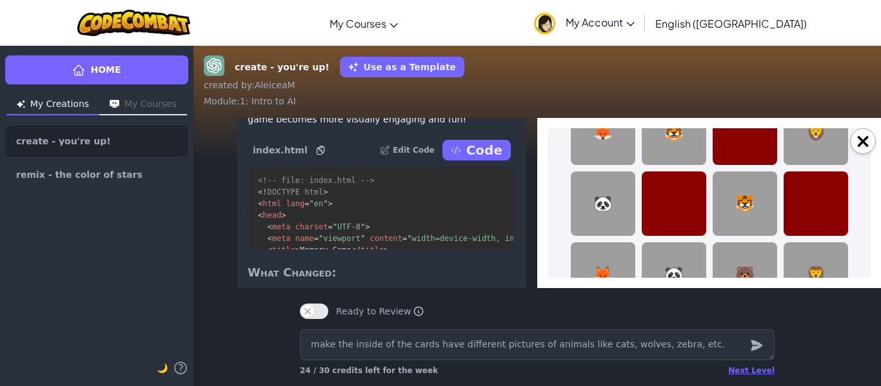
scroll to position [62, 0]
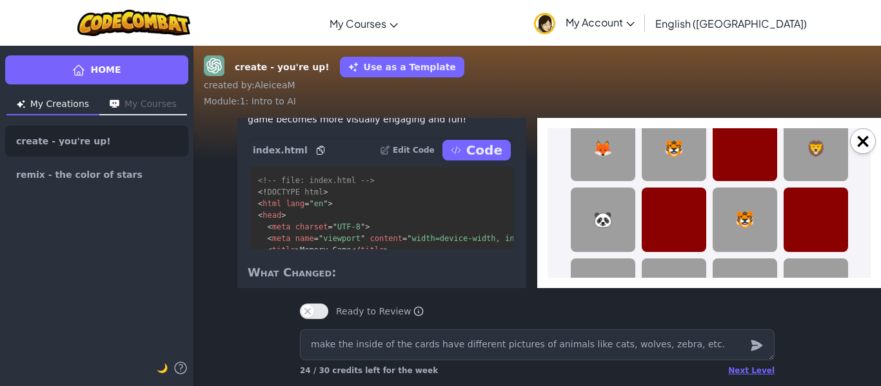
click at [791, 226] on div at bounding box center [815, 220] width 64 height 64
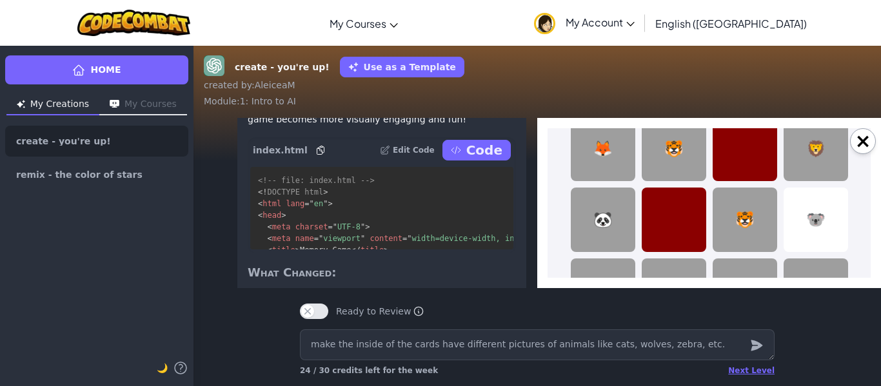
click at [737, 162] on div at bounding box center [744, 149] width 64 height 64
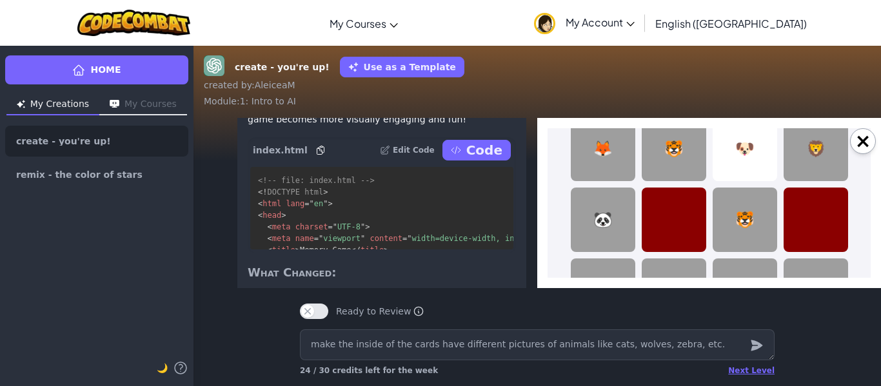
click at [737, 162] on div "🐶" at bounding box center [744, 149] width 64 height 64
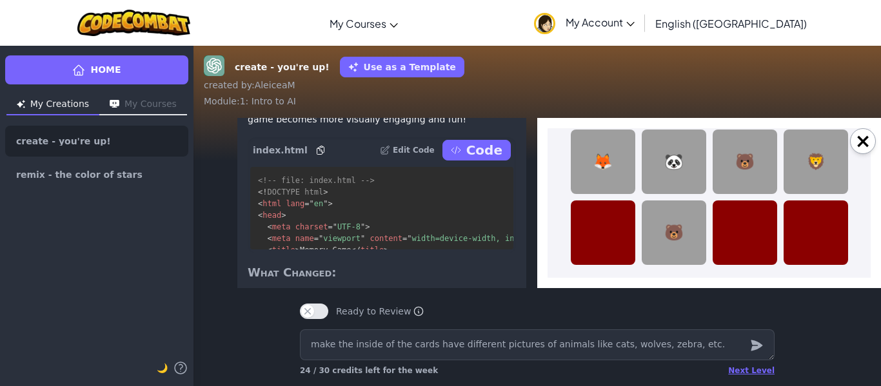
click at [824, 233] on div at bounding box center [815, 233] width 64 height 64
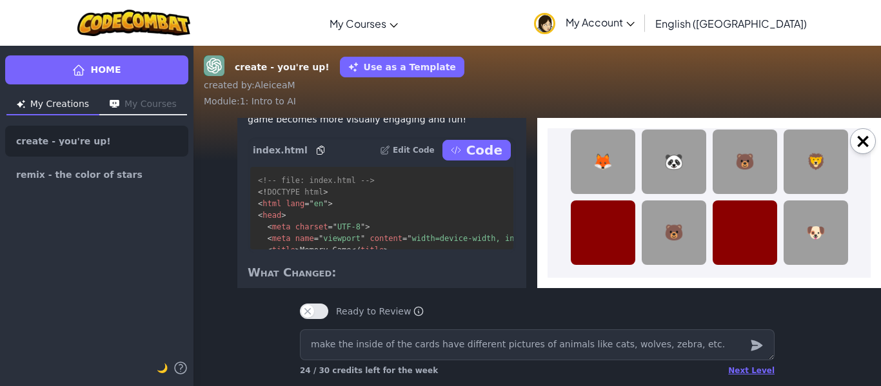
click at [741, 225] on div at bounding box center [744, 233] width 64 height 64
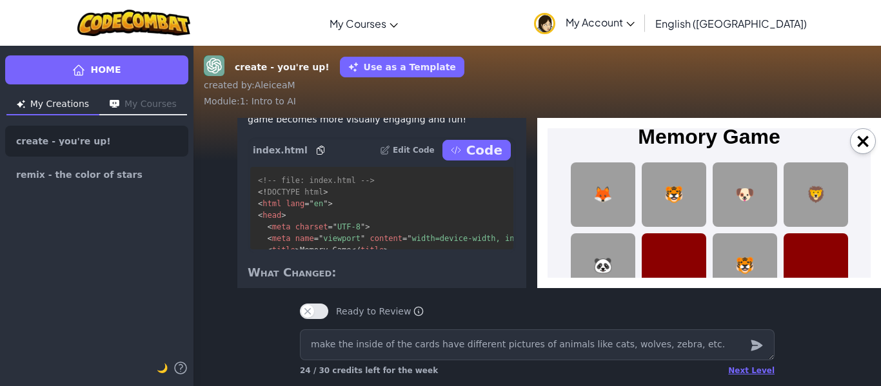
scroll to position [12, 0]
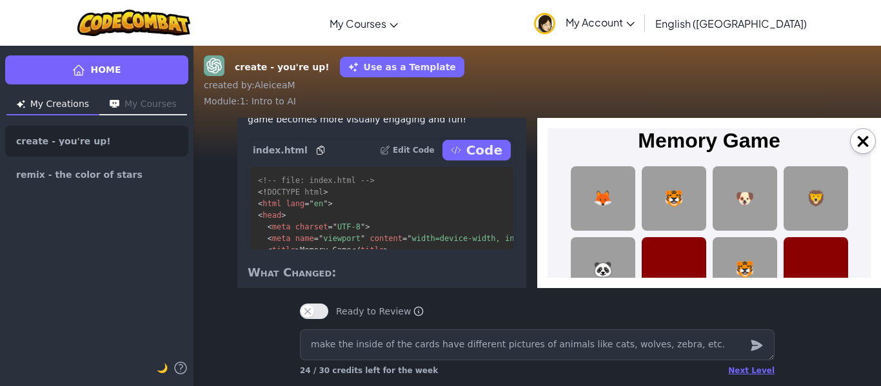
click at [667, 263] on div at bounding box center [674, 269] width 64 height 64
click at [832, 257] on div at bounding box center [815, 269] width 64 height 64
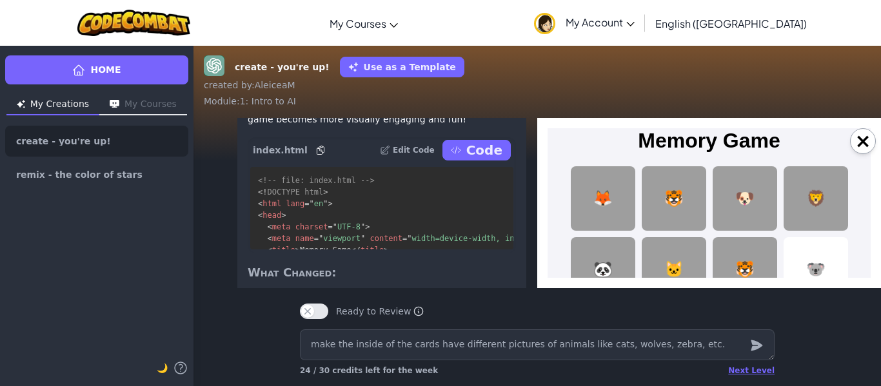
scroll to position [191, 0]
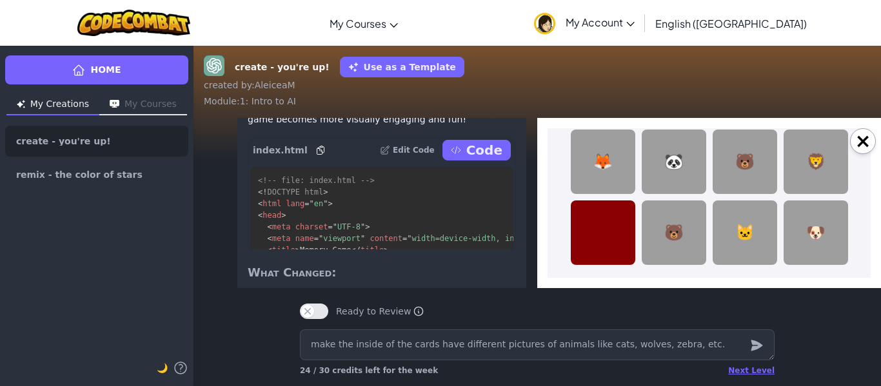
click at [623, 226] on div at bounding box center [603, 233] width 64 height 64
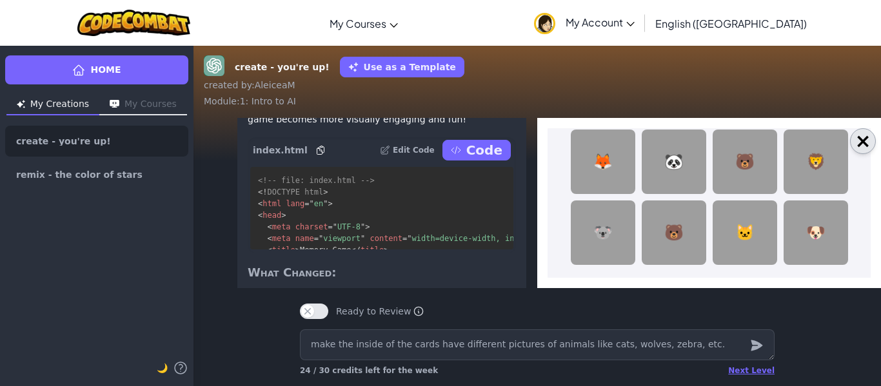
click at [862, 146] on button "×" at bounding box center [863, 141] width 26 height 26
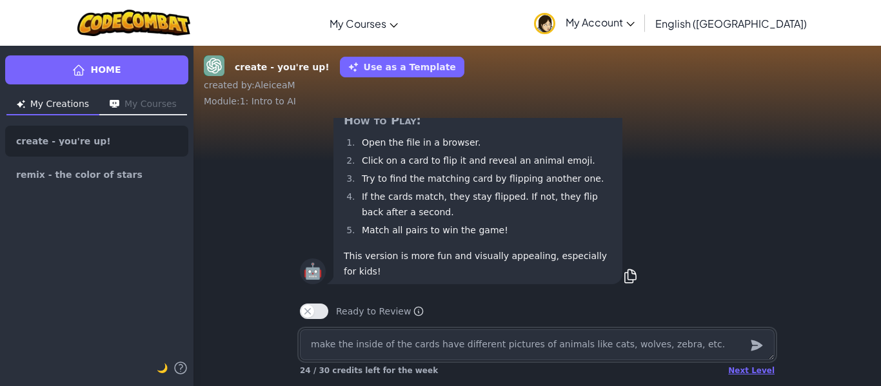
scroll to position [1, 0]
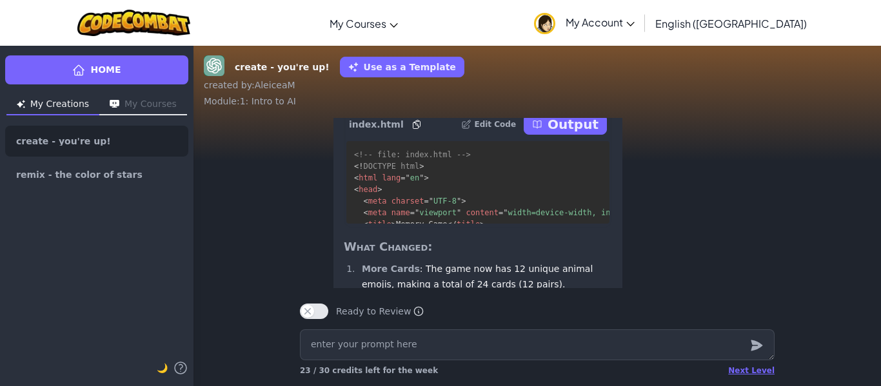
scroll to position [-315, 0]
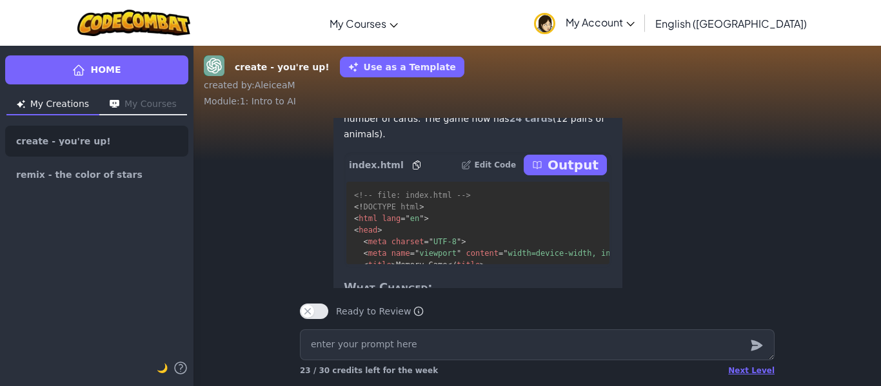
click at [575, 156] on p "Output" at bounding box center [572, 165] width 51 height 18
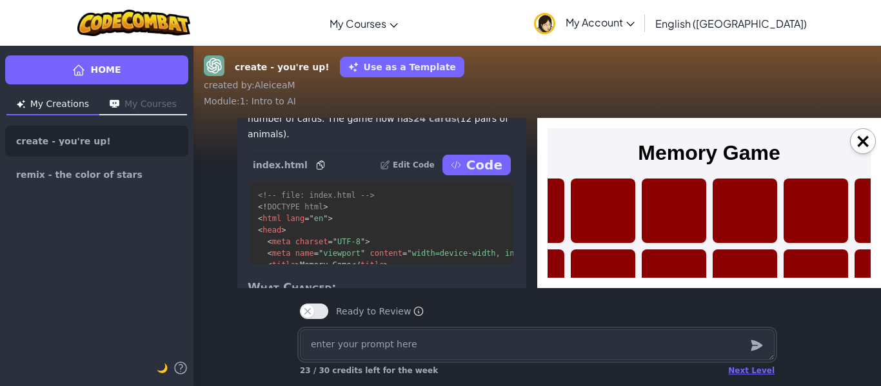
scroll to position [0, 0]
drag, startPoint x: 562, startPoint y: 131, endPoint x: 433, endPoint y: 140, distance: 129.9
click at [547, 140] on html "Memory Game" at bounding box center [708, 298] width 323 height 340
type textarea "x"
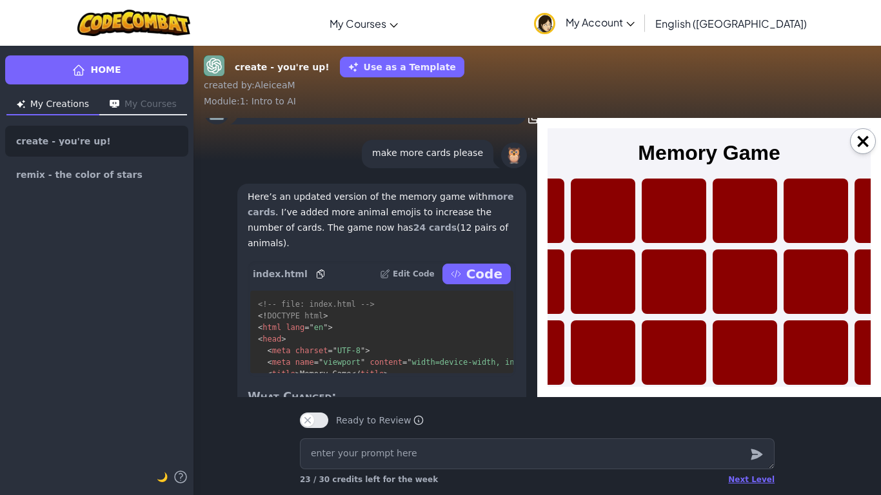
scroll to position [-206, 0]
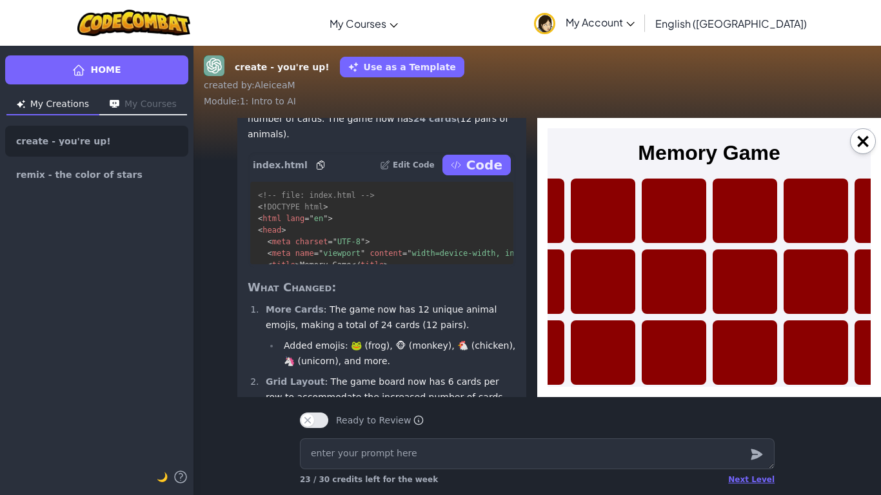
click at [622, 217] on div at bounding box center [603, 211] width 64 height 64
click at [737, 320] on div at bounding box center [744, 352] width 64 height 64
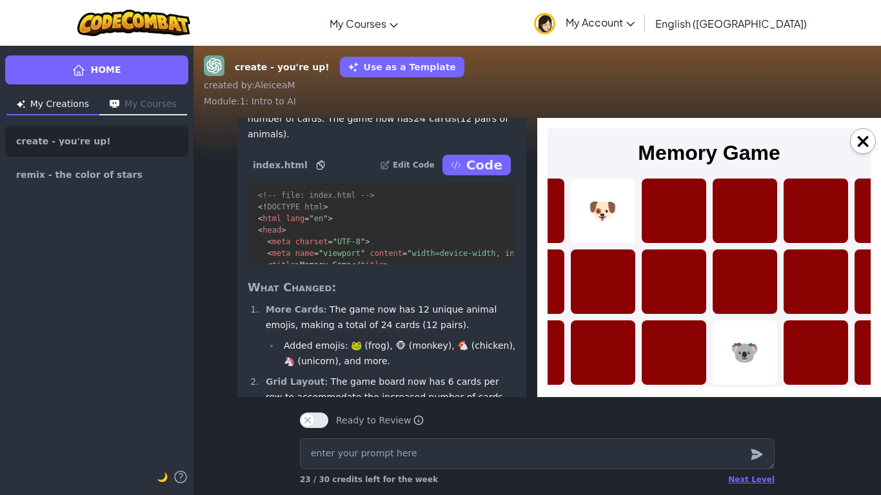
click at [642, 265] on div at bounding box center [674, 282] width 64 height 64
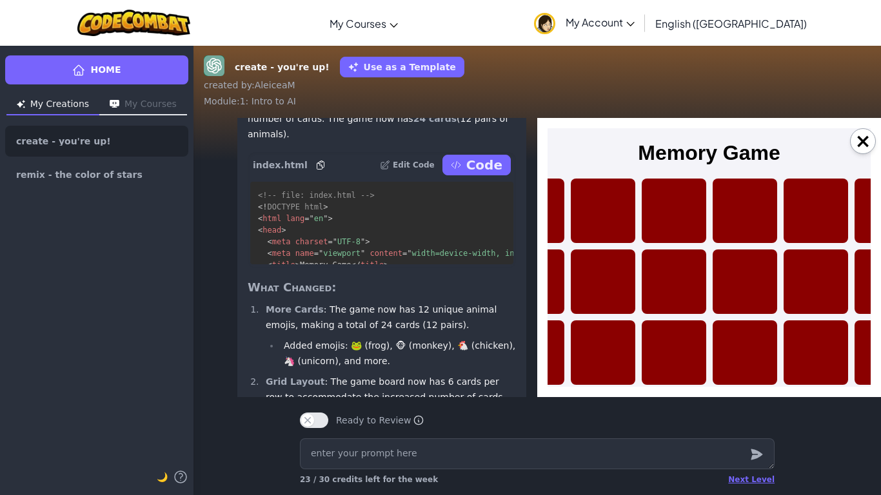
click at [675, 286] on div at bounding box center [674, 282] width 64 height 64
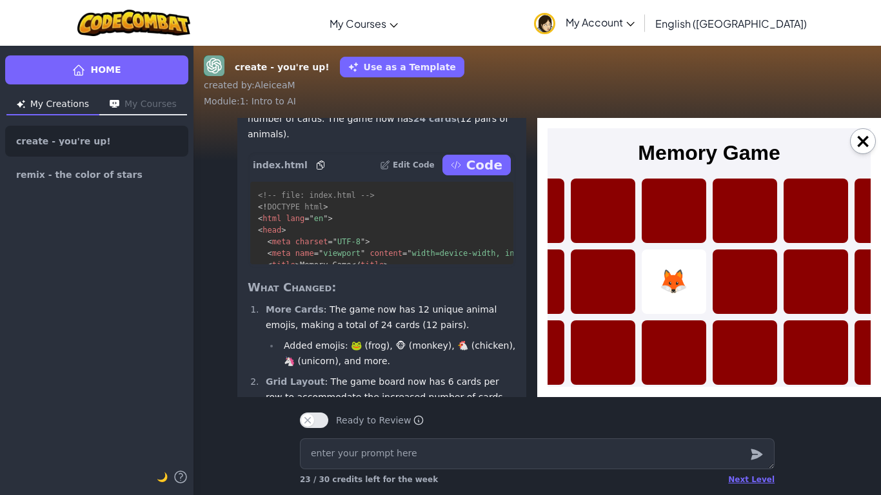
click at [612, 293] on div at bounding box center [603, 282] width 64 height 64
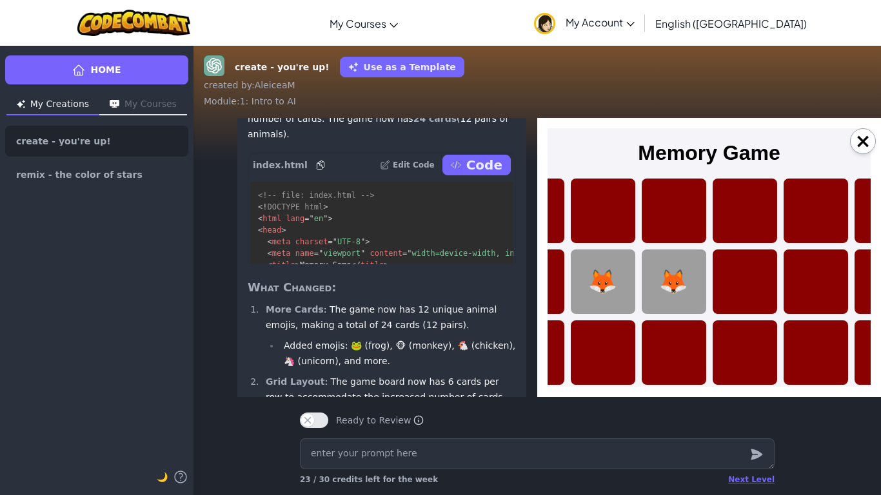
click at [753, 268] on div at bounding box center [744, 282] width 64 height 64
click at [726, 358] on div at bounding box center [744, 352] width 64 height 64
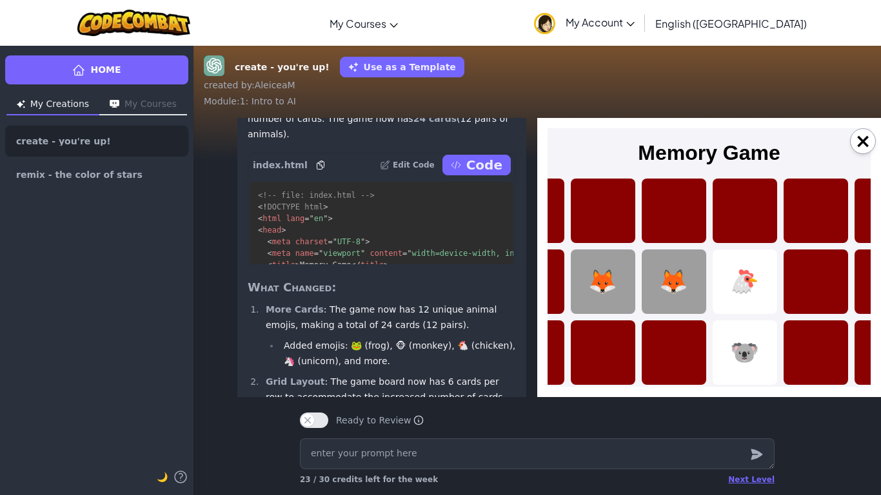
click at [816, 289] on div at bounding box center [815, 282] width 64 height 64
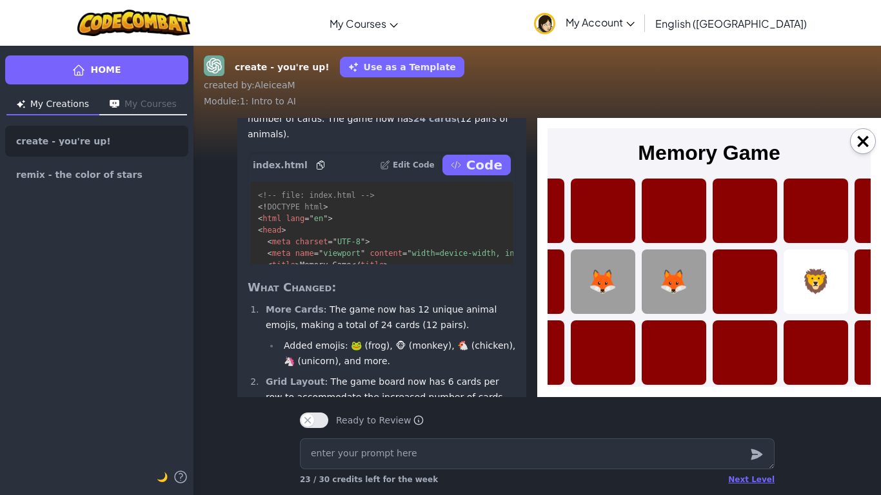
click at [744, 219] on div at bounding box center [744, 211] width 64 height 64
click at [451, 386] on textarea at bounding box center [537, 453] width 475 height 31
type textarea "M"
type textarea "x"
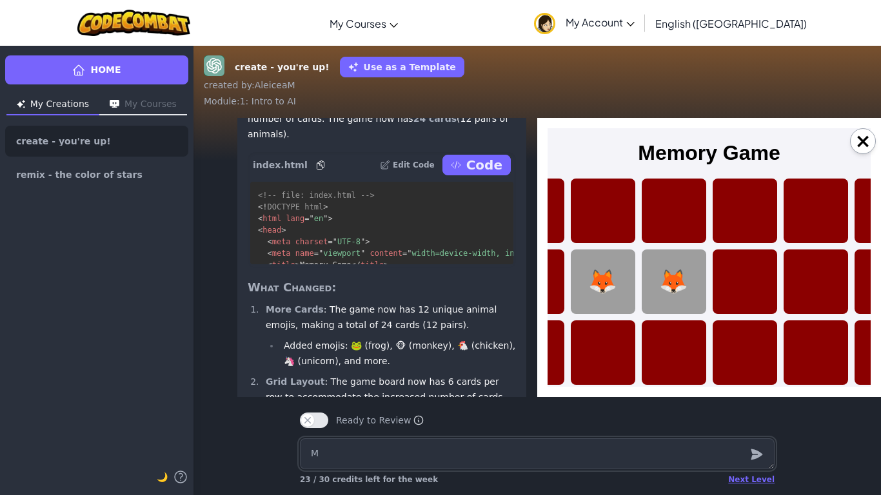
type textarea "Ma"
type textarea "x"
type textarea "Mak"
type textarea "x"
type textarea "Make"
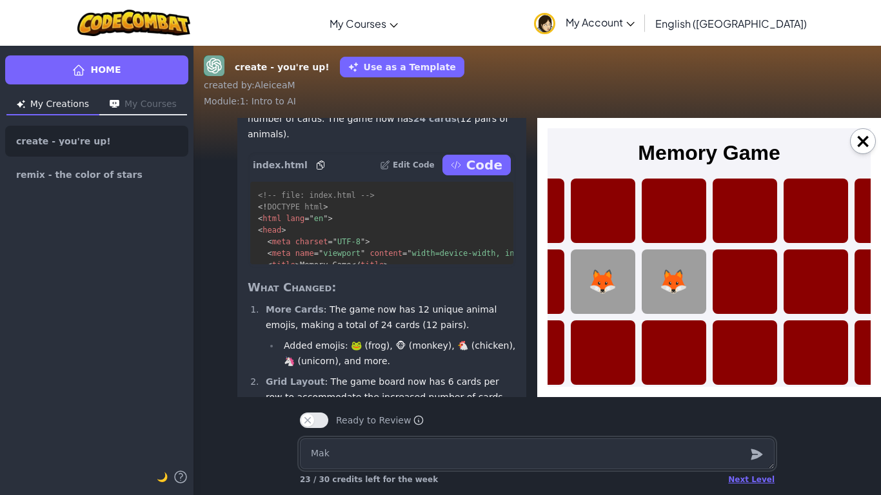
type textarea "x"
type textarea "Make"
type textarea "x"
type textarea "Make t"
type textarea "x"
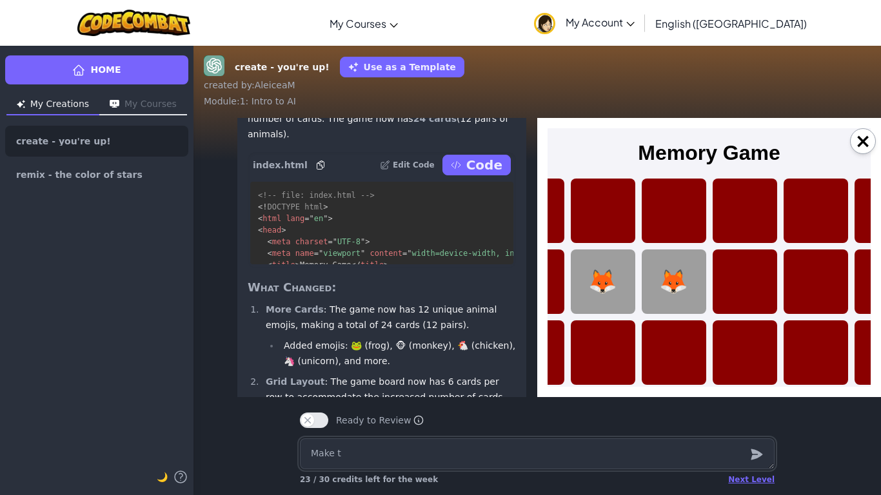
type textarea "Make th"
type textarea "x"
type textarea "Make the"
type textarea "x"
type textarea "Make the"
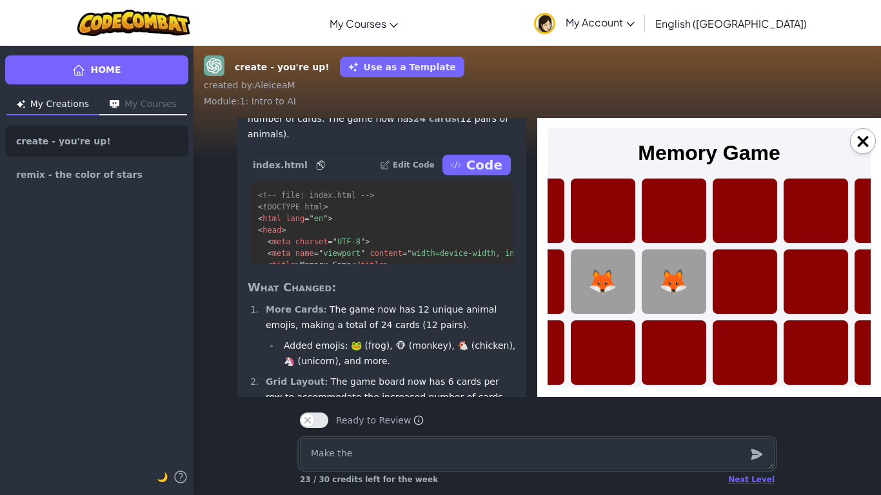
type textarea "x"
type textarea "Make the n"
type textarea "x"
type textarea "Make the na"
type textarea "x"
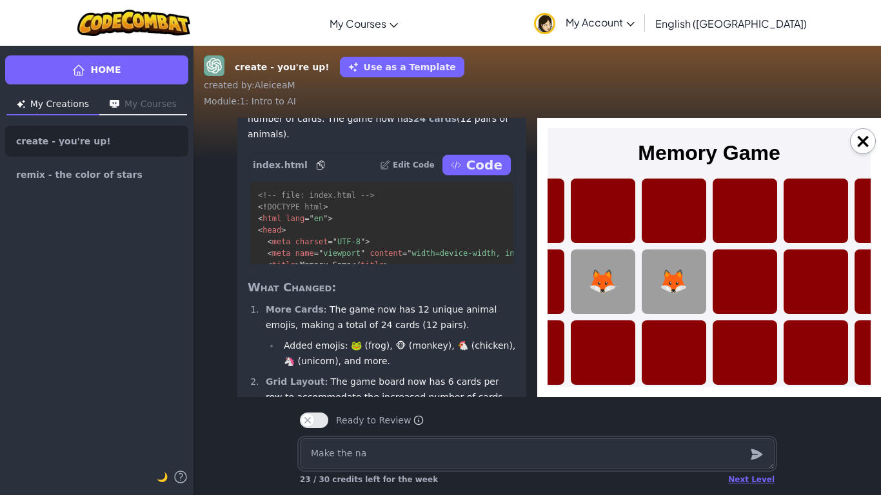
type textarea "Make the nam"
type textarea "x"
type textarea "Make the name"
type textarea "x"
type textarea "Make the name"
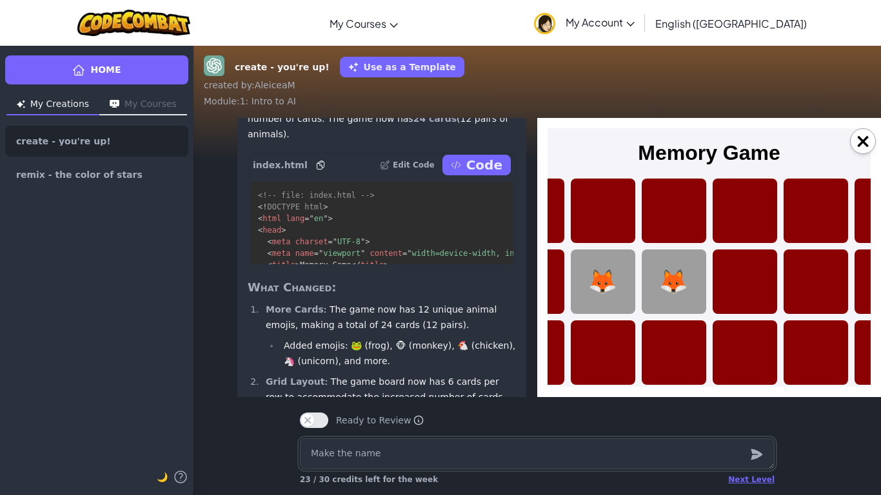
type textarea "x"
type textarea "Make the name o"
type textarea "x"
type textarea "Make the name of"
type textarea "x"
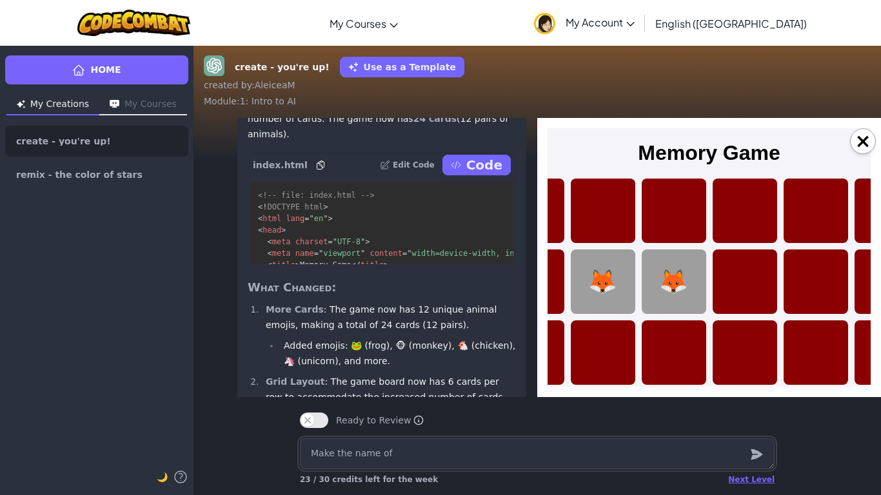
type textarea "Make the name of"
type textarea "x"
type textarea "Make the name of t"
type textarea "x"
type textarea "Make the name of th"
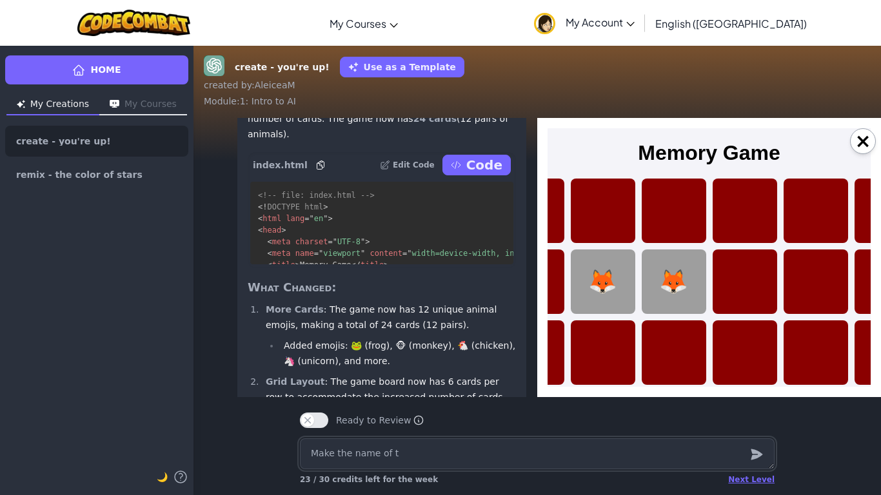
type textarea "x"
type textarea "Make the name of the"
type textarea "x"
type textarea "Make the name of the"
type textarea "x"
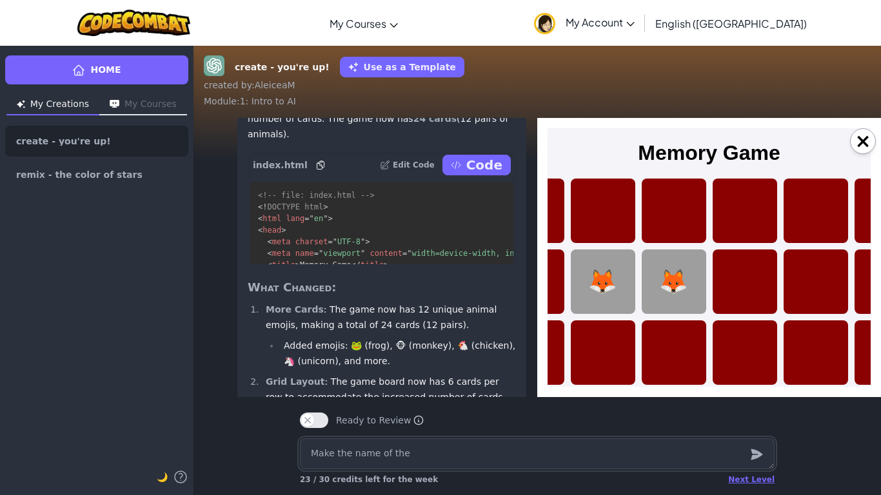
type textarea "Make the name of the a"
type textarea "x"
type textarea "Make the name of the an"
type textarea "x"
type textarea "Make the name of the ani"
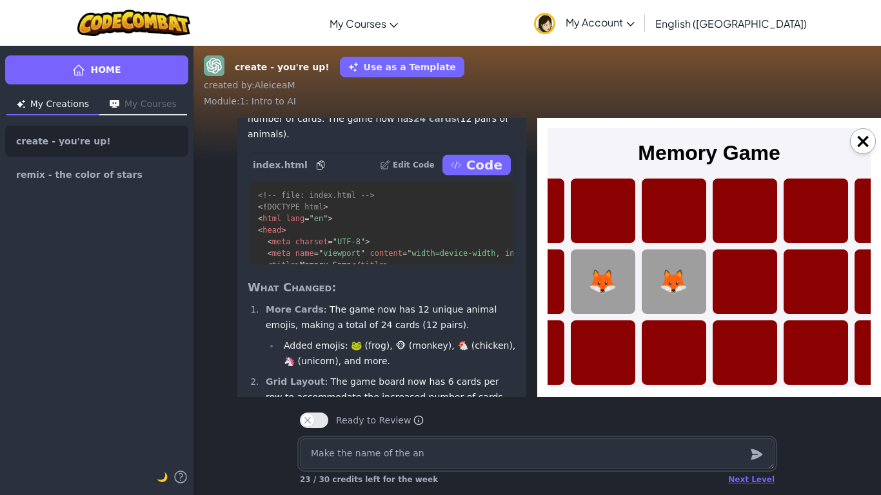
type textarea "x"
type textarea "Make the name of the anim"
type textarea "x"
type textarea "Make the name of the anima"
type textarea "x"
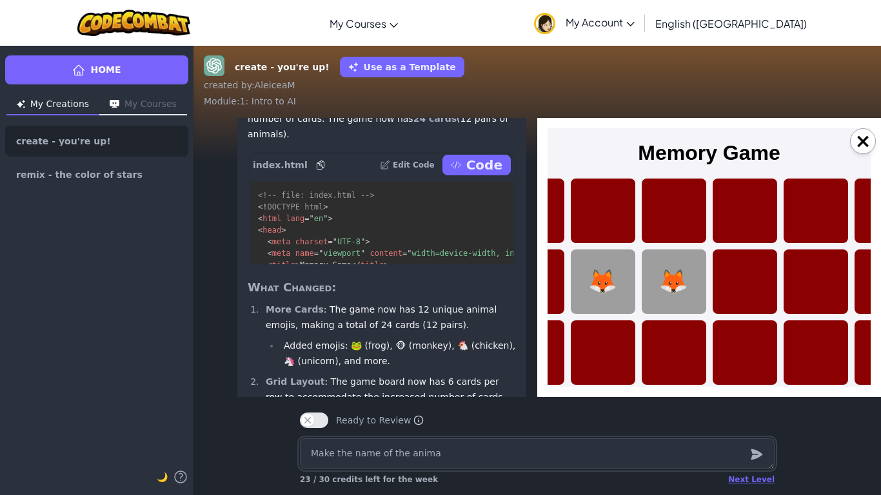
type textarea "Make the name of the animal"
type textarea "x"
type textarea "Make the name of the animal"
type textarea "x"
type textarea "Make the name of the animal u"
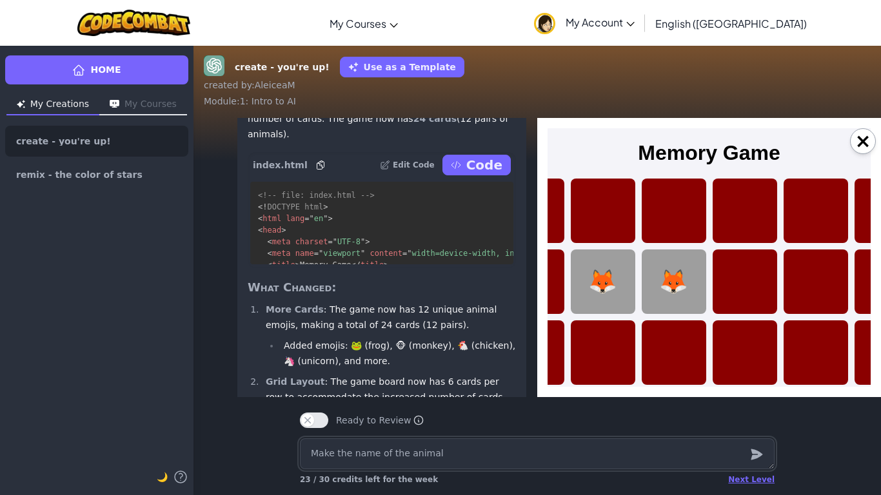
type textarea "x"
type textarea "Make the name of the animal un"
type textarea "x"
type textarea "Make the name of the animal und"
type textarea "x"
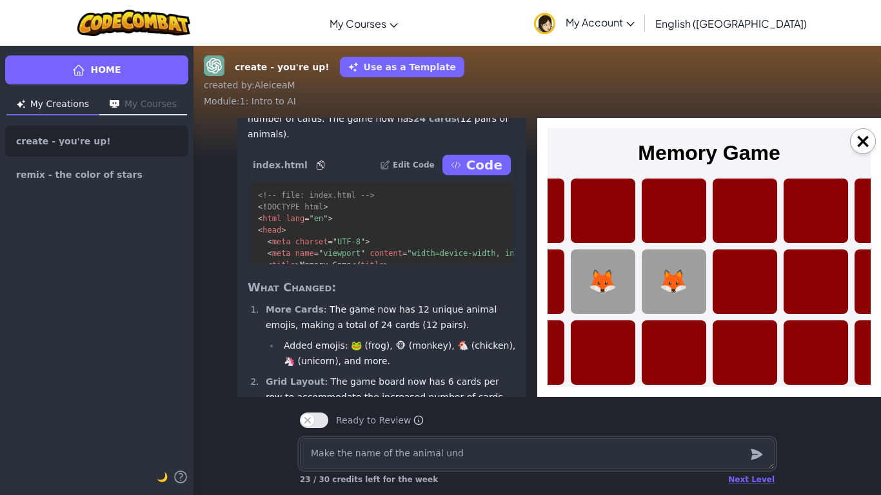
type textarea "Make the name of the animal unde"
type textarea "x"
type textarea "Make the name of the animal under"
type textarea "x"
type textarea "Make the name of the animal under"
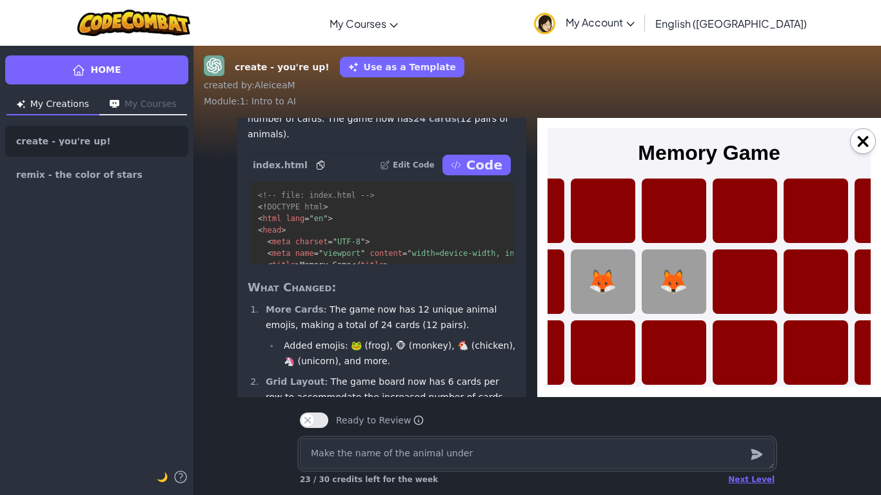
type textarea "x"
type textarea "Make the name of the animal under t"
type textarea "x"
type textarea "Make the name of the animal under th"
type textarea "x"
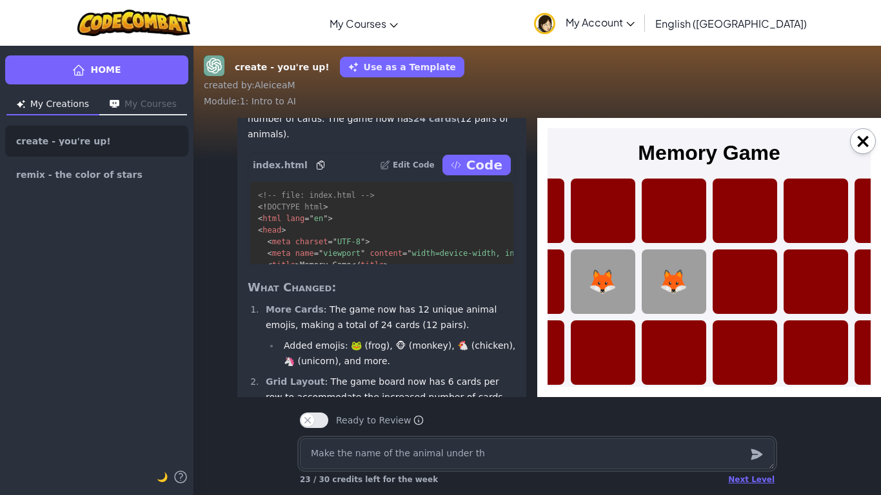
type textarea "Make the name of the animal under the"
type textarea "x"
type textarea "Make the name of the animal under the"
type textarea "x"
type textarea "Make the name of the animal under the e"
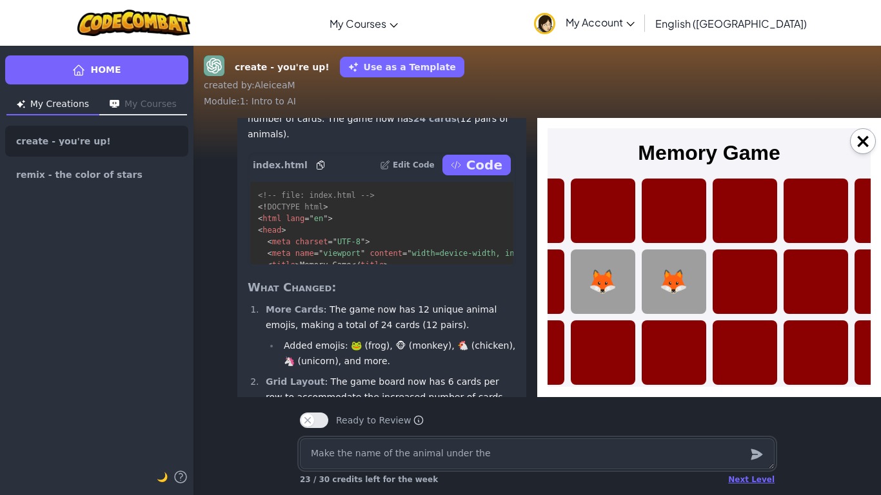
type textarea "x"
type textarea "Make the name of the animal under the em"
type textarea "x"
type textarea "Make the name of the animal under the emo"
type textarea "x"
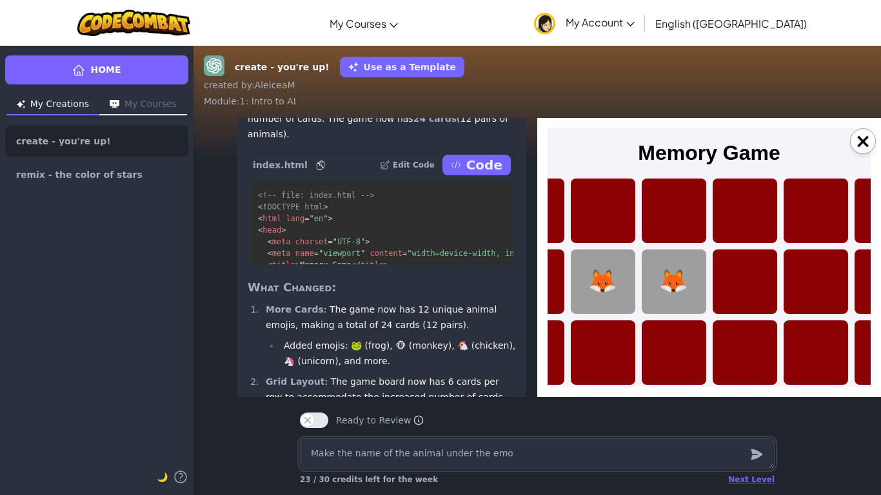
type textarea "Make the name of the animal under the emoj"
type textarea "x"
type textarea "Make the name of the animal under the emoji"
type textarea "x"
type textarea "Make the name of the animal under the emoji"
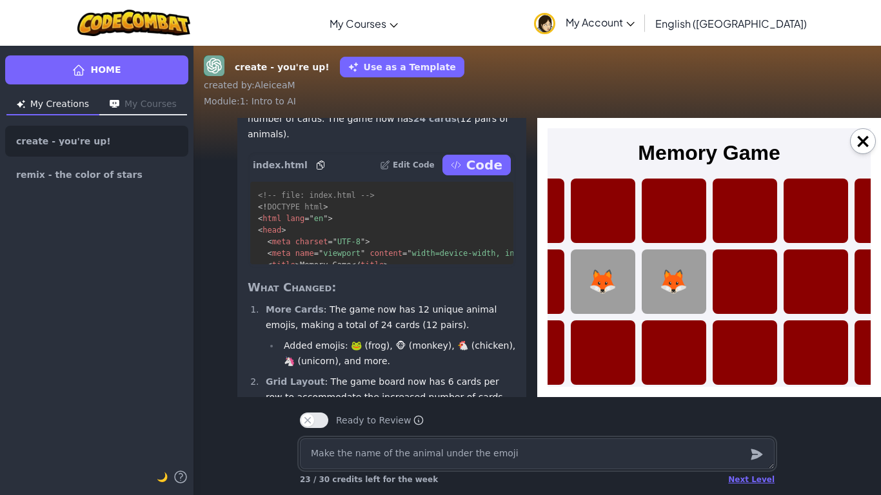
type textarea "x"
type textarea "Make the name of the animal under the emoji o"
type textarea "x"
type textarea "Make the name of the animal under the emoji of"
type textarea "x"
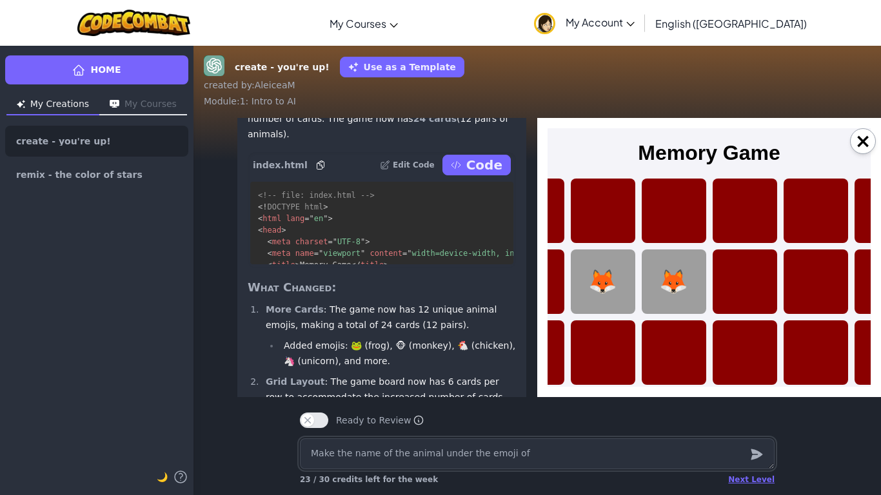
type textarea "Make the name of the animal under the emoji of"
type textarea "x"
type textarea "Make the name of the animal under the emoji of i"
type textarea "x"
type textarea "Make the name of the animal under the emoji of it"
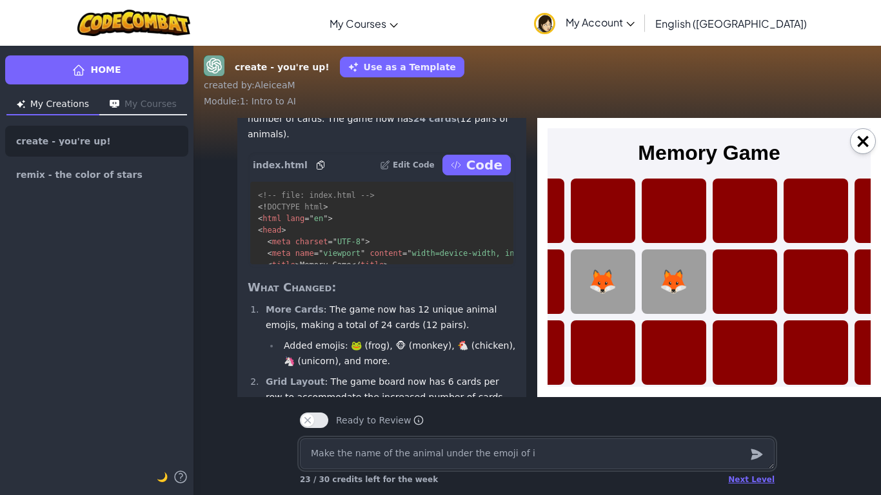
type textarea "x"
type textarea "Make the name of the animal under the emoji of it"
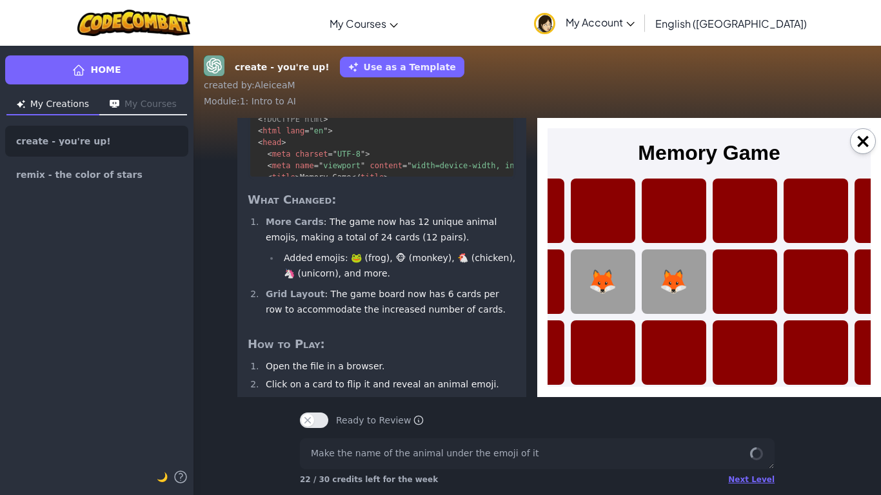
scroll to position [1, 0]
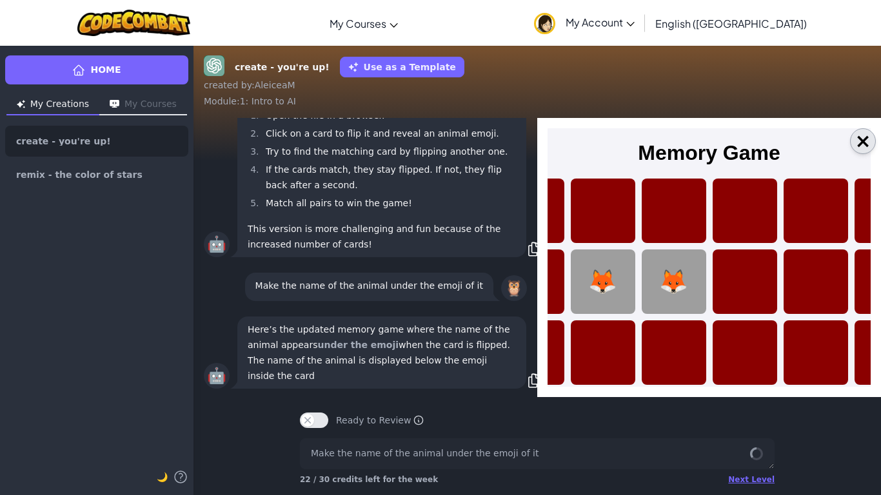
click at [861, 144] on button "×" at bounding box center [863, 141] width 26 height 26
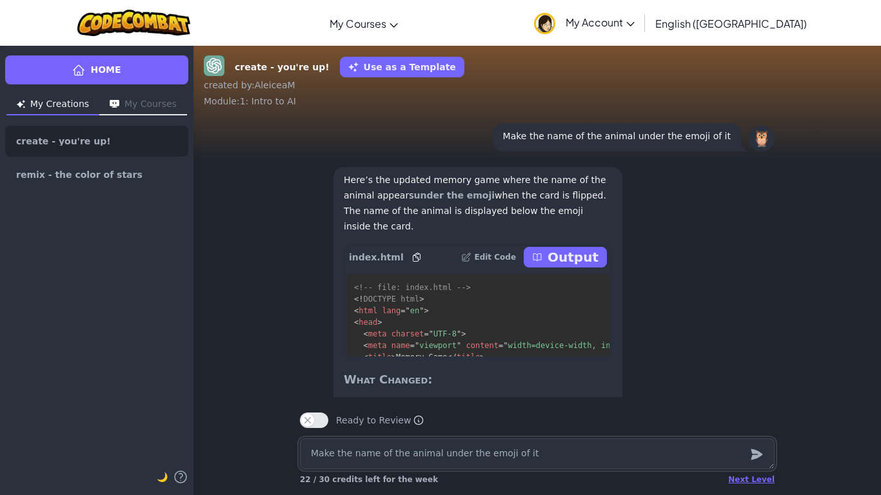
scroll to position [-331, 0]
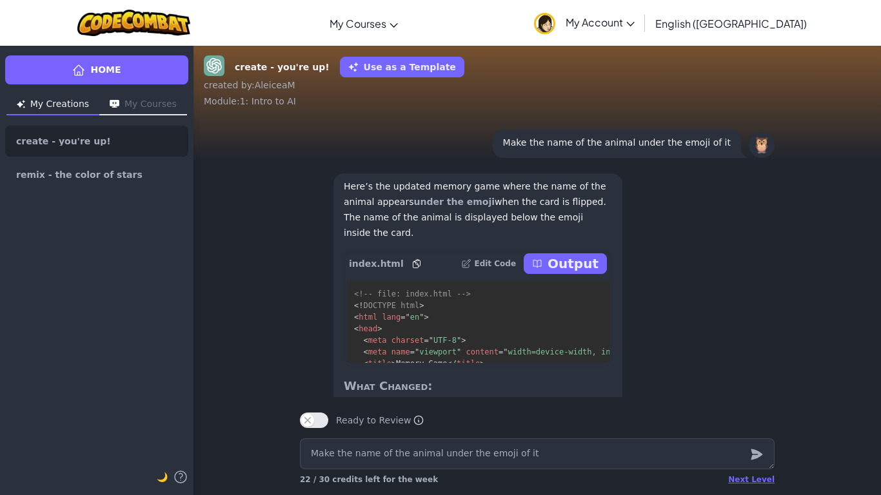
click at [553, 274] on button "Output" at bounding box center [565, 263] width 83 height 21
type textarea "x"
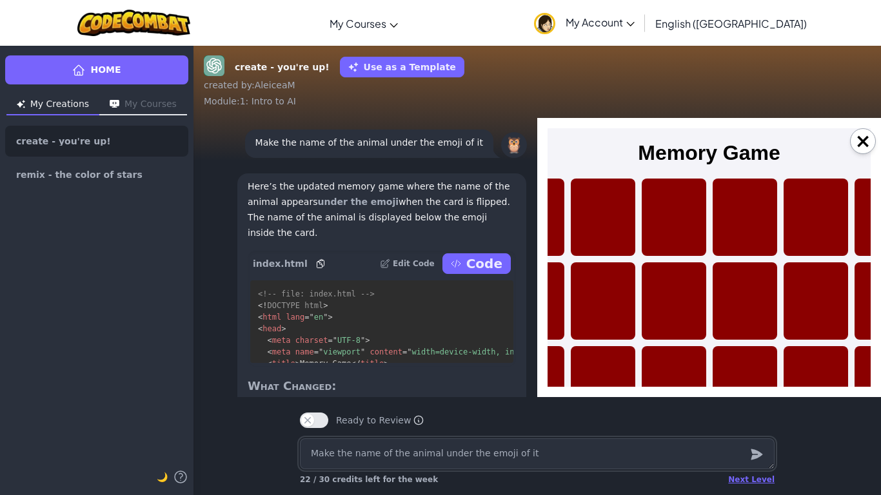
scroll to position [0, 0]
click at [585, 251] on div "🐱 Cat" at bounding box center [603, 217] width 64 height 77
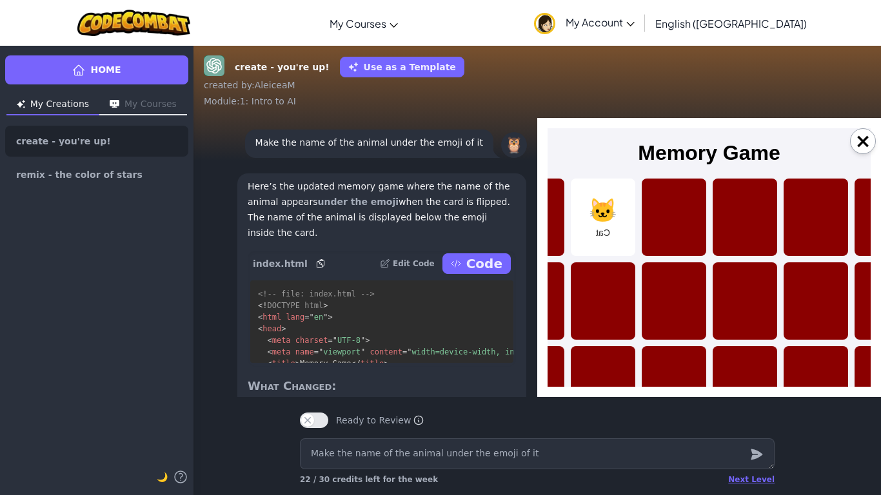
click at [667, 222] on div "🐨 Koala" at bounding box center [674, 217] width 64 height 77
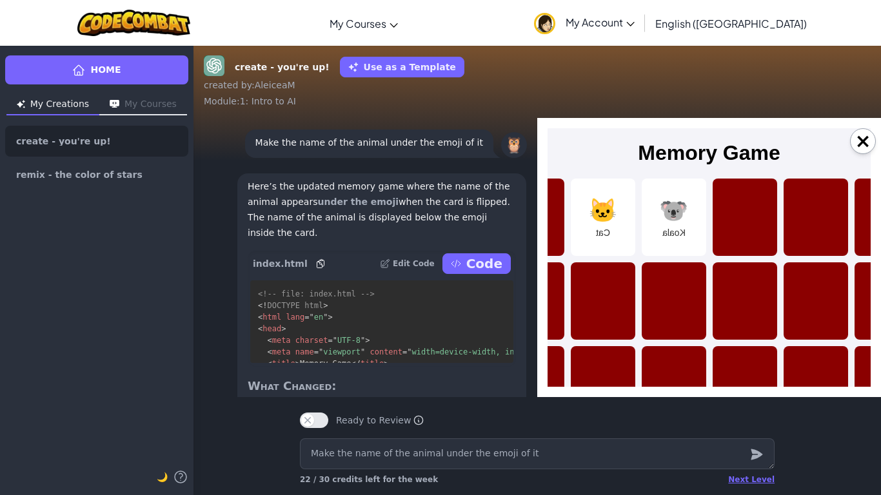
click at [674, 317] on div "🦊 Fox" at bounding box center [674, 300] width 64 height 77
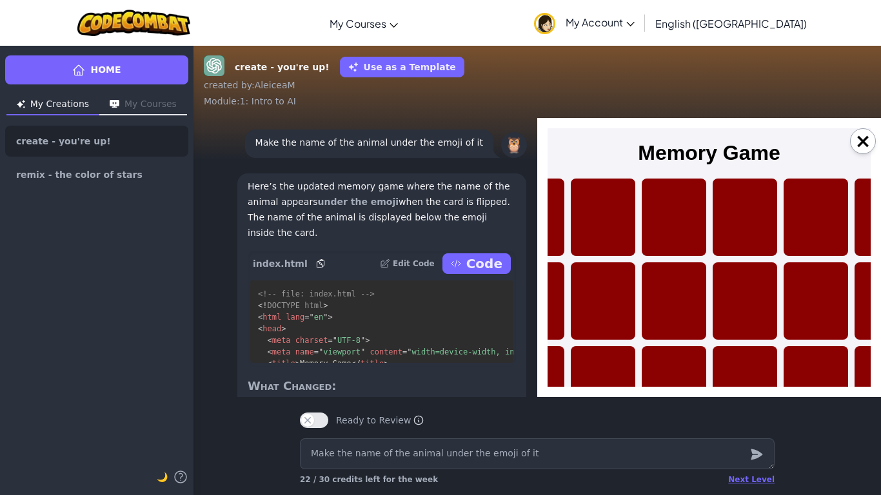
click at [674, 317] on div "🦊 Fox" at bounding box center [674, 300] width 64 height 77
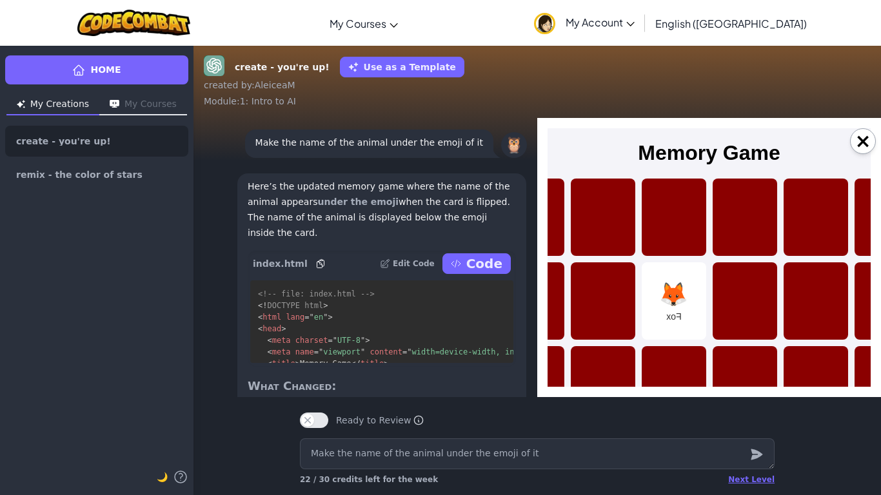
click at [610, 313] on div "🐻 Bear" at bounding box center [603, 300] width 64 height 77
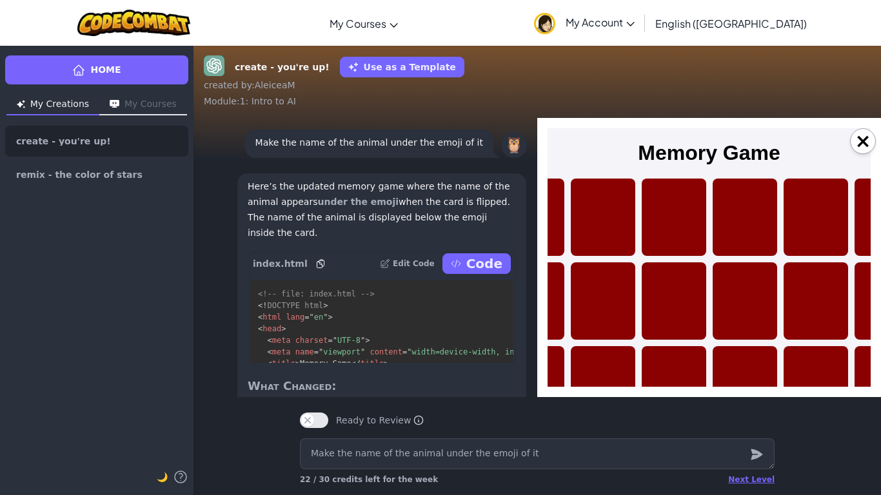
click at [756, 286] on div "🐶 Dog" at bounding box center [744, 300] width 64 height 77
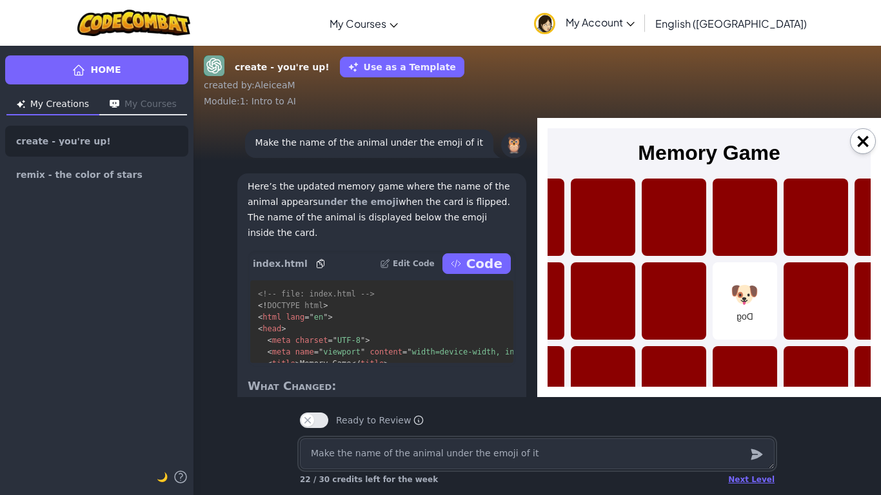
click at [423, 386] on textarea "Make the name of the animal under the emoji of it" at bounding box center [537, 453] width 475 height 31
type textarea "f"
type textarea "x"
type textarea "fl"
type textarea "x"
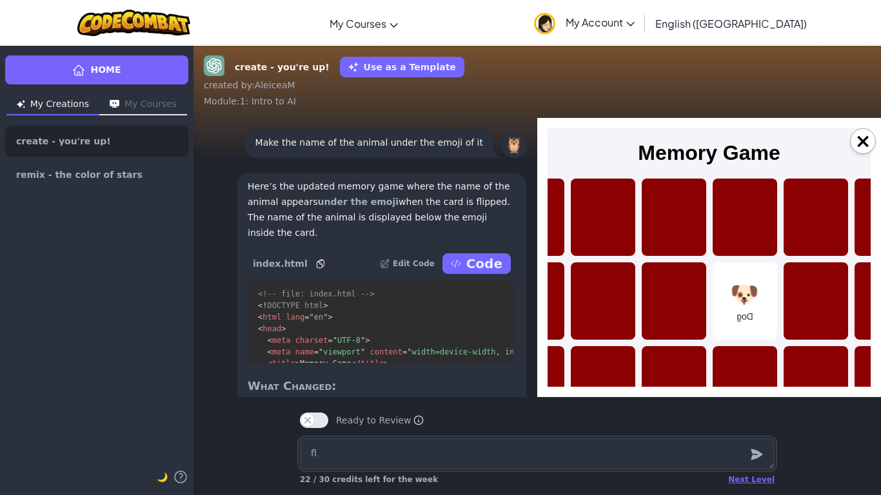
type textarea "fli"
type textarea "x"
type textarea "flip"
type textarea "x"
type textarea "flip"
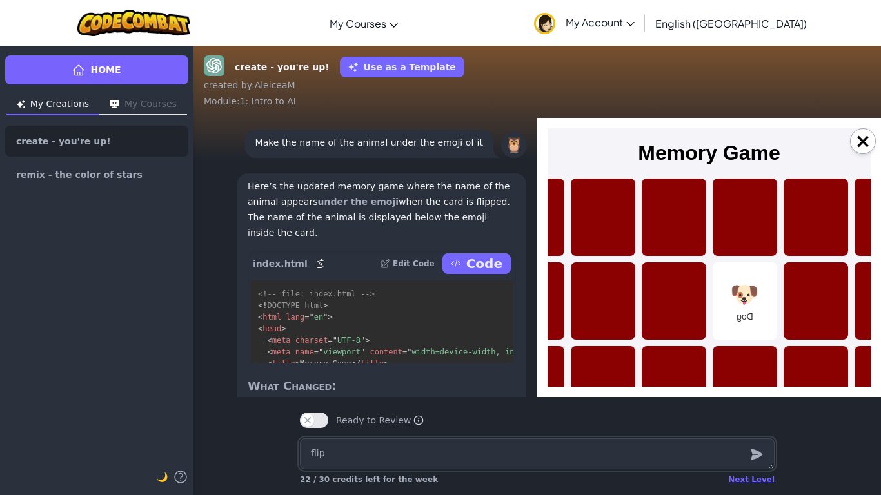
type textarea "x"
type textarea "flip t"
type textarea "x"
type textarea "flip th"
type textarea "x"
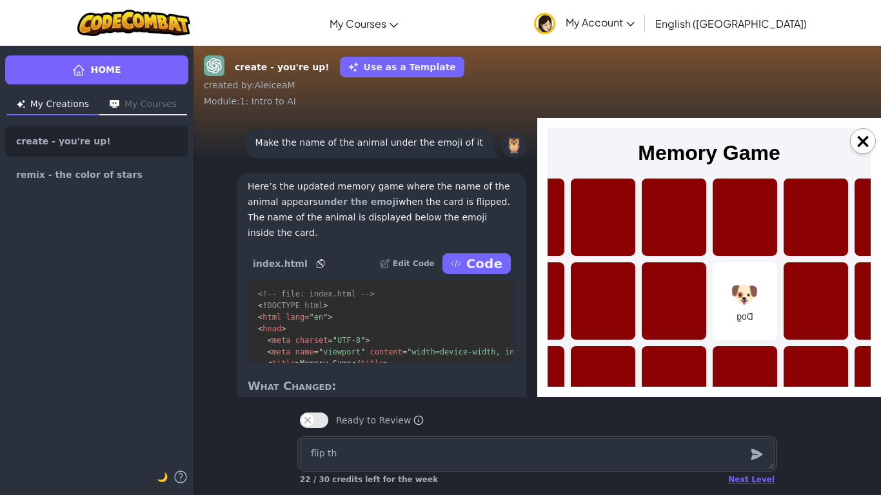
type textarea "flip the"
type textarea "x"
type textarea "flip the"
type textarea "x"
type textarea "flip the w"
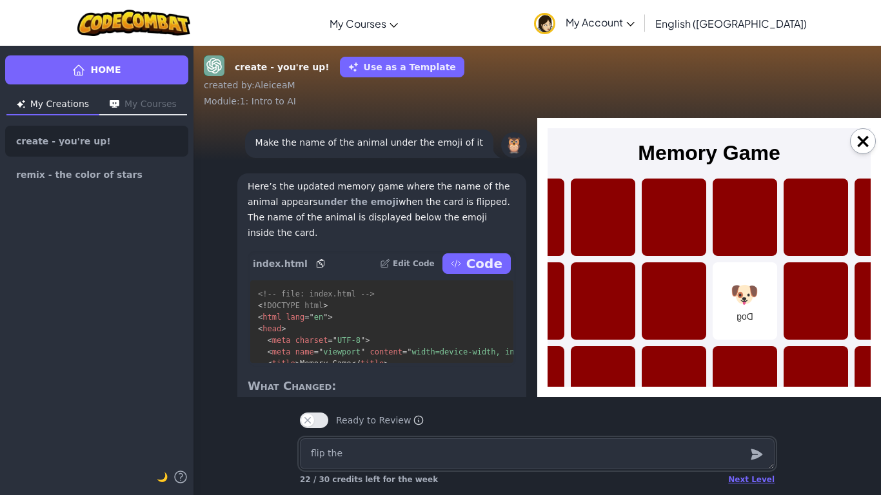
type textarea "x"
type textarea "flip the wr"
type textarea "x"
type textarea "flip the wri"
type textarea "x"
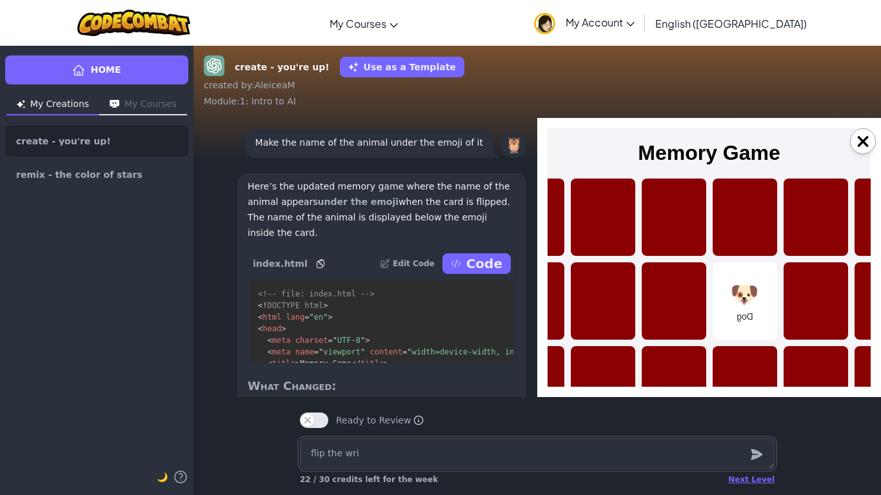
type textarea "flip the writ"
type textarea "x"
type textarea "flip the writi"
type textarea "x"
type textarea "flip the writin"
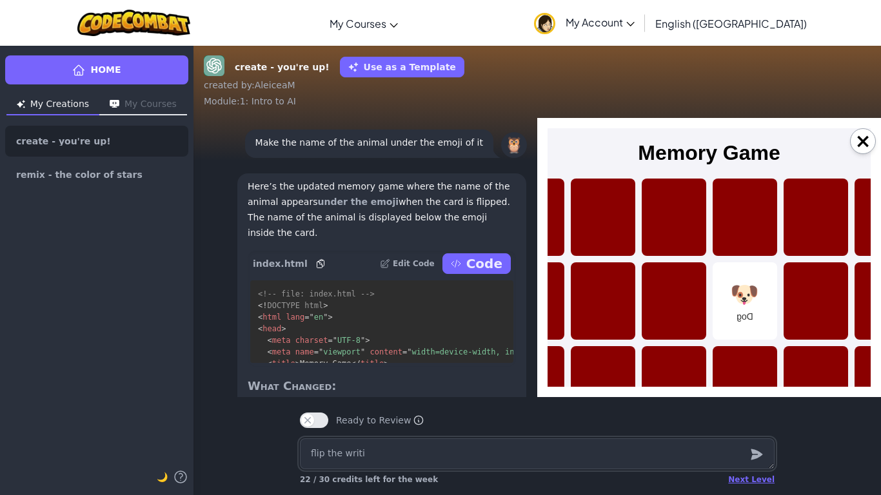
type textarea "x"
type textarea "flip the writing"
type textarea "x"
type textarea "flip the writing"
type textarea "x"
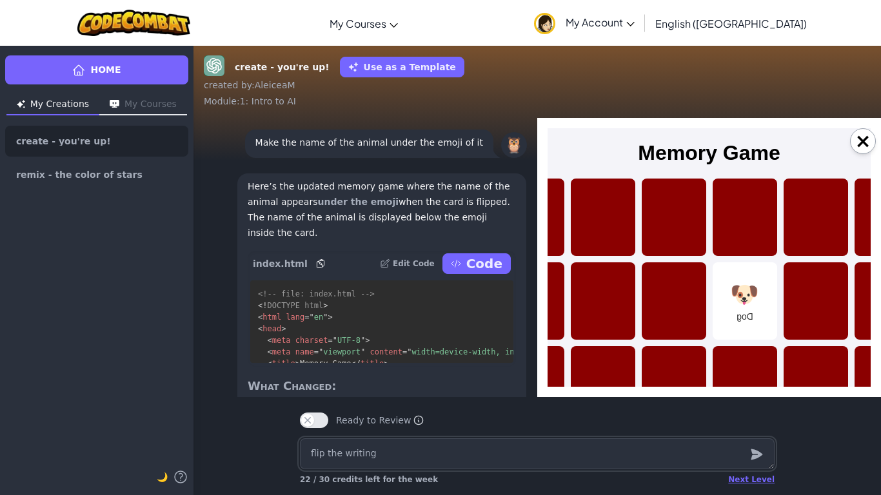
type textarea "flip the writing n"
type textarea "x"
type textarea "flip the writing"
type textarea "x"
type textarea "flip the writing t"
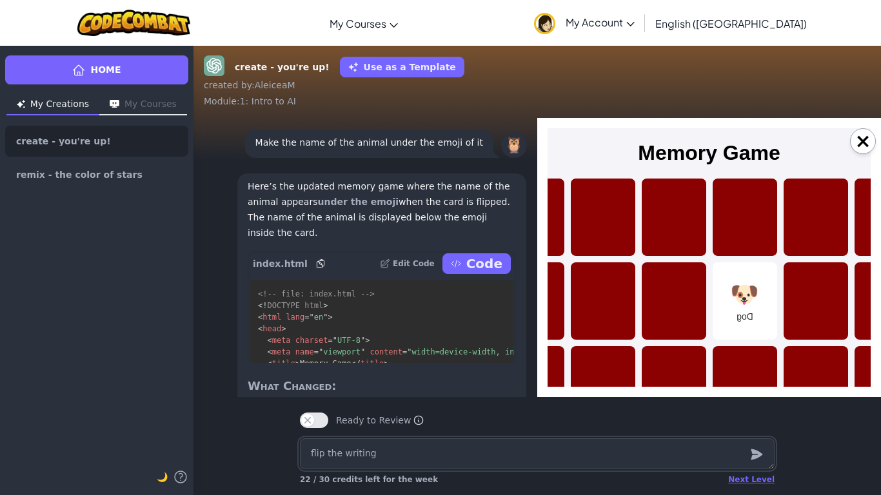
type textarea "x"
type textarea "flip the writing to"
type textarea "x"
type textarea "flip the writing to"
type textarea "x"
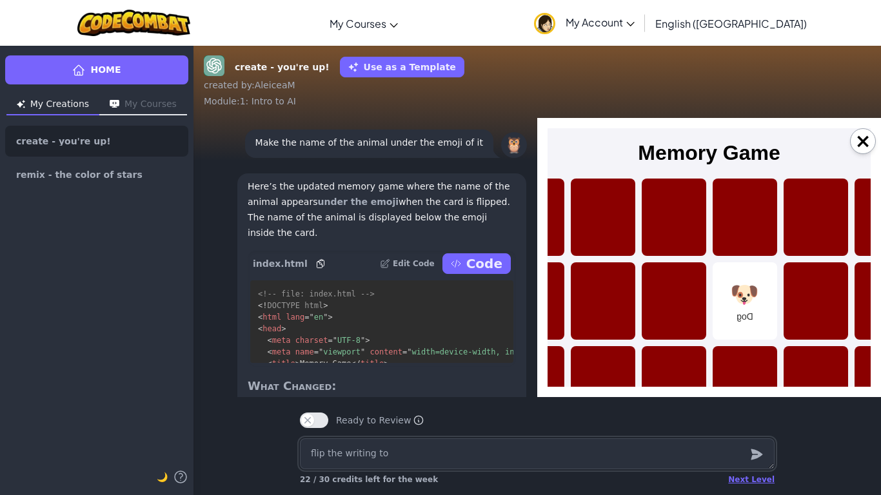
type textarea "flip the writing to n"
type textarea "x"
type textarea "flip the writing to no"
type textarea "x"
type textarea "flip the writing to not"
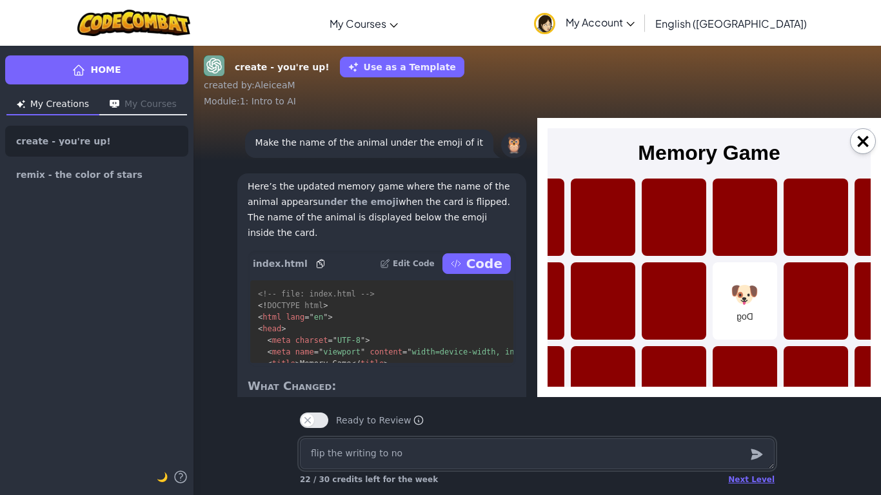
type textarea "x"
type textarea "flip the writing to not"
type textarea "x"
type textarea "flip the writing to not l"
type textarea "x"
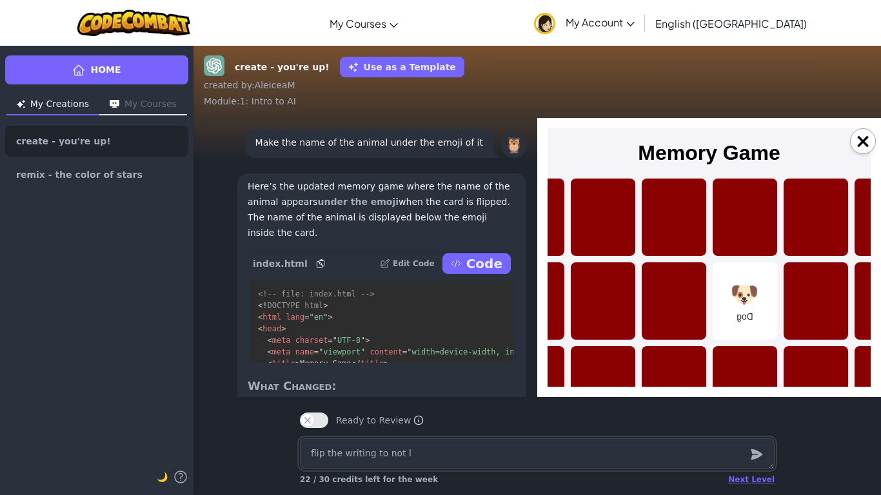
type textarea "flip the writing to not lo"
type textarea "x"
type textarea "flip the writing to not loo"
type textarea "x"
type textarea "flip the writing to not look"
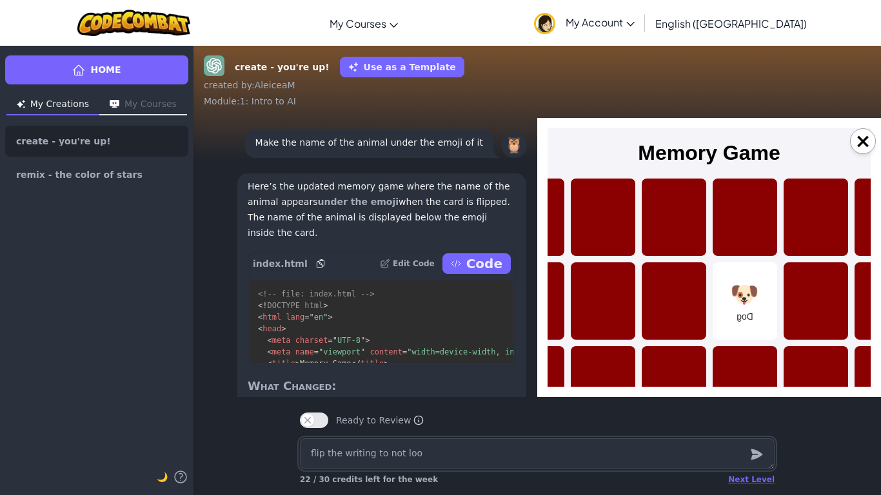
type textarea "x"
type textarea "flip the writing to not look"
type textarea "x"
type textarea "flip the writing to not look m"
type textarea "x"
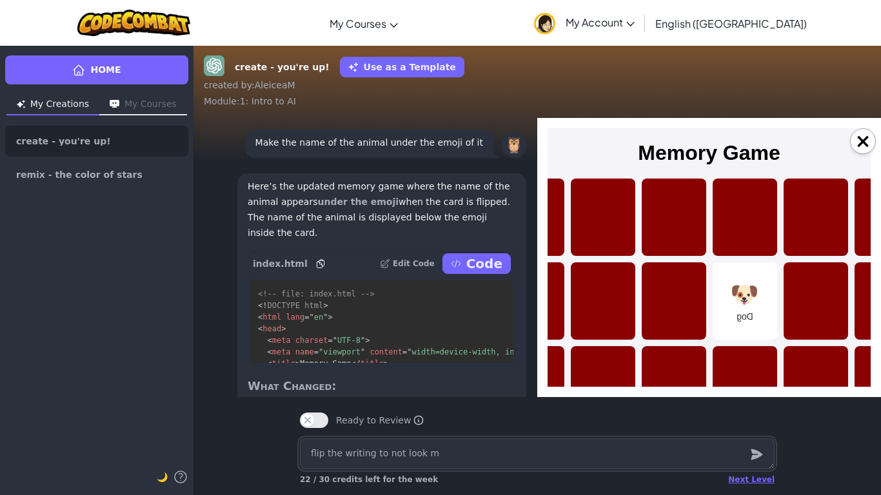
type textarea "flip the writing to not look mi"
type textarea "x"
type textarea "flip the writing to not look mir"
type textarea "x"
type textarea "flip the writing to not look mirr"
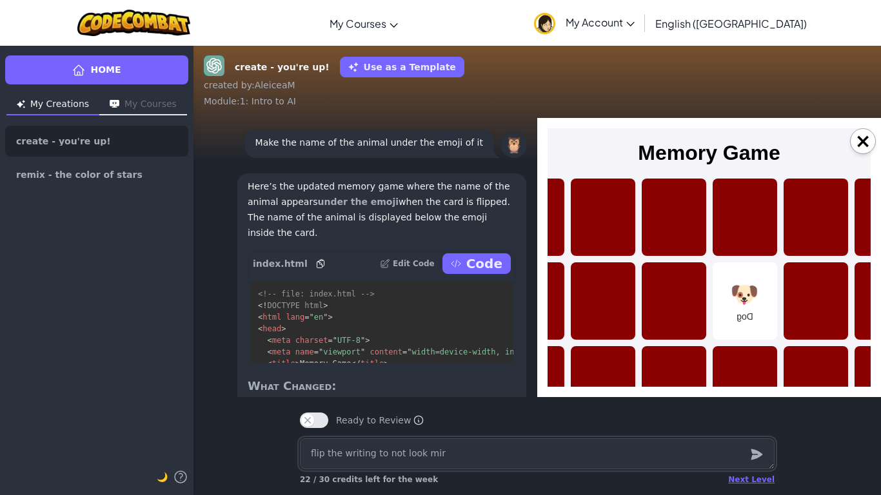
type textarea "x"
type textarea "flip the writing to not look mirri"
type textarea "x"
type textarea "flip the writing to not look mirr"
type textarea "x"
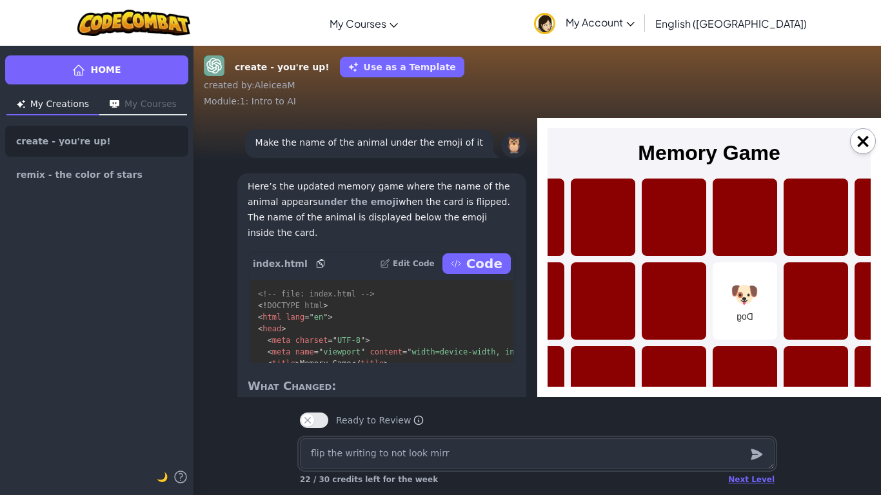
type textarea "flip the writing to not look mirro"
type textarea "x"
type textarea "flip the writing to not look mirror"
type textarea "x"
type textarea "flip the writing to not look mirrore"
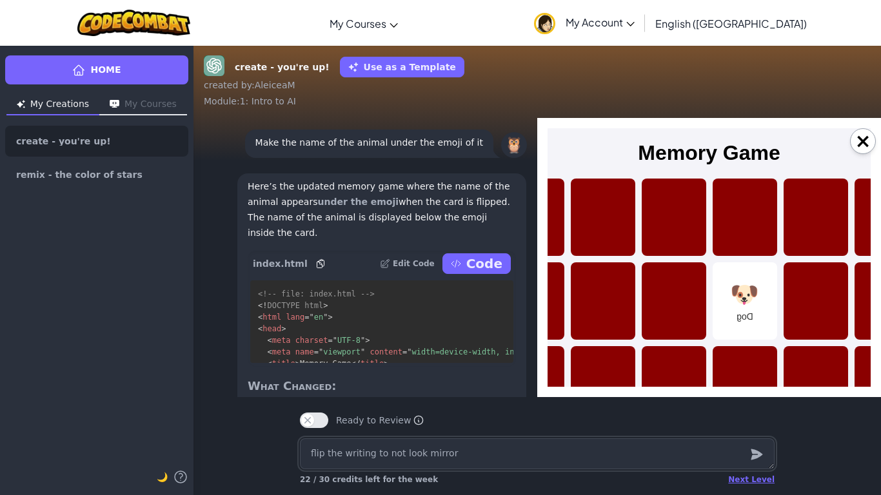
type textarea "x"
type textarea "flip the writing to not look mirrored"
type textarea "x"
type textarea "flip the writing to not look mirrored"
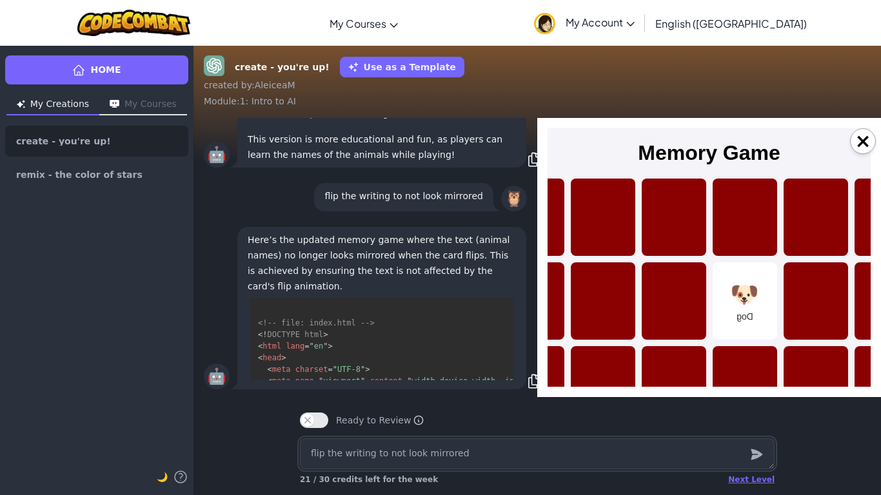
scroll to position [1732, 0]
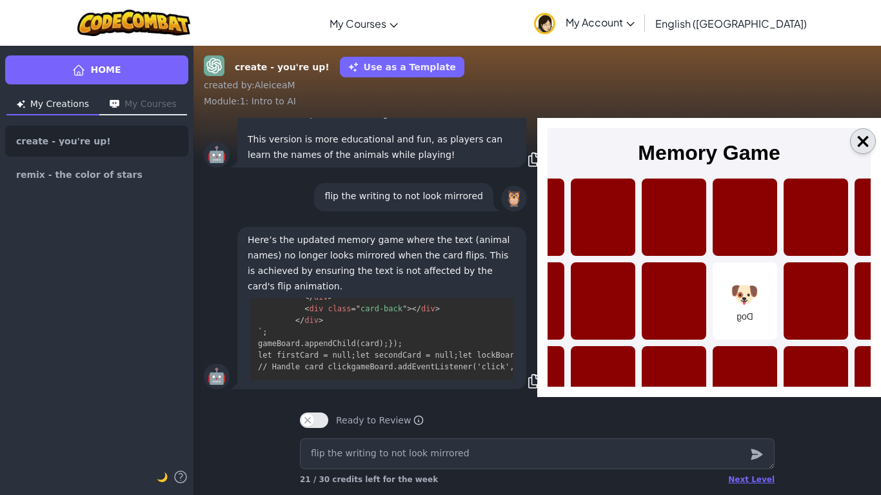
click at [868, 137] on button "×" at bounding box center [863, 141] width 26 height 26
type textarea "x"
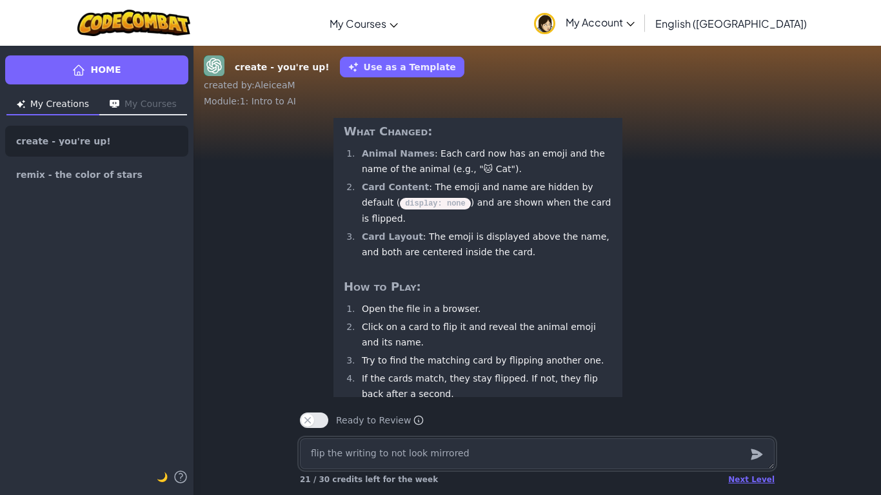
scroll to position [1, 0]
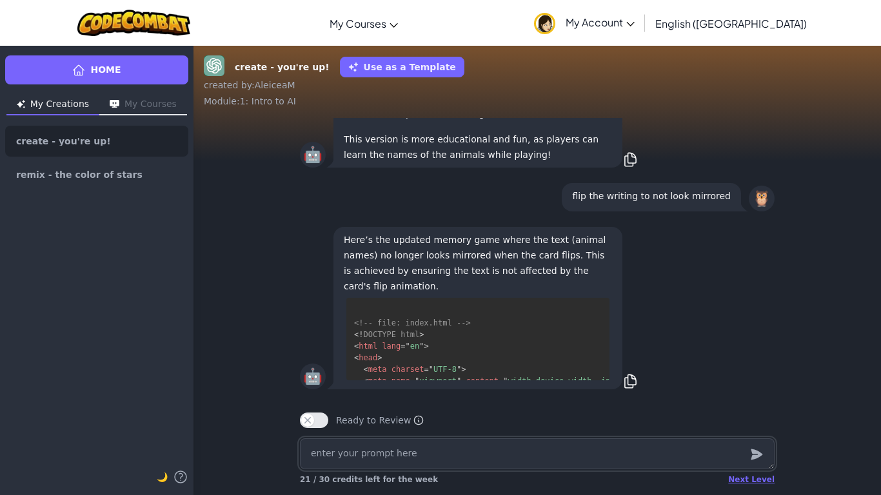
type textarea "c"
type textarea "x"
type textarea "ca"
type textarea "x"
type textarea "can"
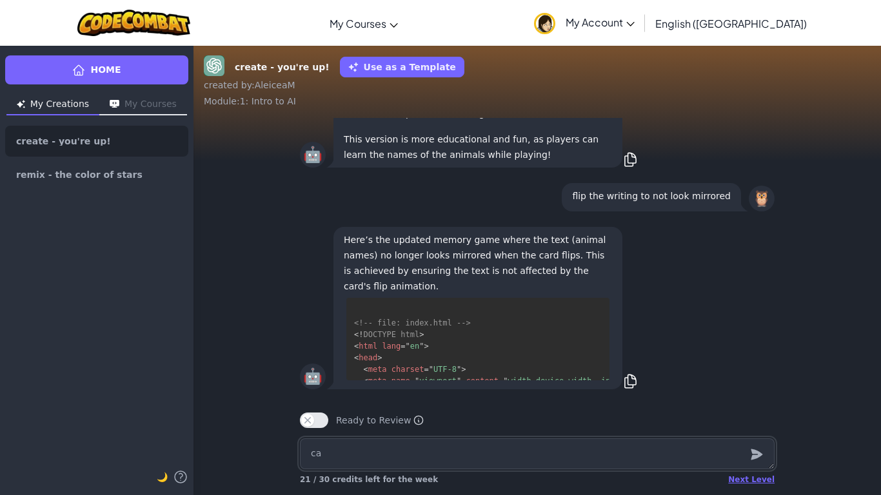
type textarea "x"
type textarea "can"
type textarea "x"
type textarea "can y"
type textarea "x"
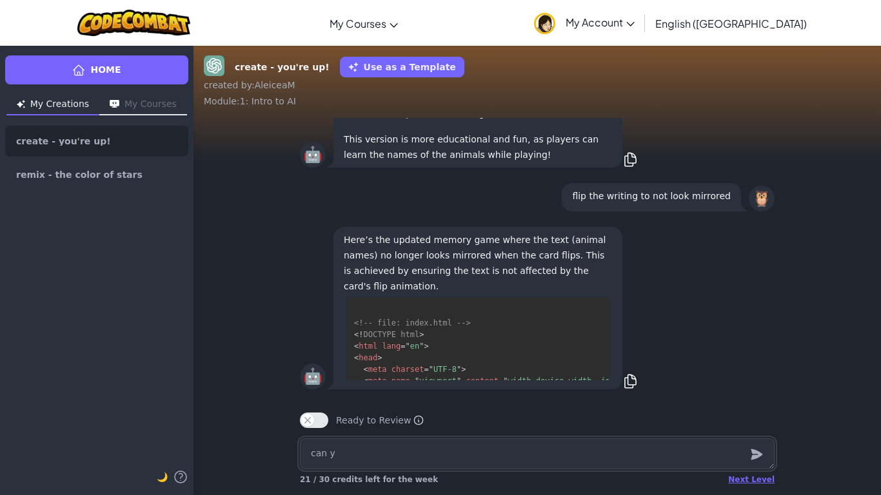
type textarea "can yo"
type textarea "x"
type textarea "can you"
type textarea "x"
type textarea "can you"
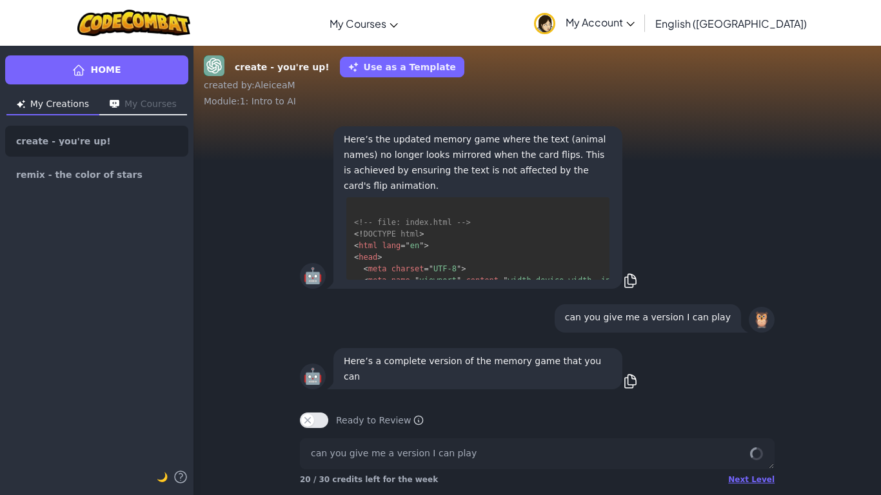
scroll to position [1732, 0]
